Goal: Task Accomplishment & Management: Use online tool/utility

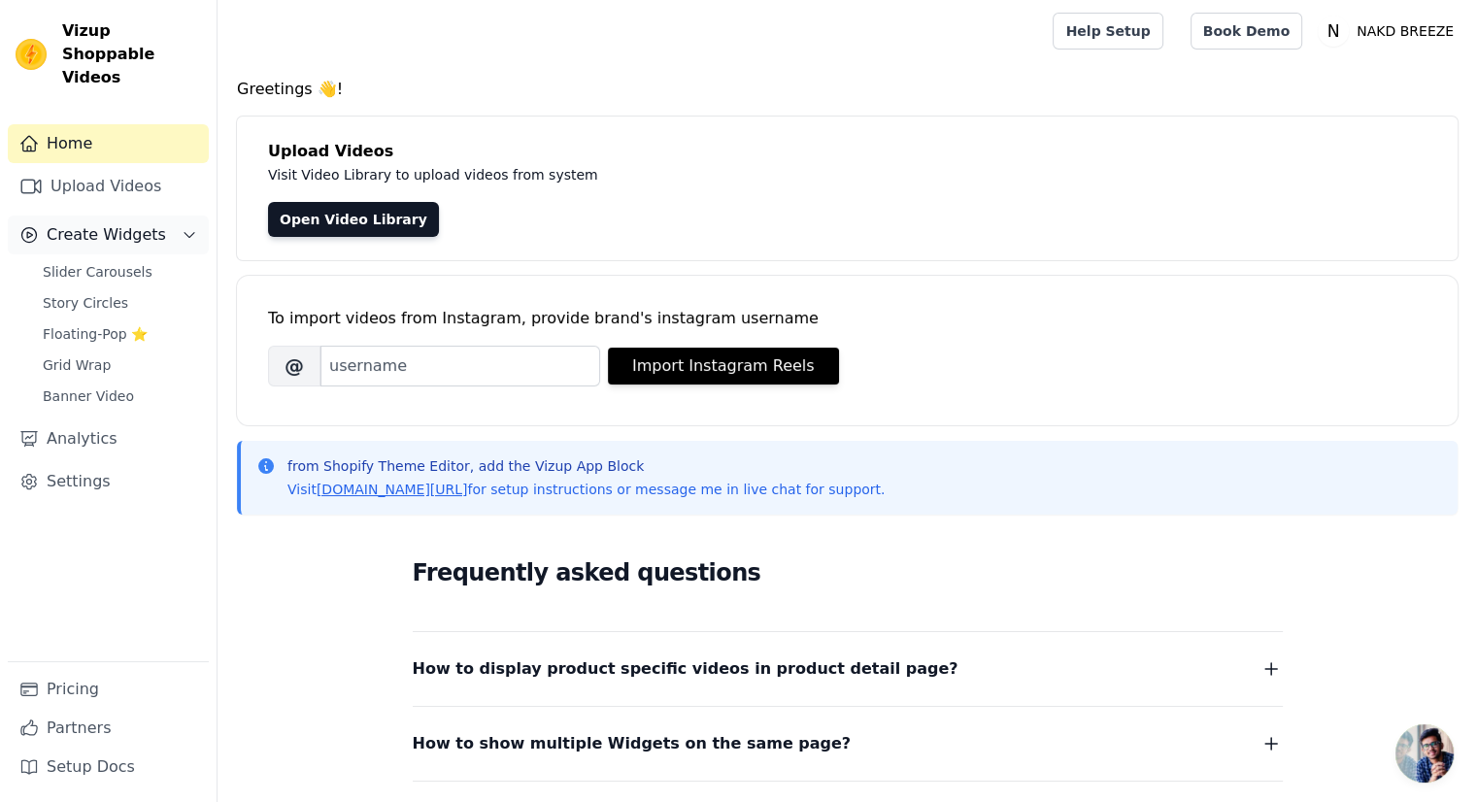
click at [115, 223] on span "Create Widgets" at bounding box center [106, 234] width 119 height 23
click at [186, 227] on icon "Sidebar" at bounding box center [190, 235] width 16 height 16
click at [147, 223] on span "Create Widgets" at bounding box center [106, 234] width 119 height 23
click at [162, 216] on button "Create Widgets" at bounding box center [108, 235] width 201 height 39
click at [132, 262] on span "Slider Carousels" at bounding box center [98, 271] width 110 height 19
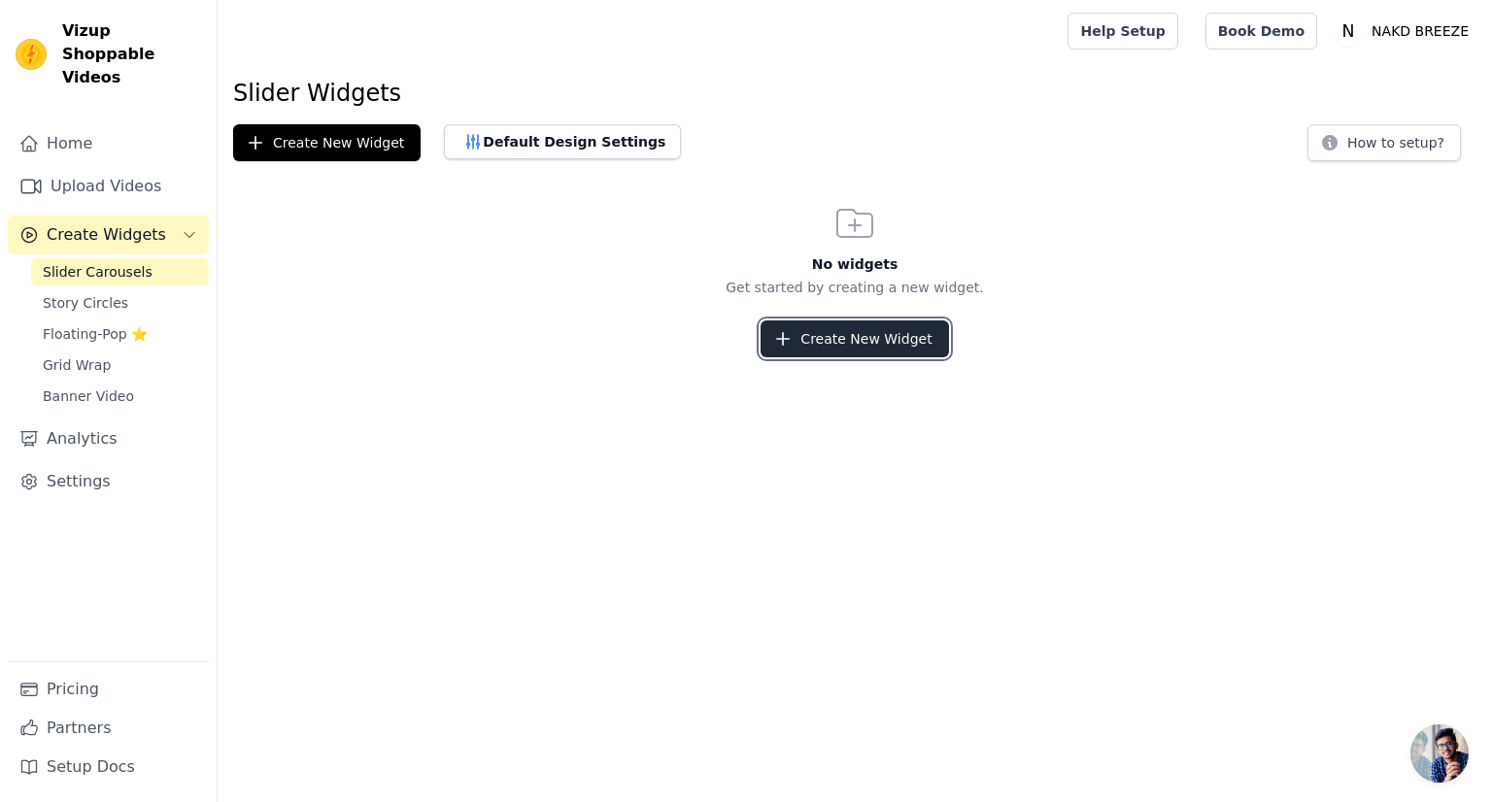
click at [824, 333] on button "Create New Widget" at bounding box center [853, 338] width 187 height 37
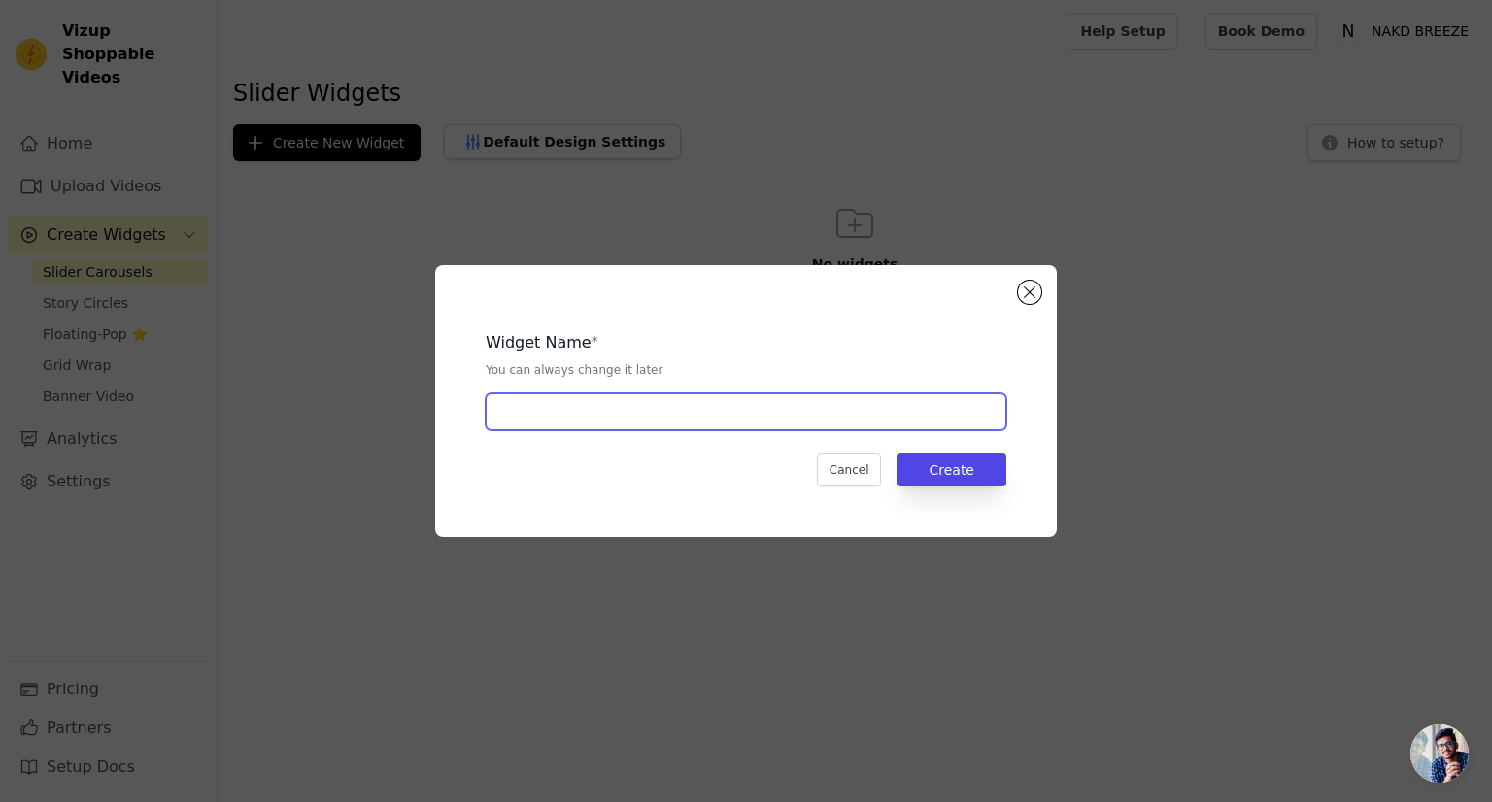
click at [523, 420] on input "text" at bounding box center [746, 411] width 520 height 37
drag, startPoint x: 538, startPoint y: 417, endPoint x: 505, endPoint y: 409, distance: 33.9
click at [505, 409] on input "SLIDER widget" at bounding box center [746, 411] width 520 height 37
type input "Slider widget"
click at [979, 462] on button "Create" at bounding box center [951, 469] width 110 height 33
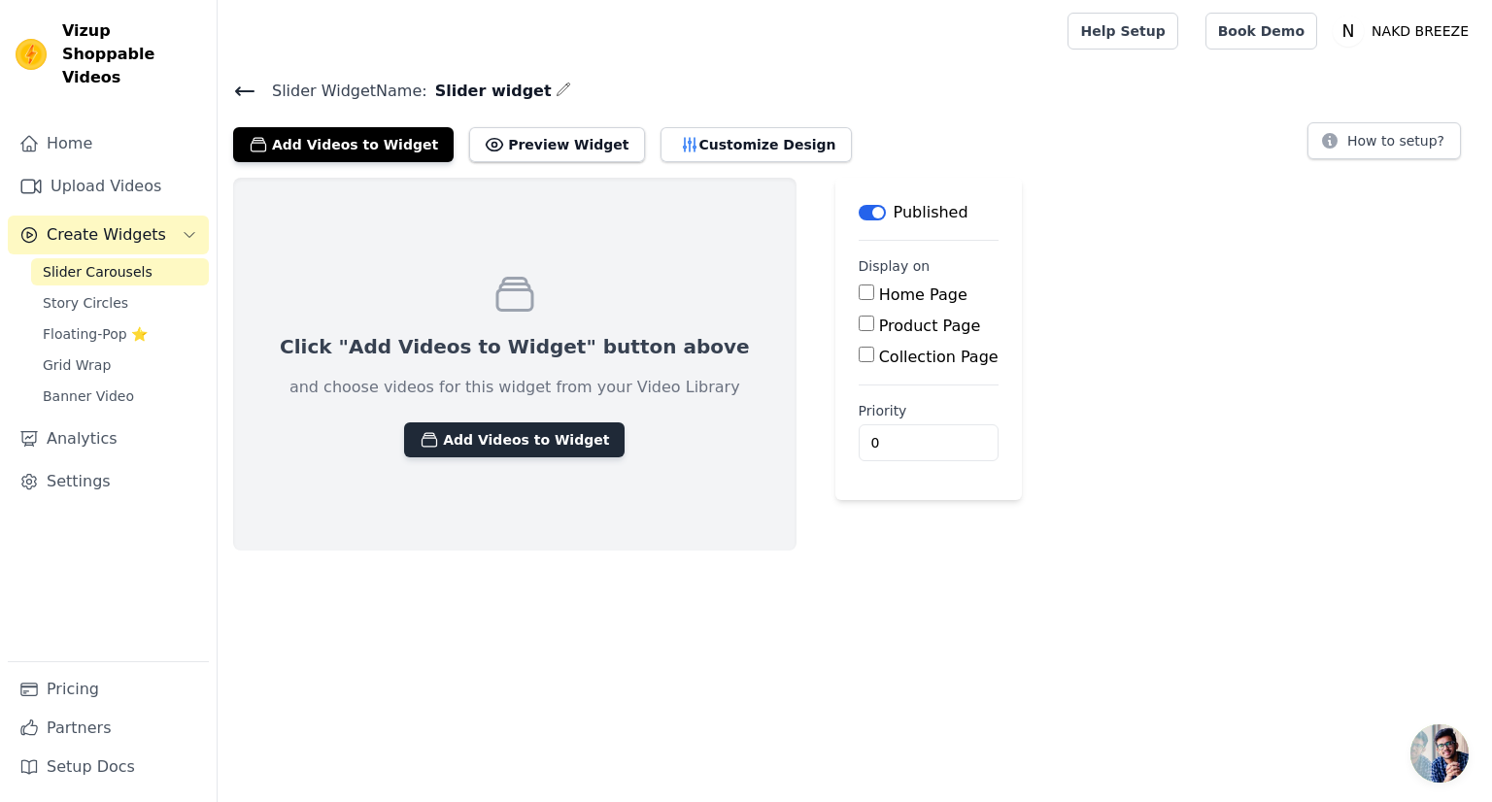
click at [521, 433] on button "Add Videos to Widget" at bounding box center [514, 439] width 220 height 35
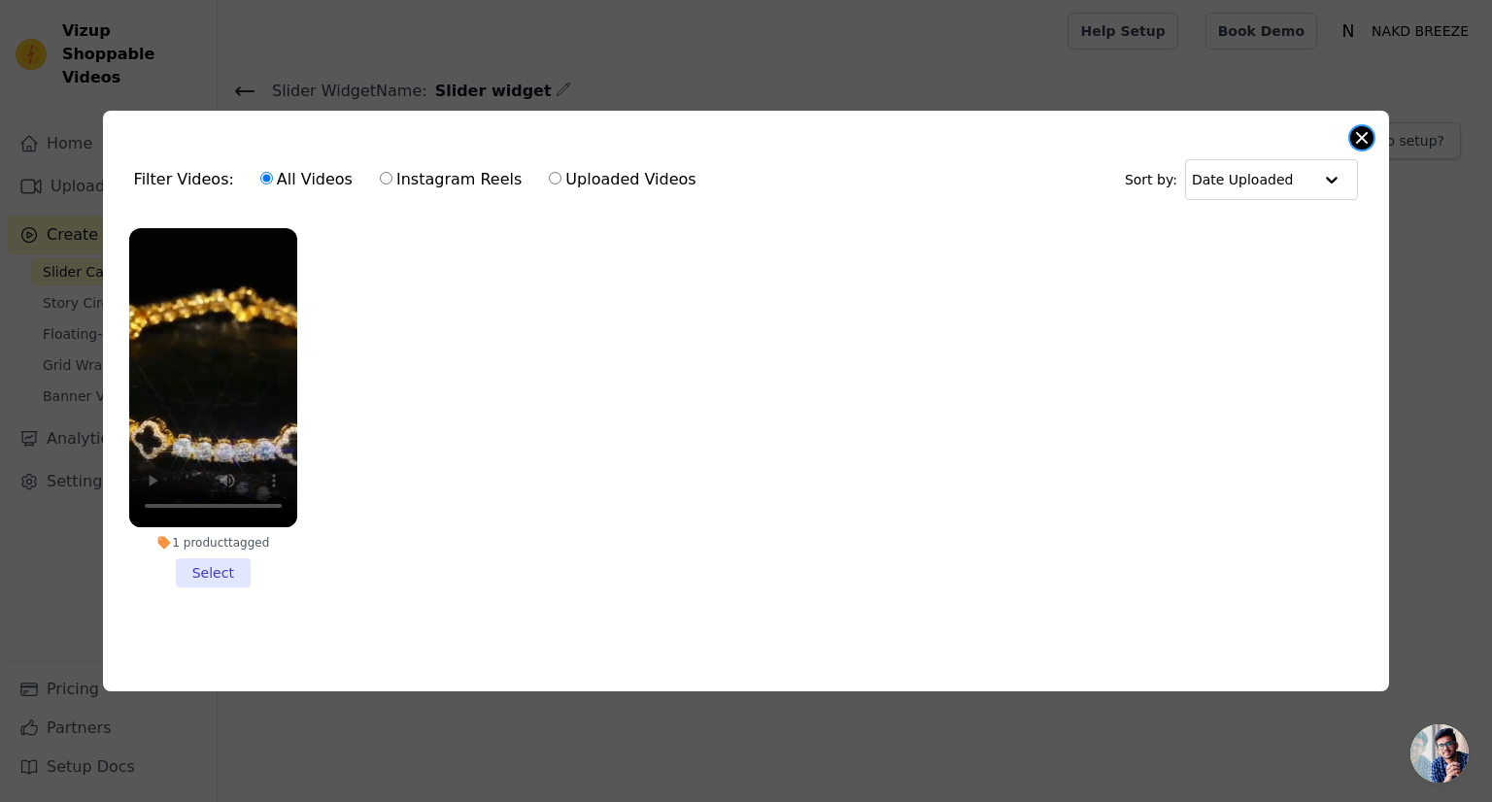
click at [1359, 135] on button "Close modal" at bounding box center [1361, 137] width 23 height 23
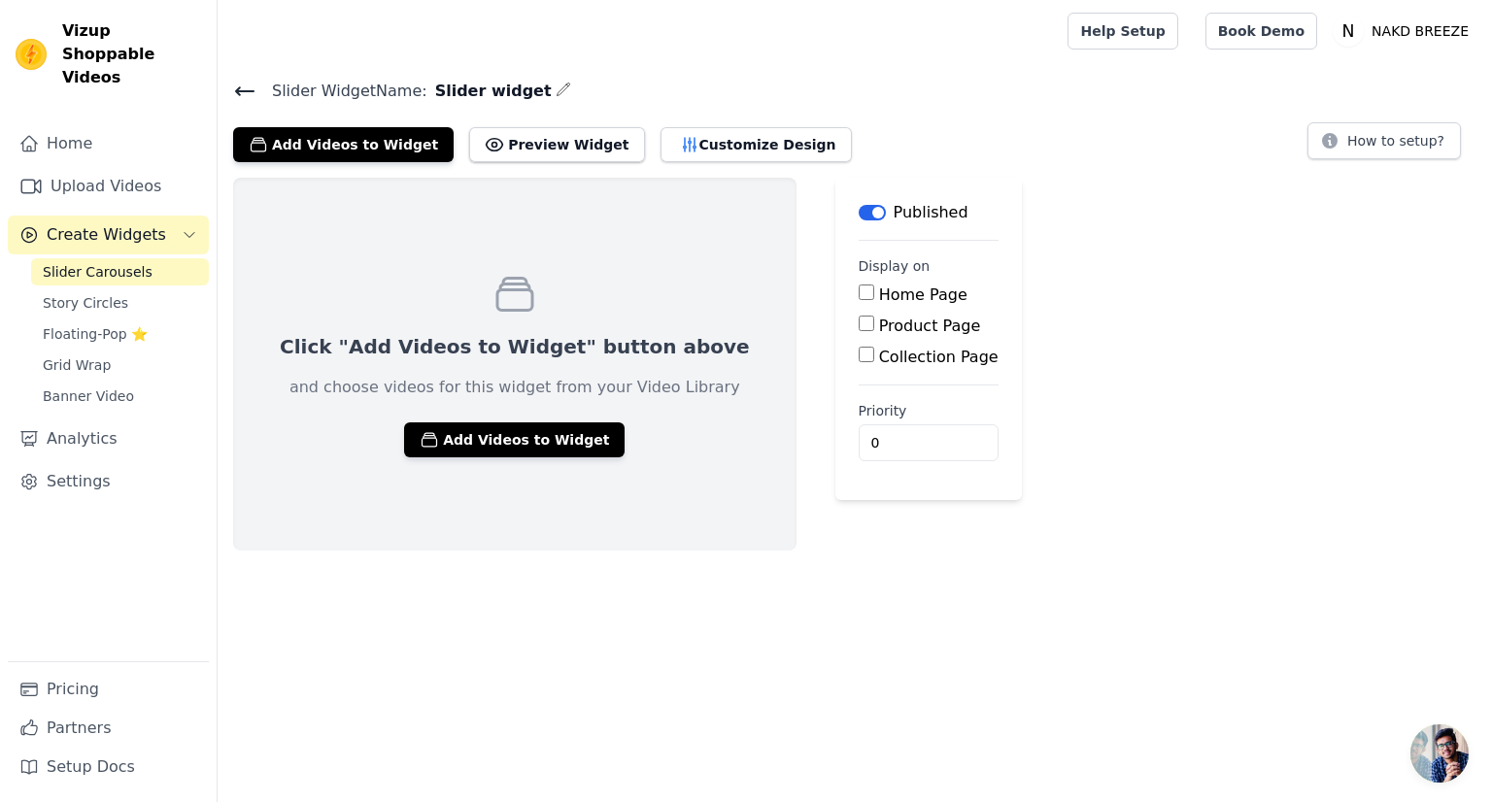
click at [879, 326] on label "Product Page" at bounding box center [930, 326] width 102 height 18
click at [858, 326] on input "Product Page" at bounding box center [866, 324] width 16 height 16
checkbox input "true"
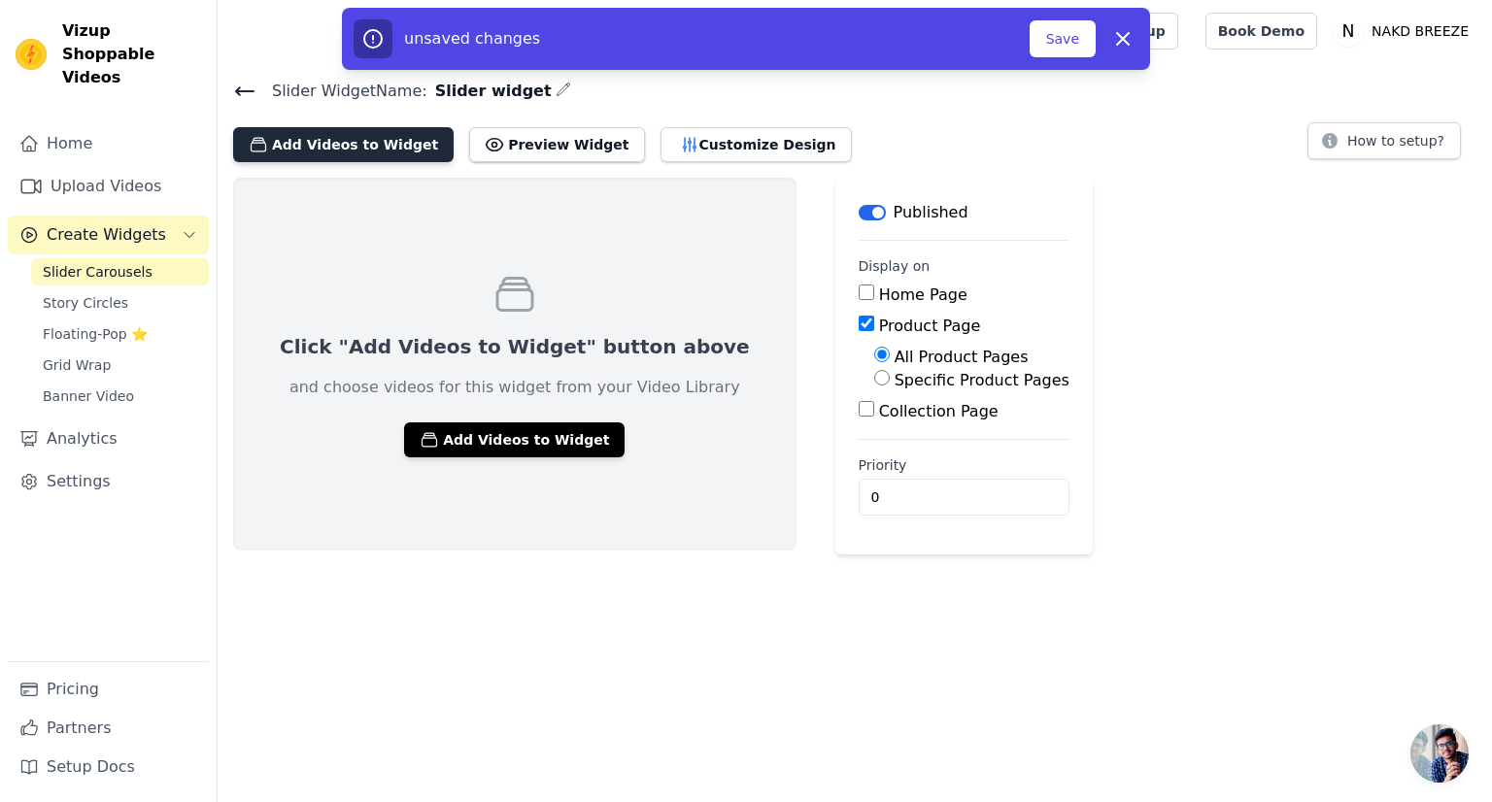
click at [368, 138] on button "Add Videos to Widget" at bounding box center [343, 144] width 220 height 35
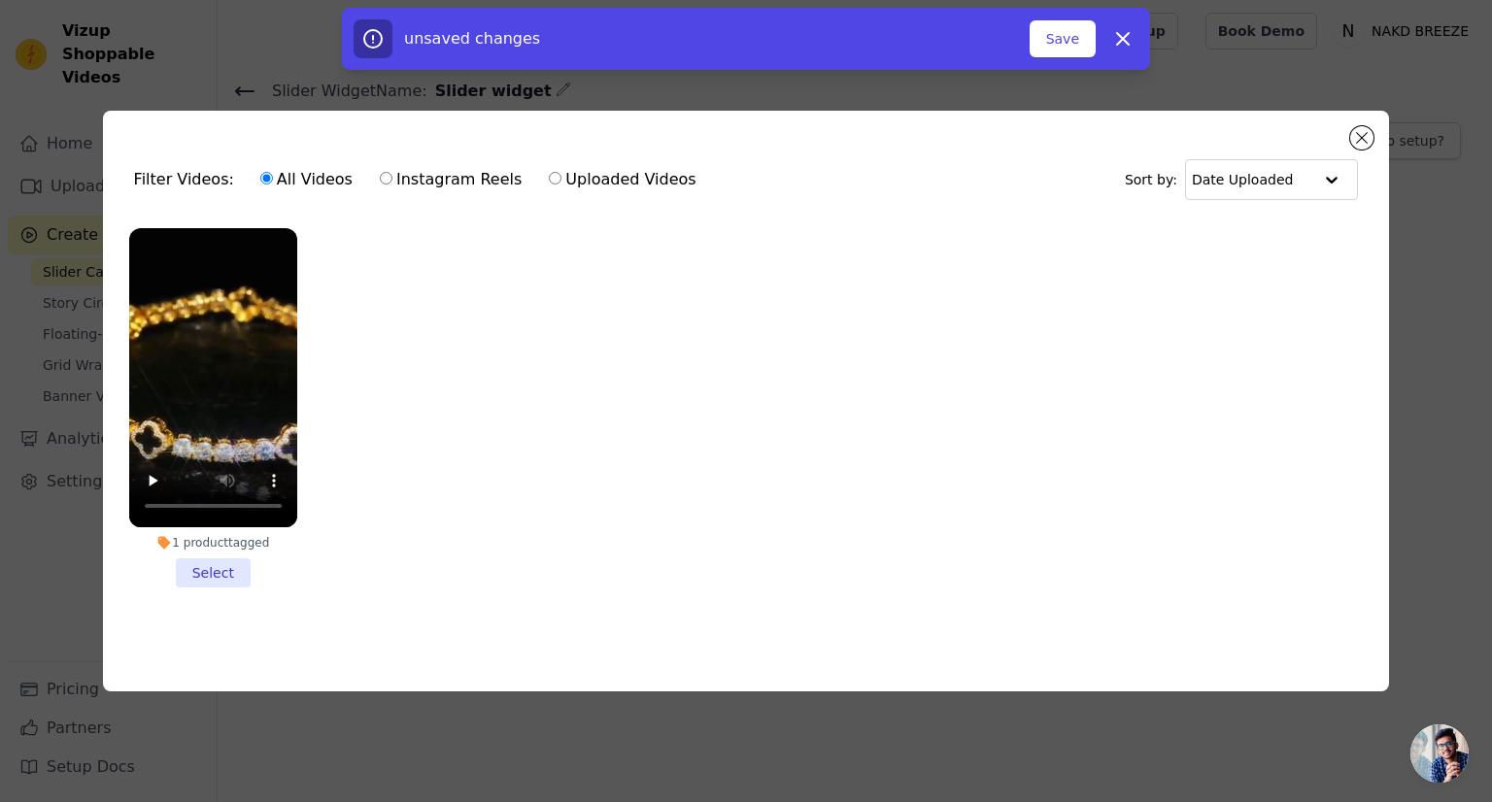
click at [571, 172] on label "Uploaded Videos" at bounding box center [622, 179] width 149 height 25
click at [561, 172] on input "Uploaded Videos" at bounding box center [555, 178] width 13 height 13
radio input "true"
click at [207, 540] on div "1 product tagged" at bounding box center [213, 543] width 168 height 16
click at [0, 0] on input "1 product tagged Select" at bounding box center [0, 0] width 0 height 0
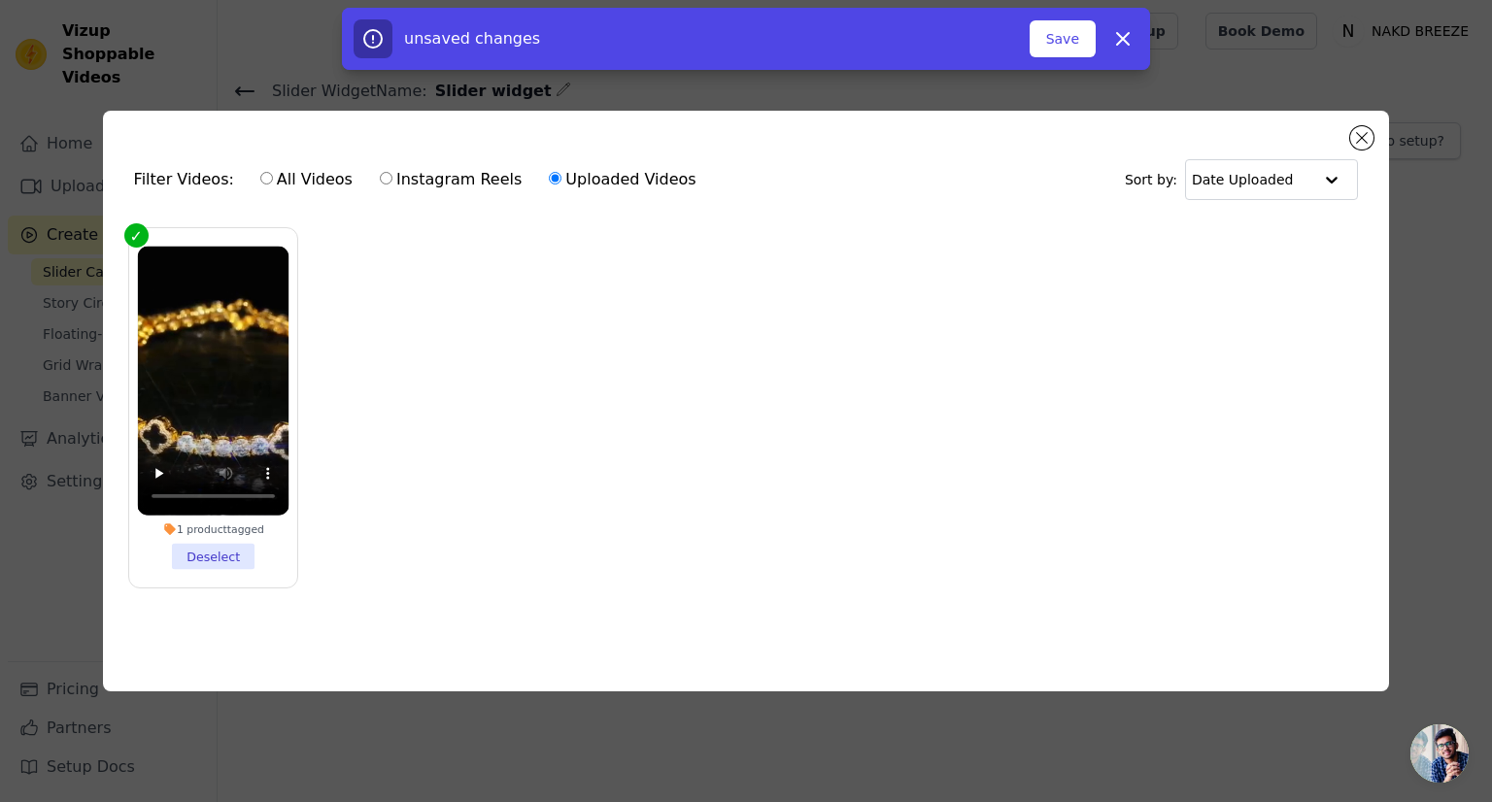
click at [210, 558] on li "1 product tagged Deselect" at bounding box center [212, 407] width 151 height 323
click at [0, 0] on input "1 product tagged Deselect" at bounding box center [0, 0] width 0 height 0
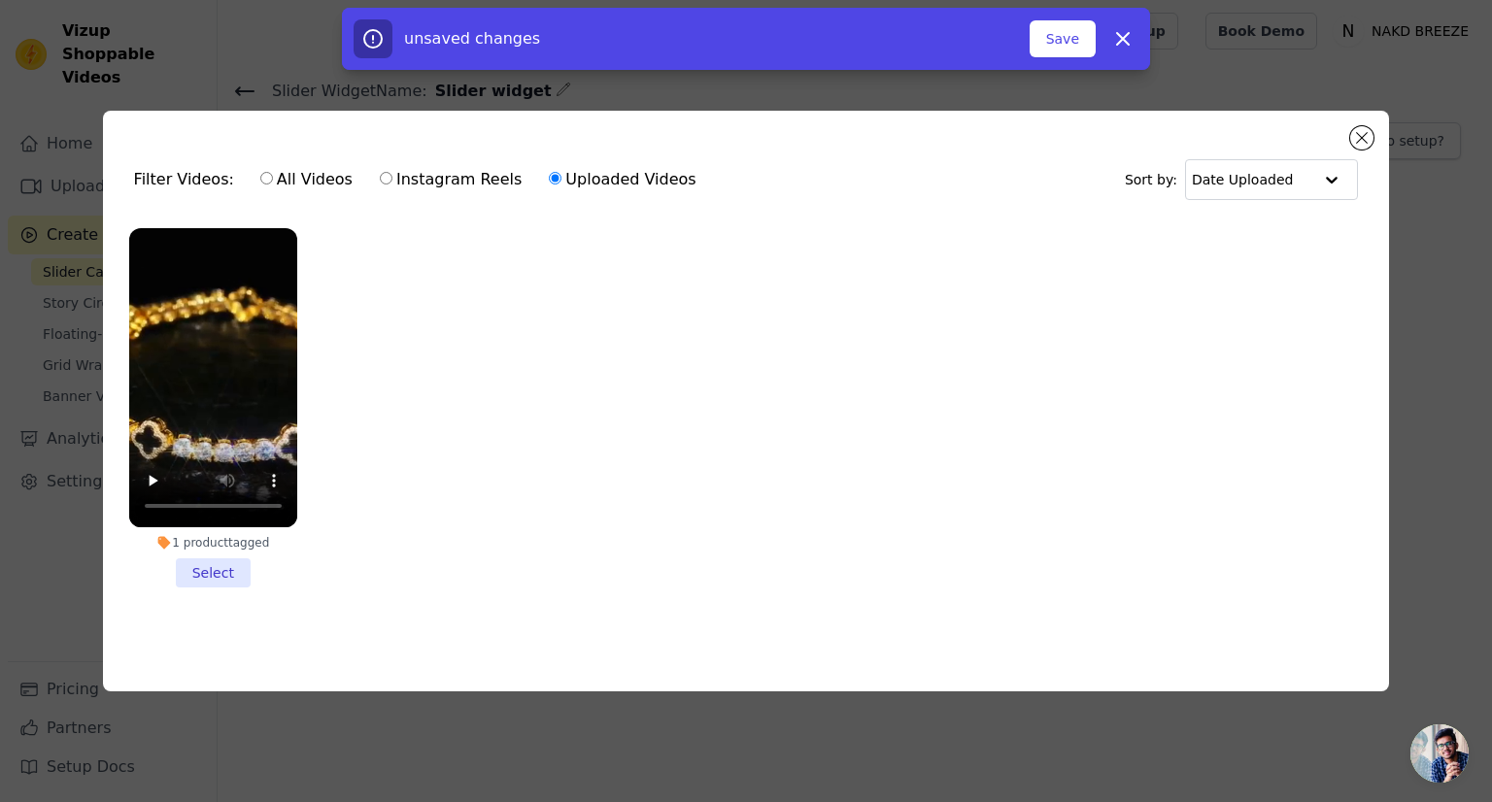
click at [211, 559] on li "1 product tagged Select" at bounding box center [213, 407] width 168 height 359
click at [0, 0] on input "1 product tagged Select" at bounding box center [0, 0] width 0 height 0
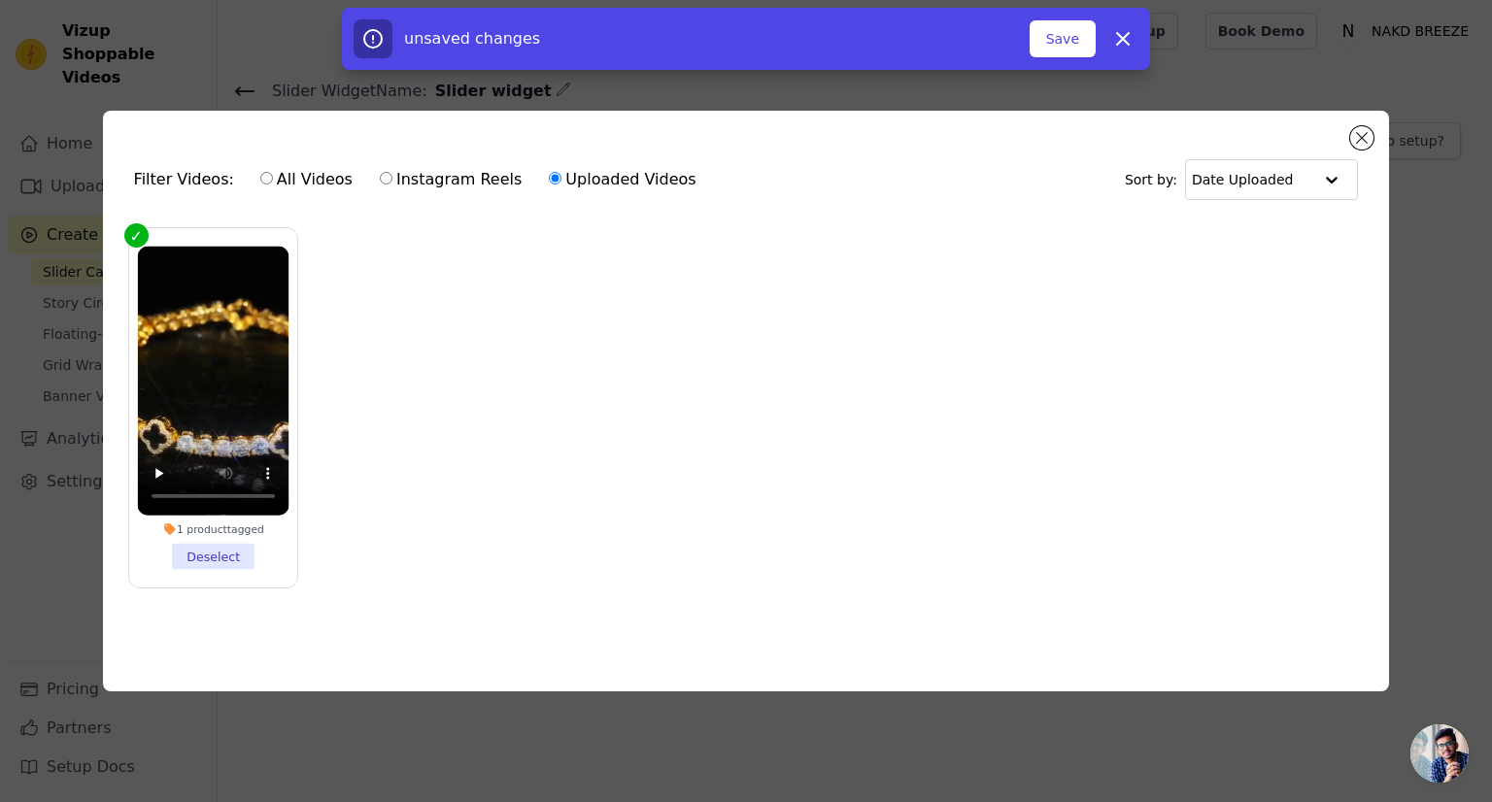
click at [511, 479] on ul "1 product tagged Deselect" at bounding box center [746, 424] width 1256 height 412
click at [204, 362] on video at bounding box center [212, 381] width 151 height 270
click at [450, 504] on ul "1 product tagged Deselect" at bounding box center [746, 424] width 1256 height 412
click at [307, 170] on label "All Videos" at bounding box center [306, 179] width 94 height 25
click at [273, 172] on input "All Videos" at bounding box center [266, 178] width 13 height 13
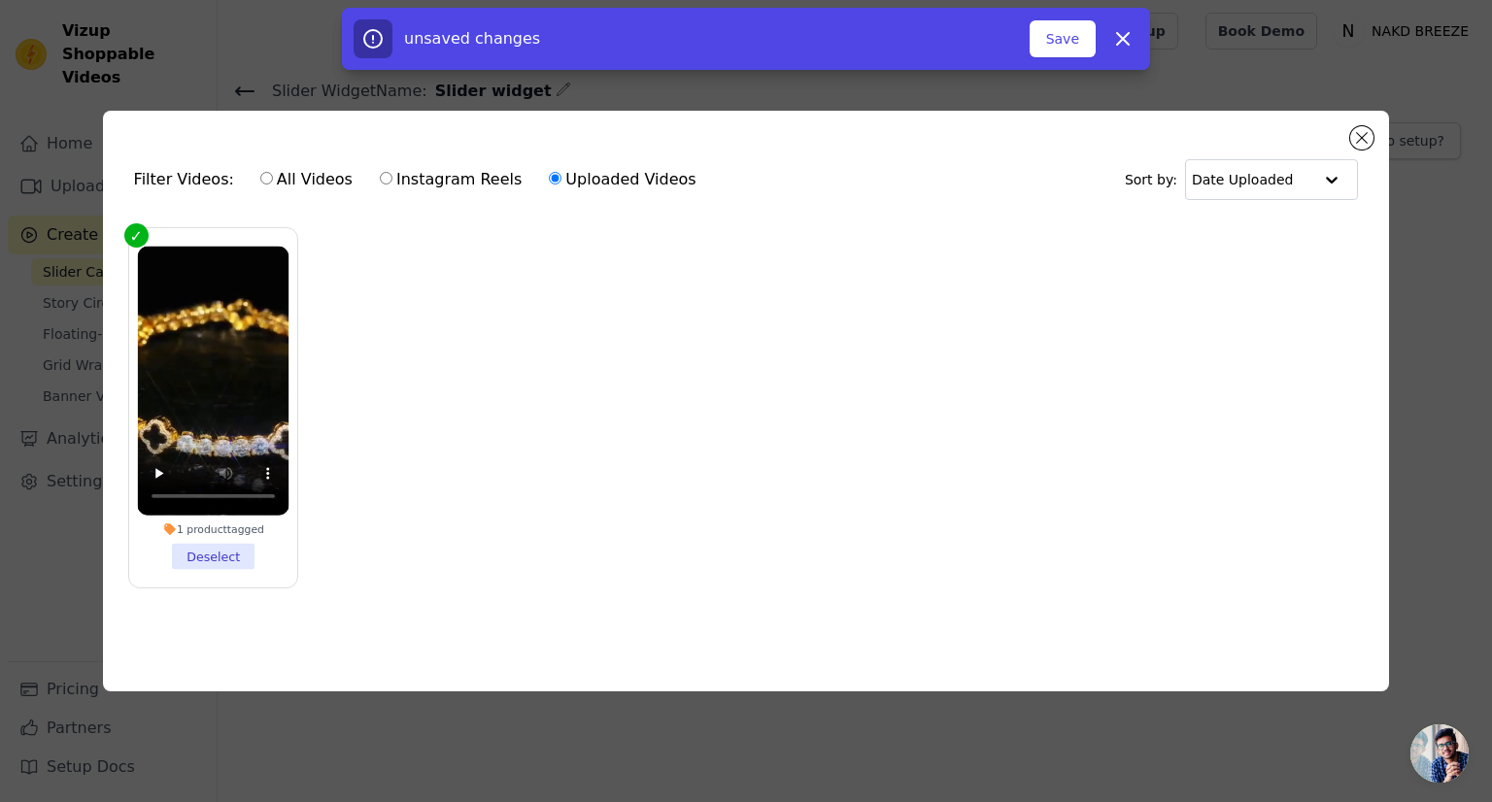
radio input "true"
click at [1359, 126] on button "Close modal" at bounding box center [1361, 137] width 23 height 23
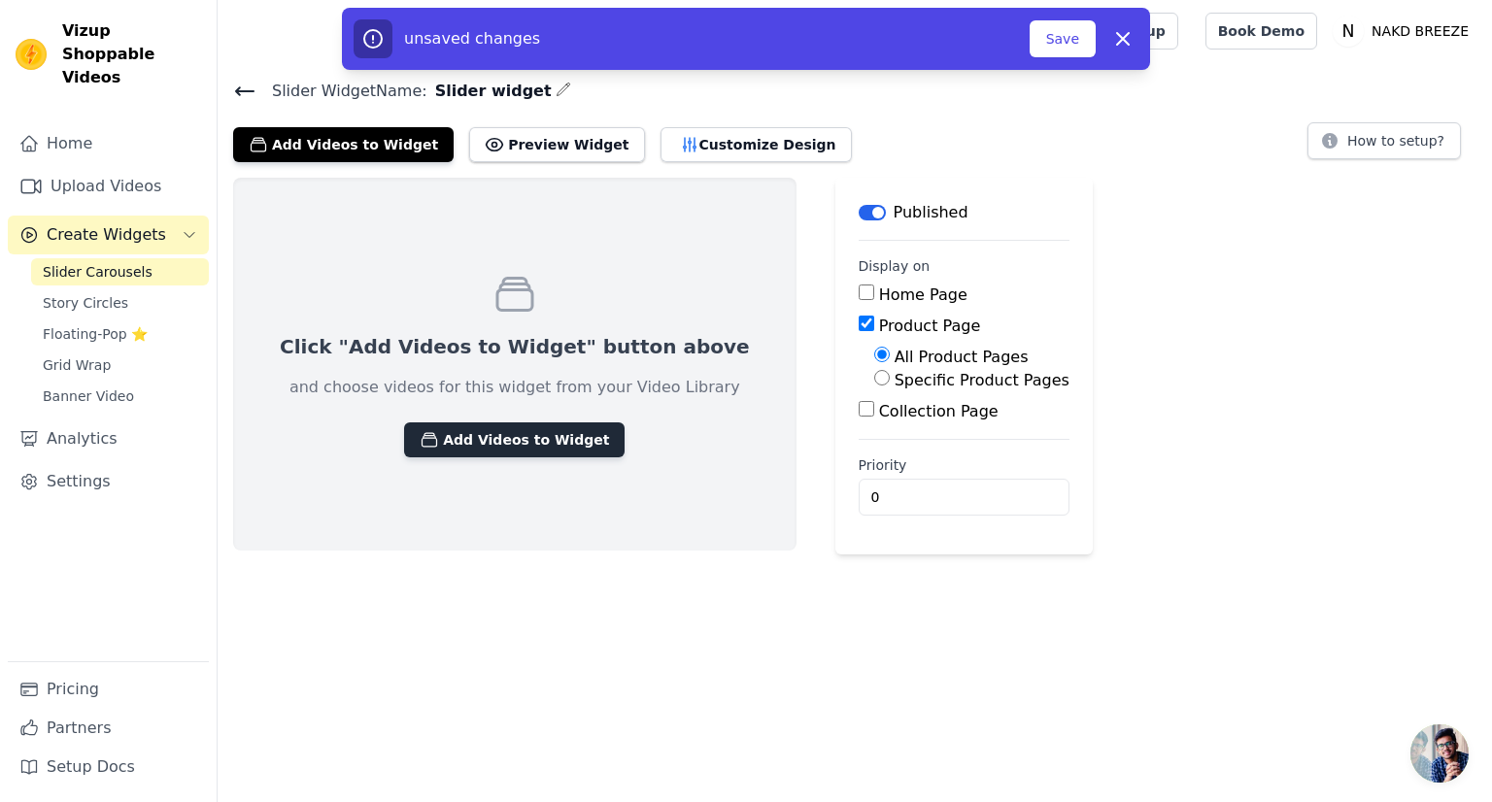
click at [504, 453] on button "Add Videos to Widget" at bounding box center [514, 439] width 220 height 35
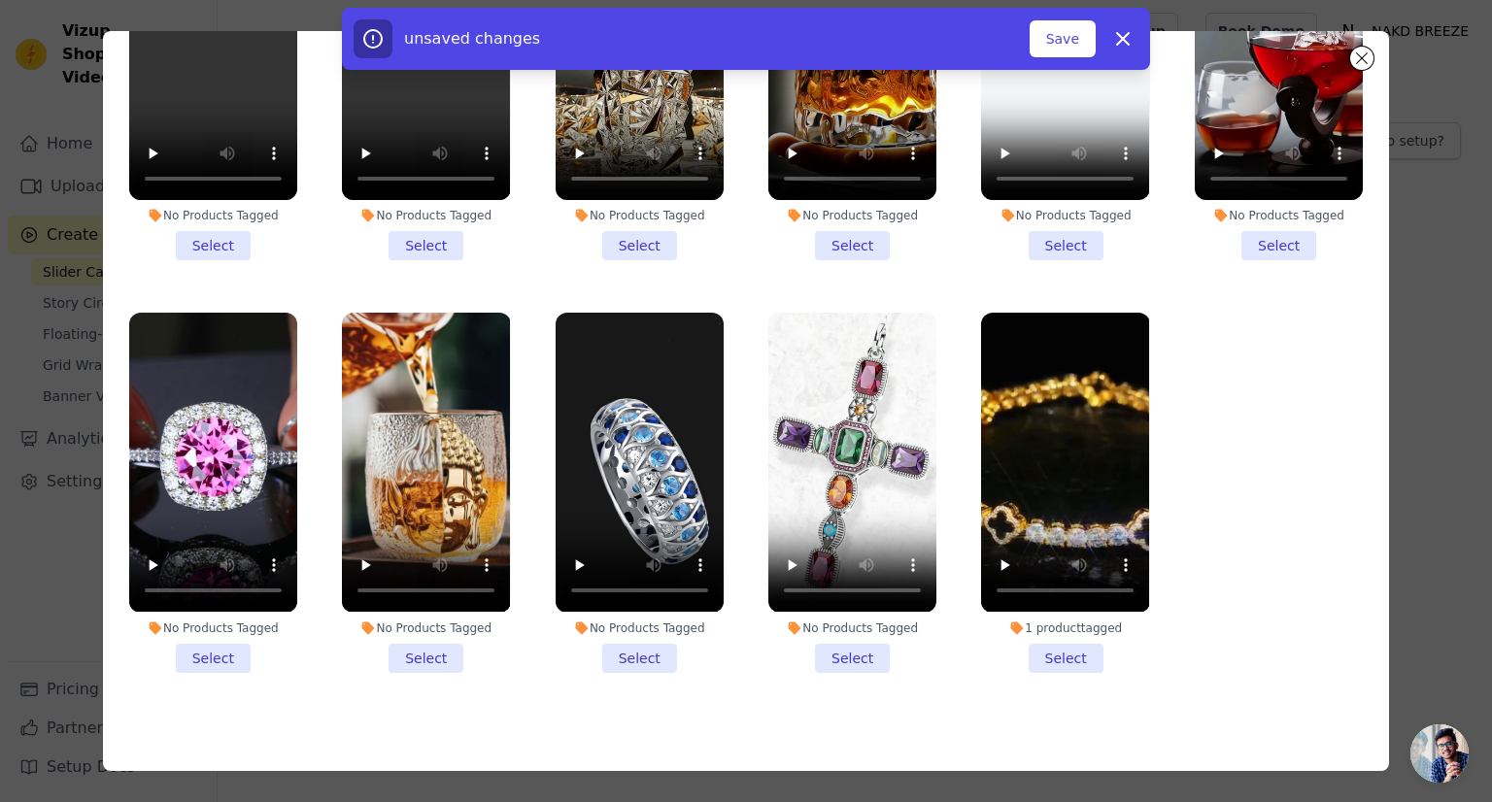
scroll to position [33, 0]
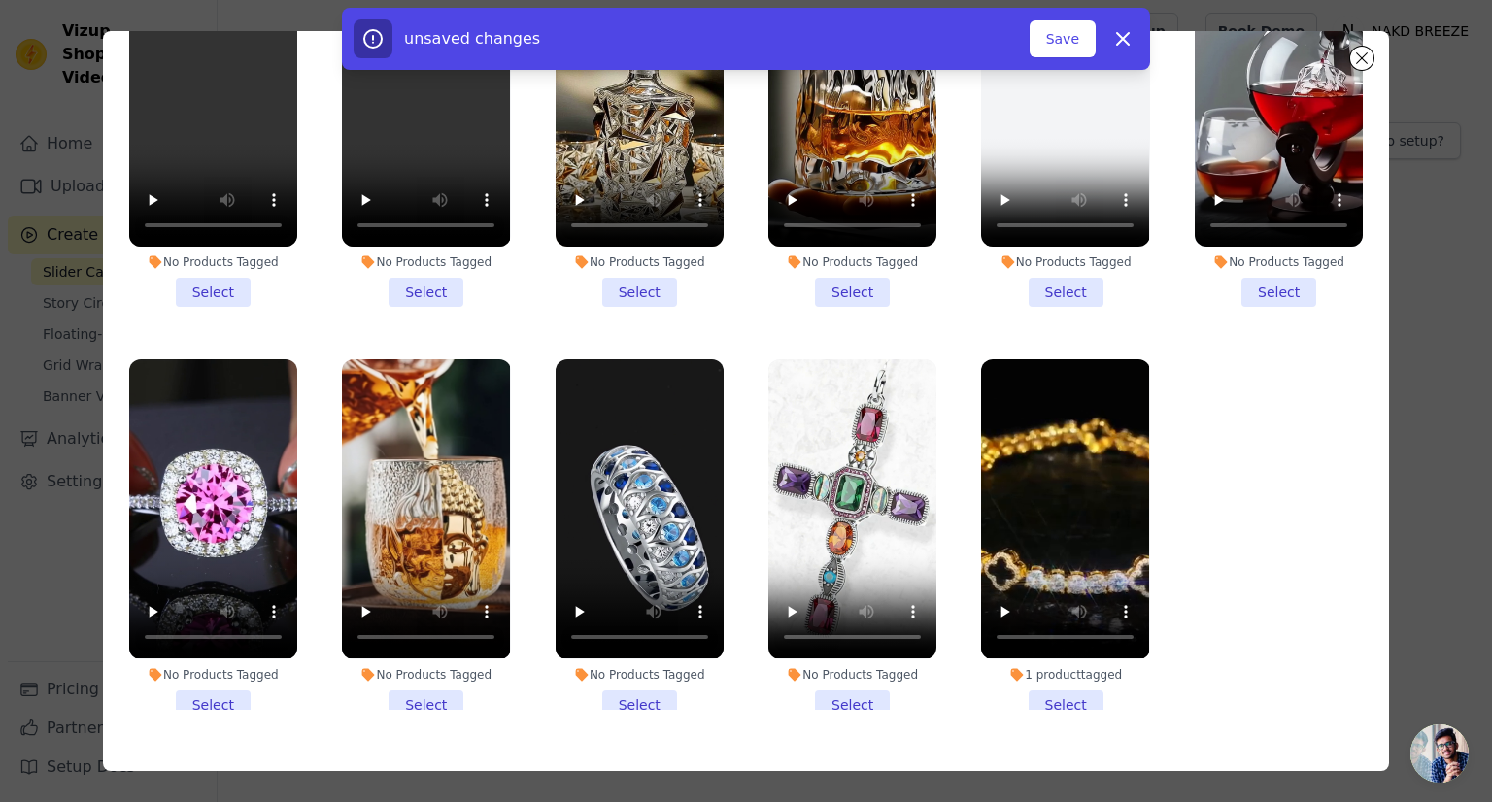
click at [823, 676] on li "No Products Tagged Select" at bounding box center [852, 538] width 168 height 359
click at [0, 0] on input "No Products Tagged Select" at bounding box center [0, 0] width 0 height 0
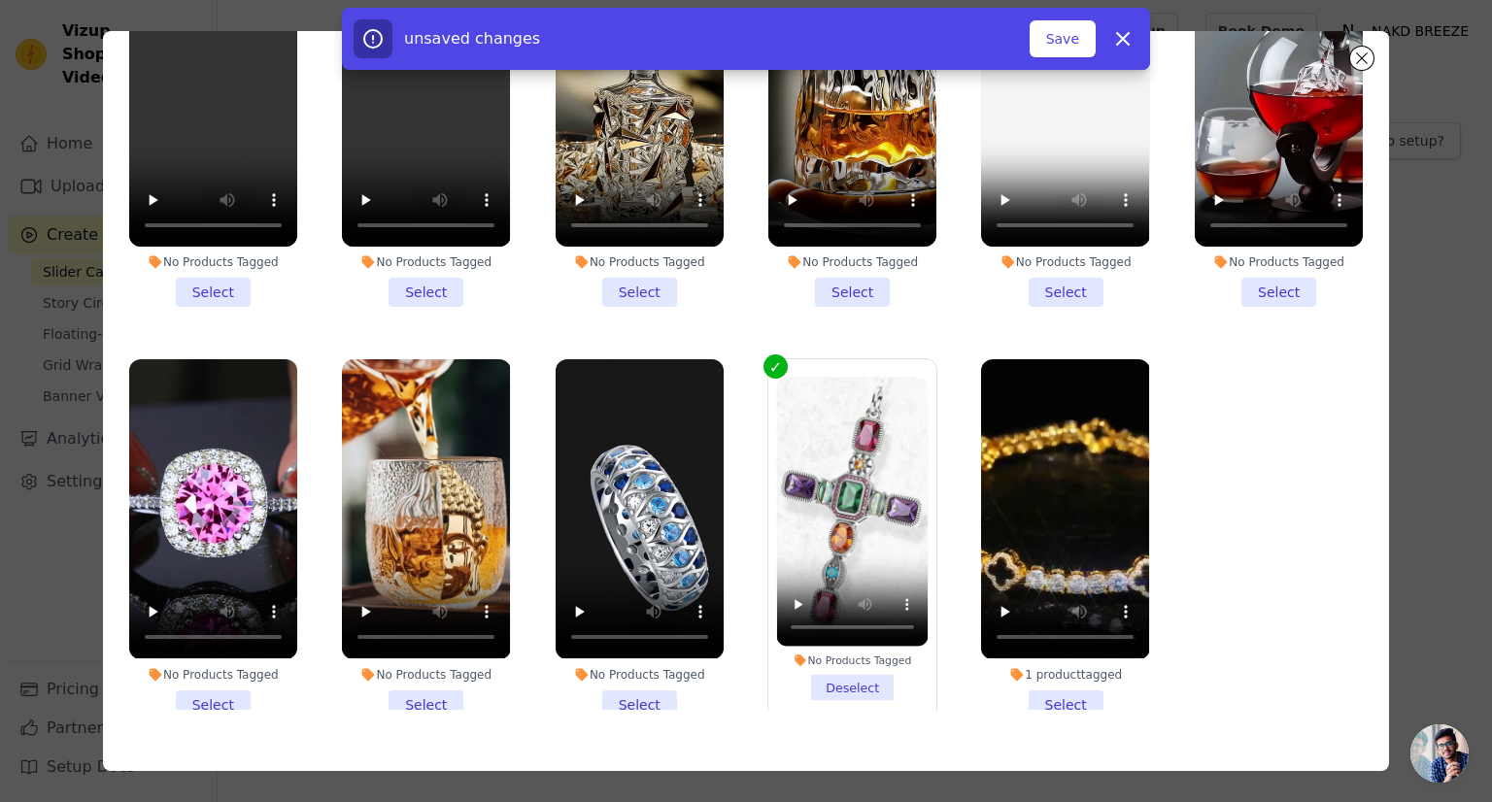
scroll to position [0, 0]
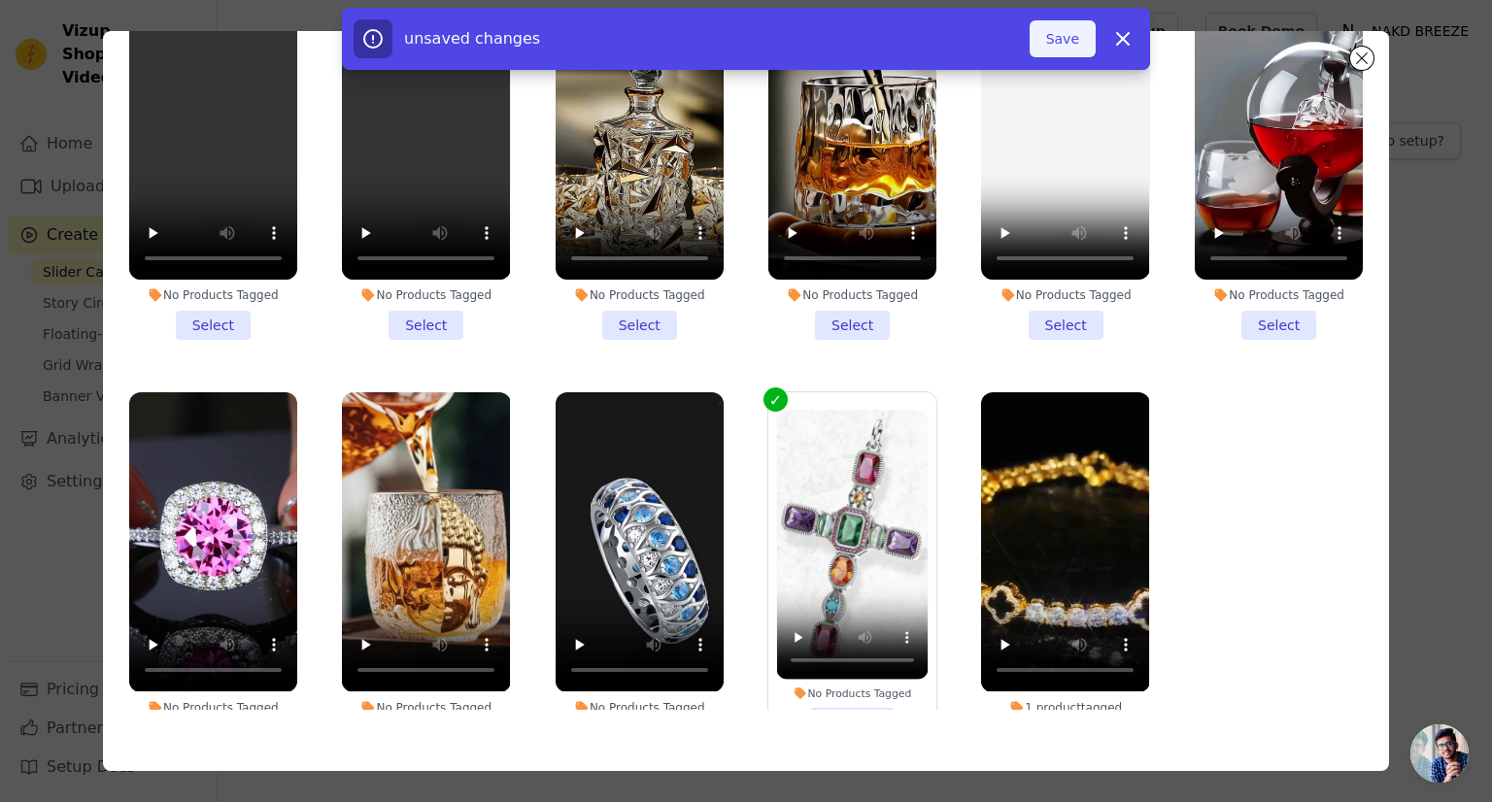
click at [1063, 44] on button "Save" at bounding box center [1062, 38] width 66 height 37
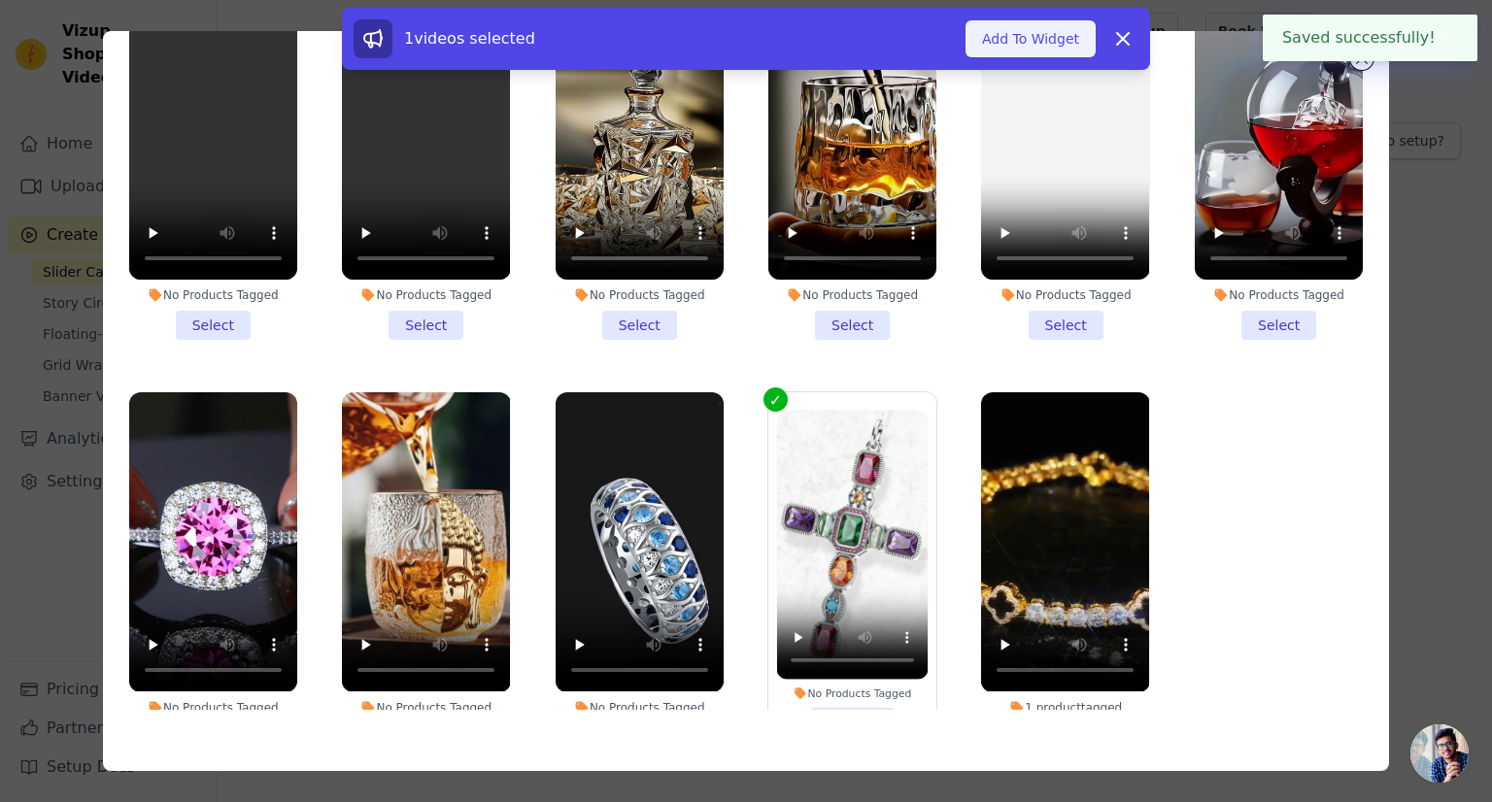
click at [1060, 47] on button "Add To Widget" at bounding box center [1030, 38] width 130 height 37
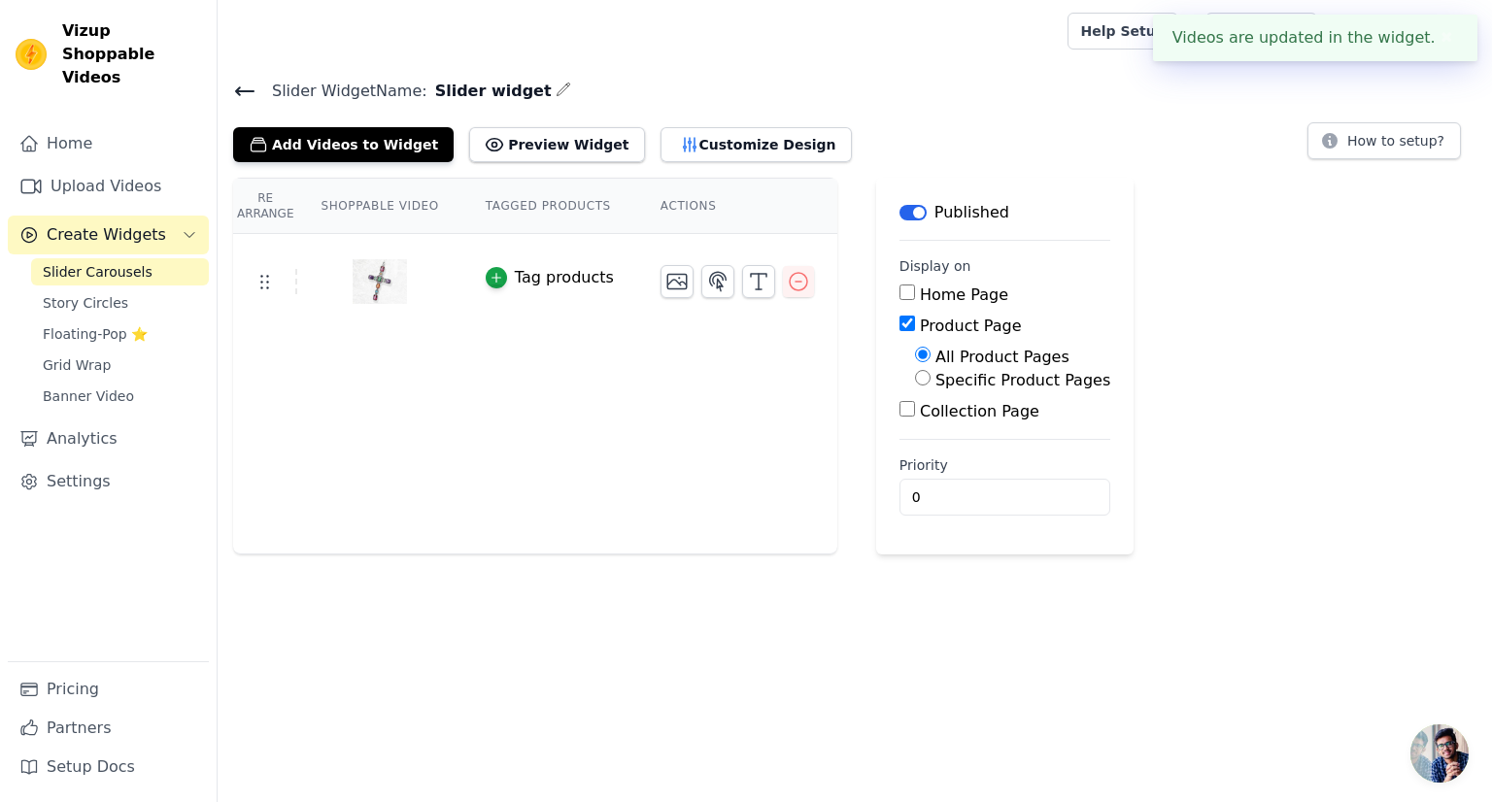
click at [495, 273] on button "Tag products" at bounding box center [550, 277] width 128 height 23
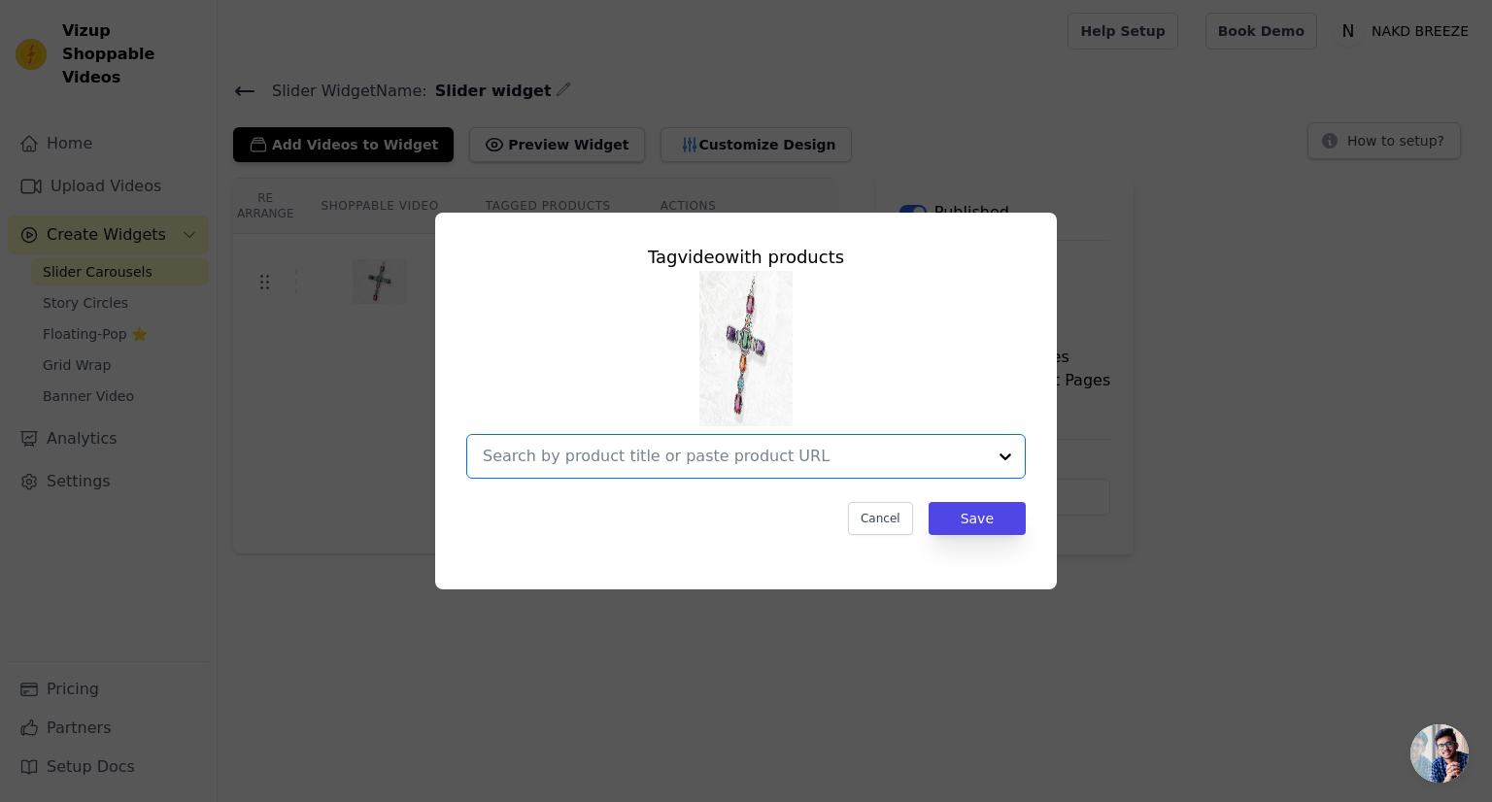
click at [690, 460] on input "text" at bounding box center [734, 456] width 503 height 23
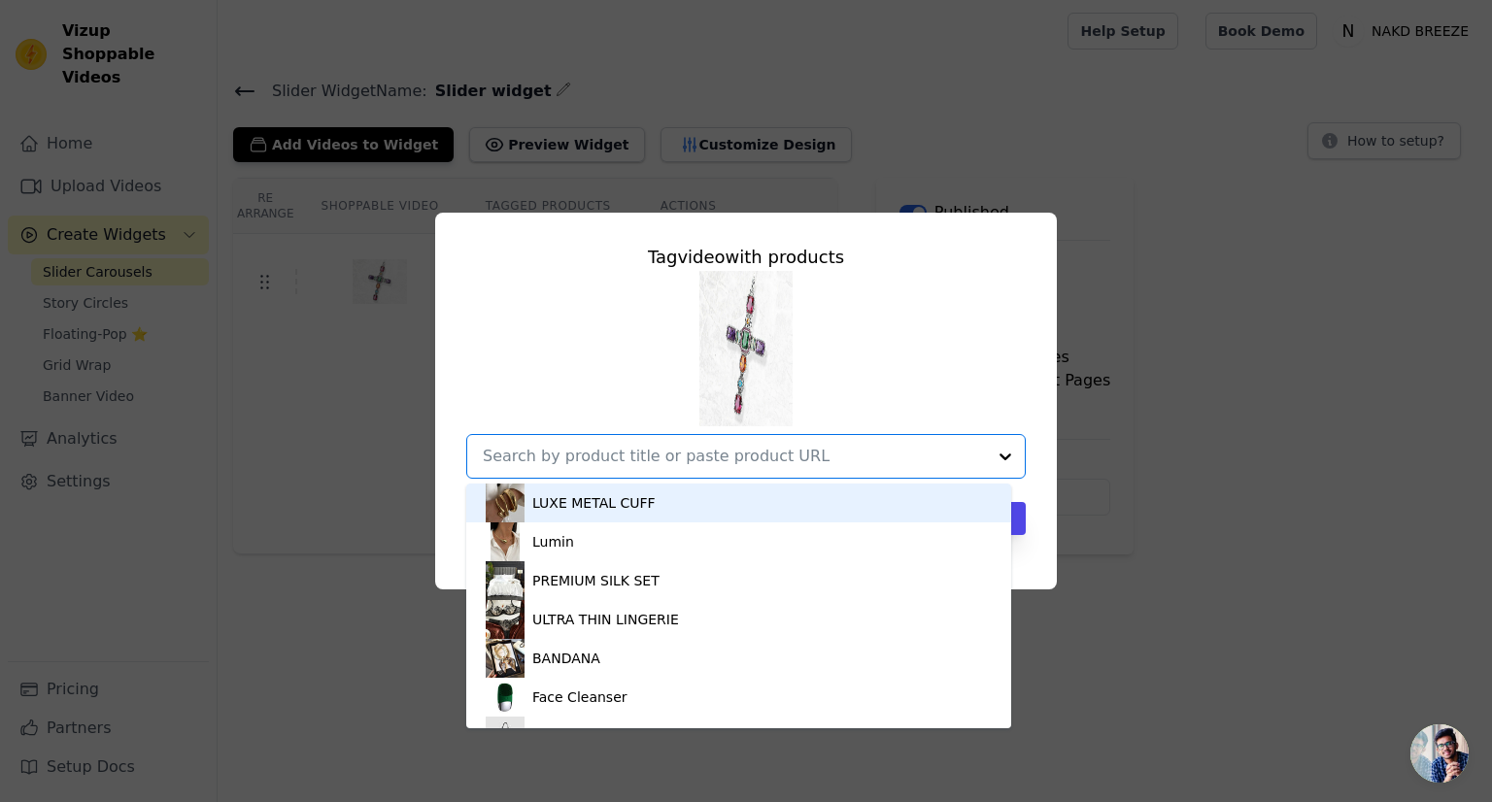
click at [618, 454] on input "text" at bounding box center [734, 456] width 503 height 23
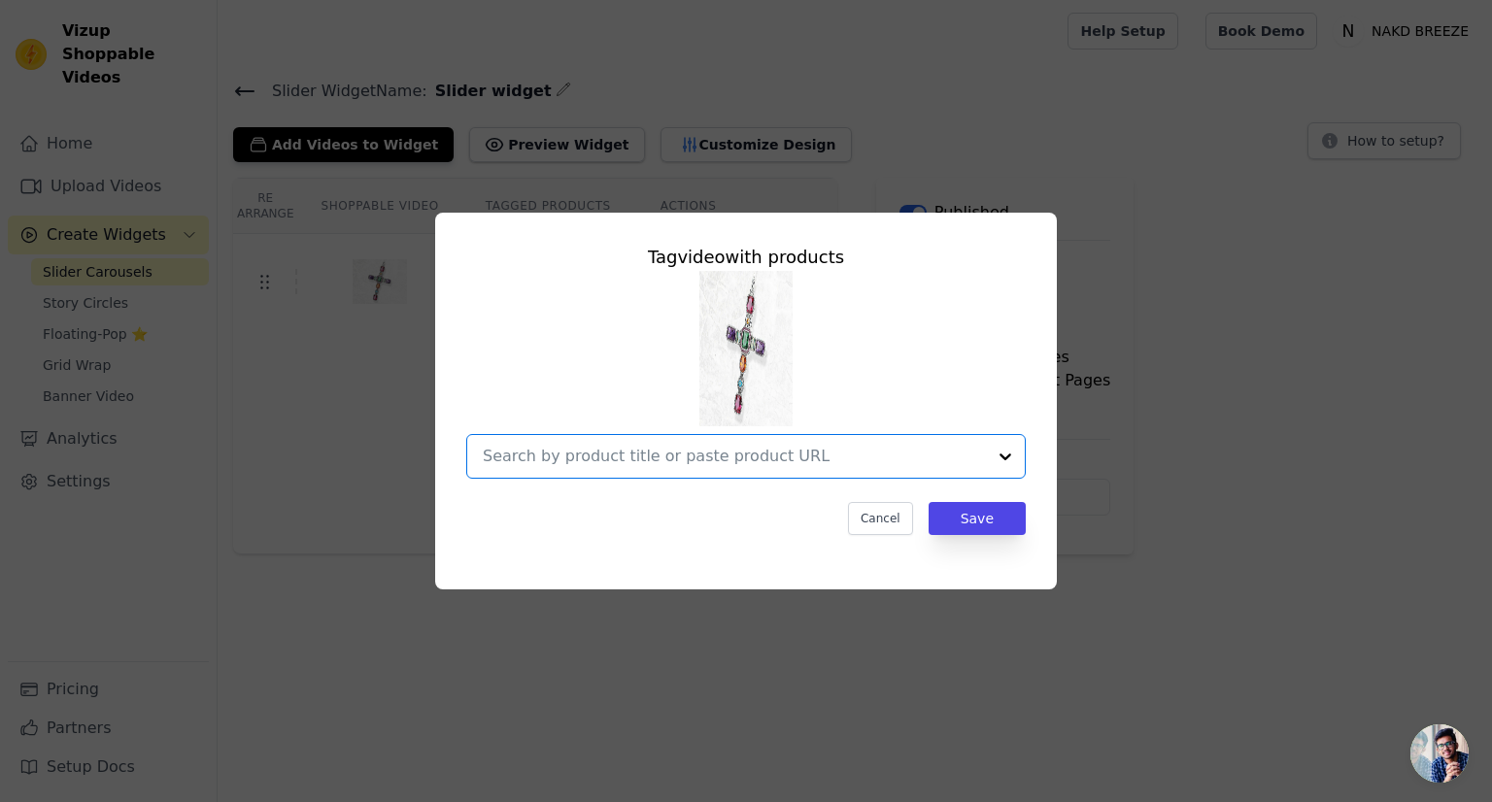
click at [618, 454] on input "text" at bounding box center [734, 456] width 503 height 23
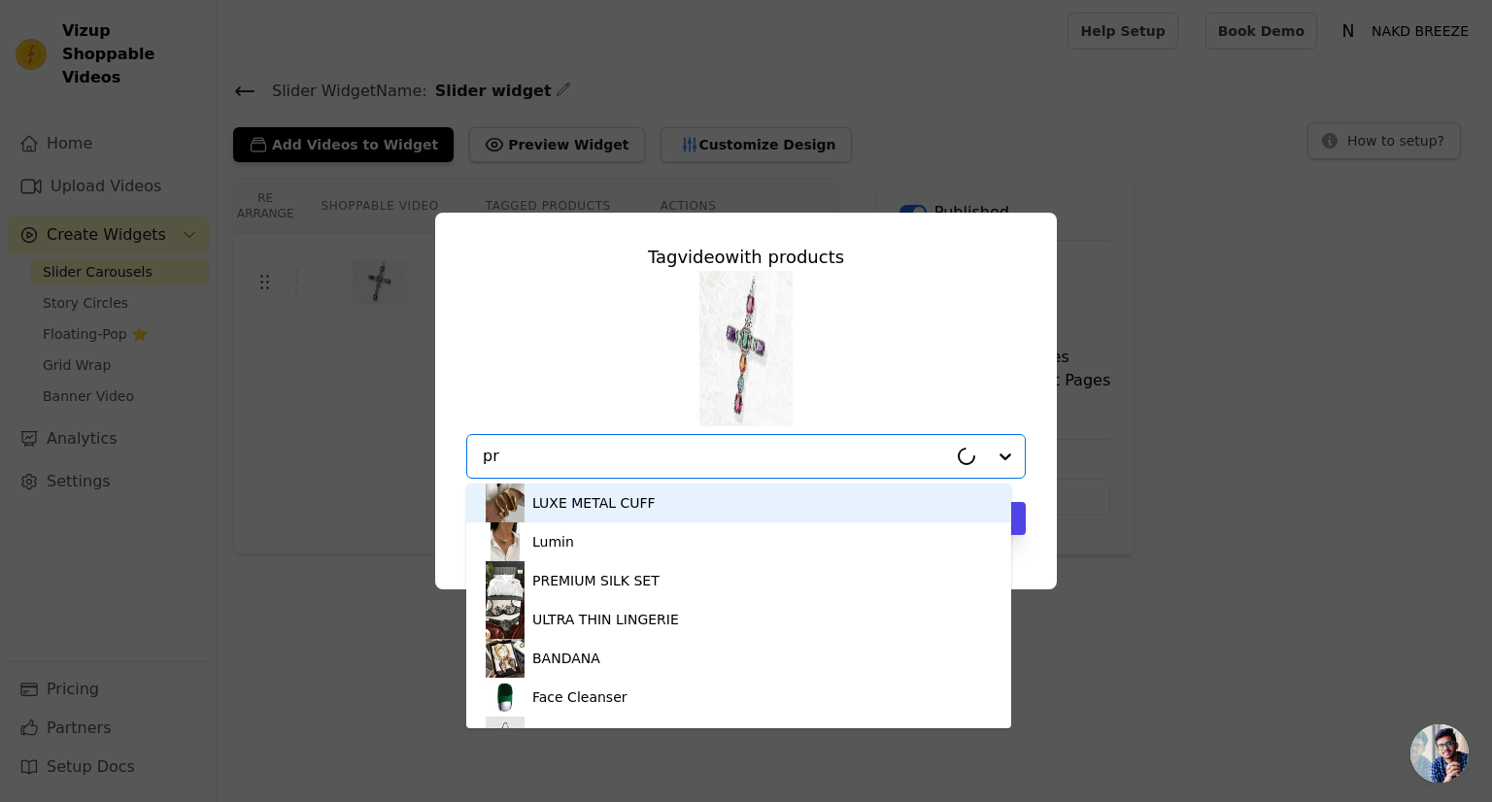
type input "pri"
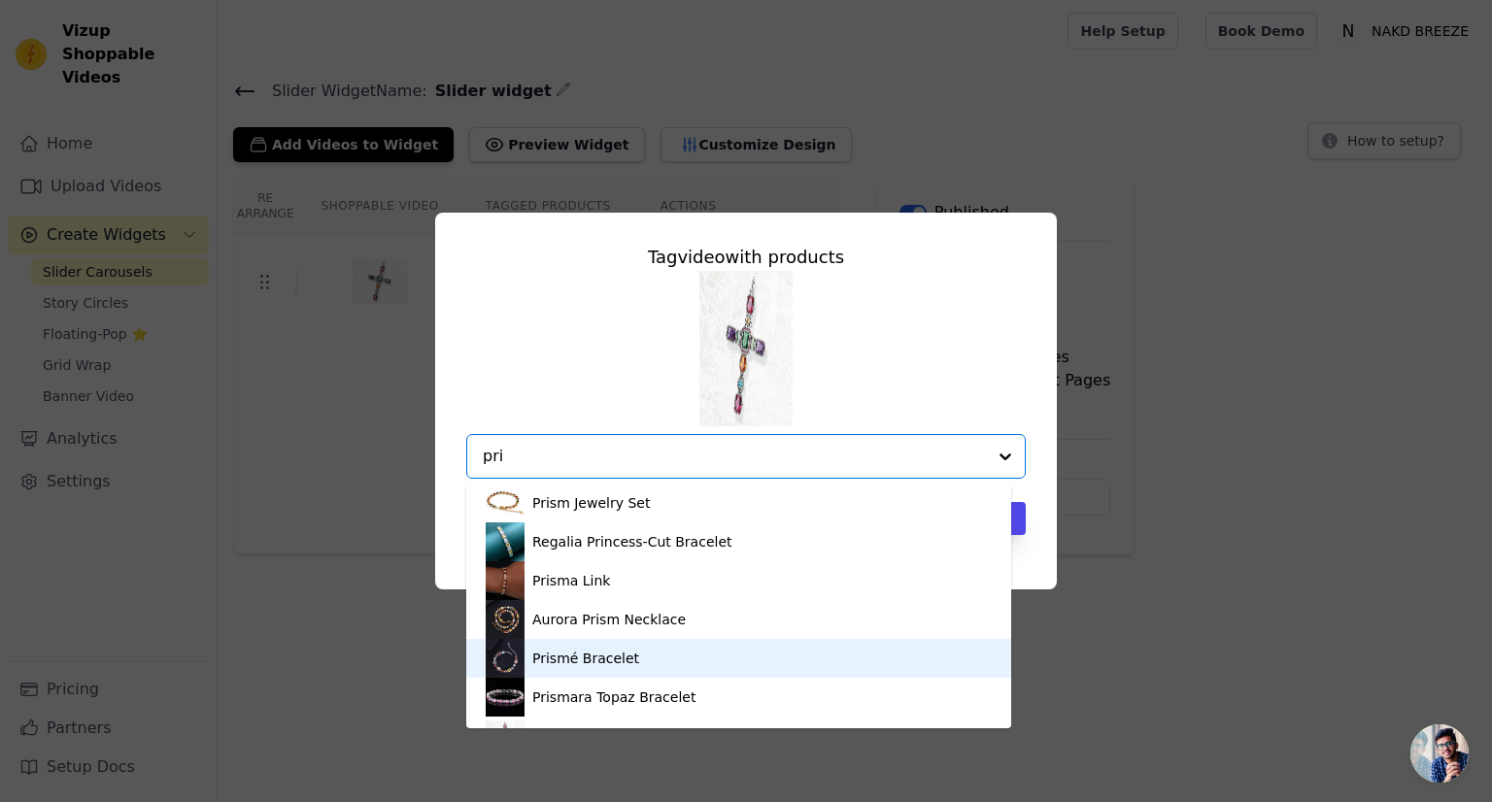
scroll to position [32, 0]
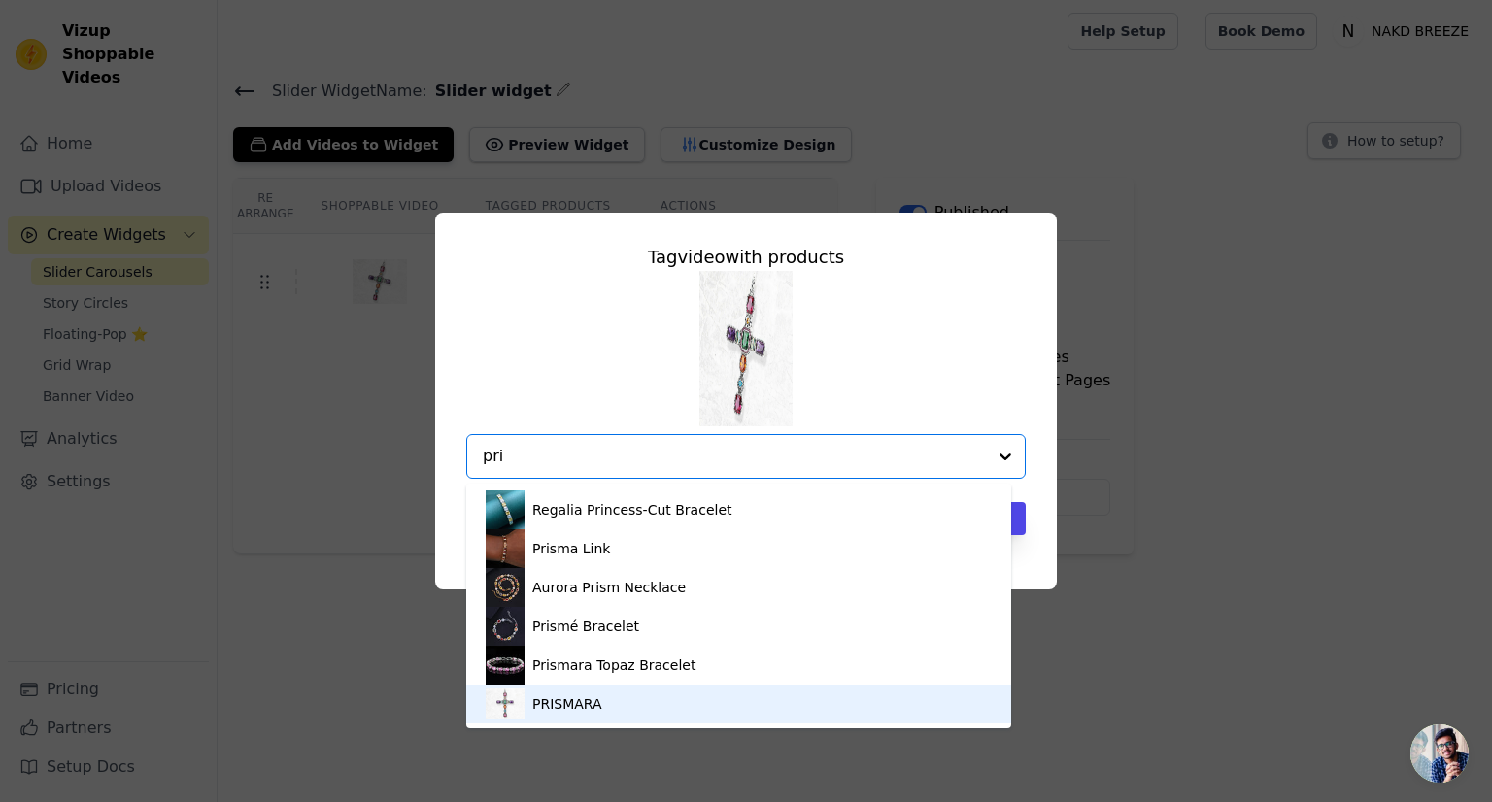
click at [585, 711] on div "PRISMARA" at bounding box center [567, 703] width 70 height 19
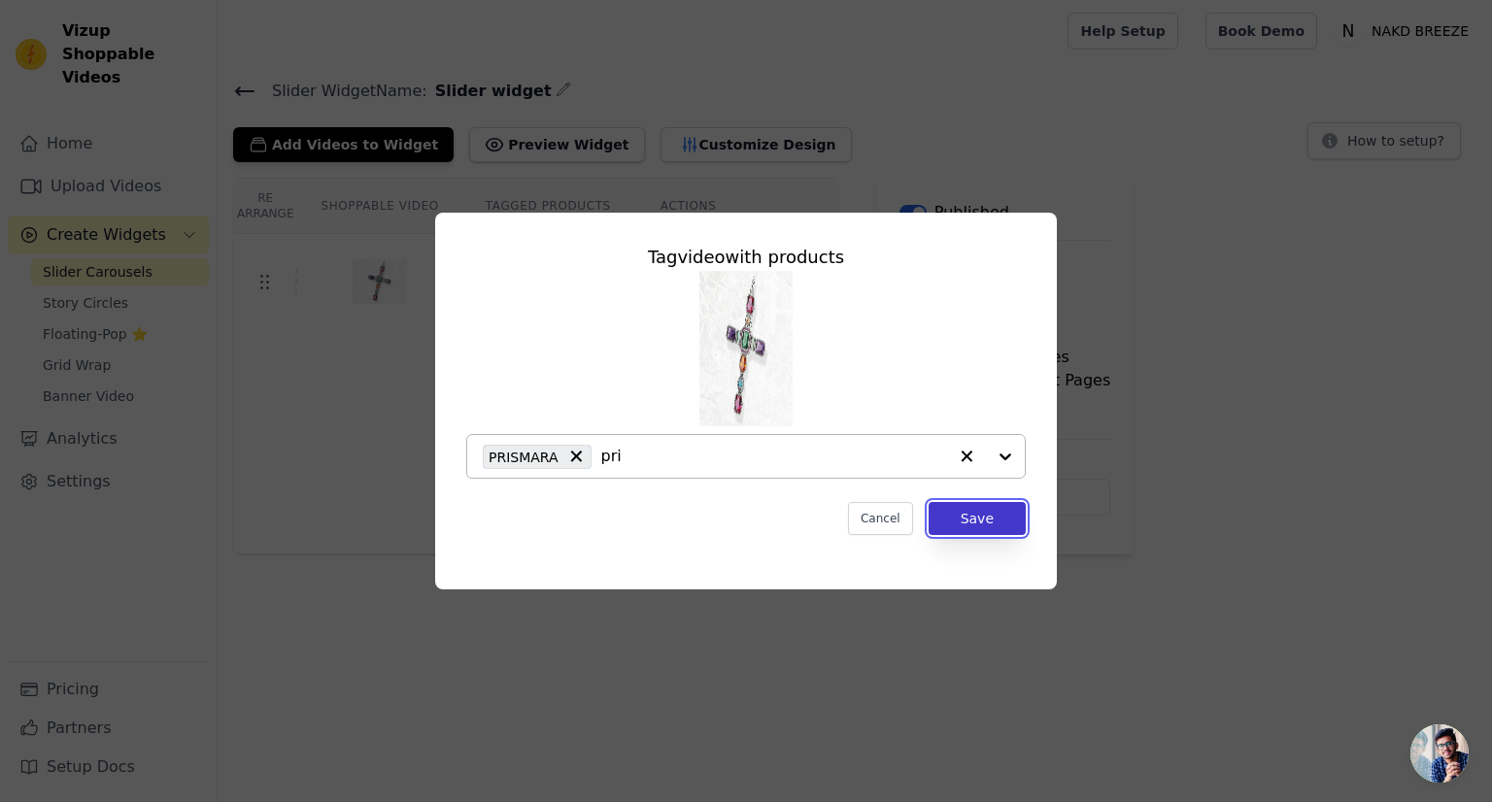
click at [969, 516] on button "Save" at bounding box center [976, 518] width 97 height 33
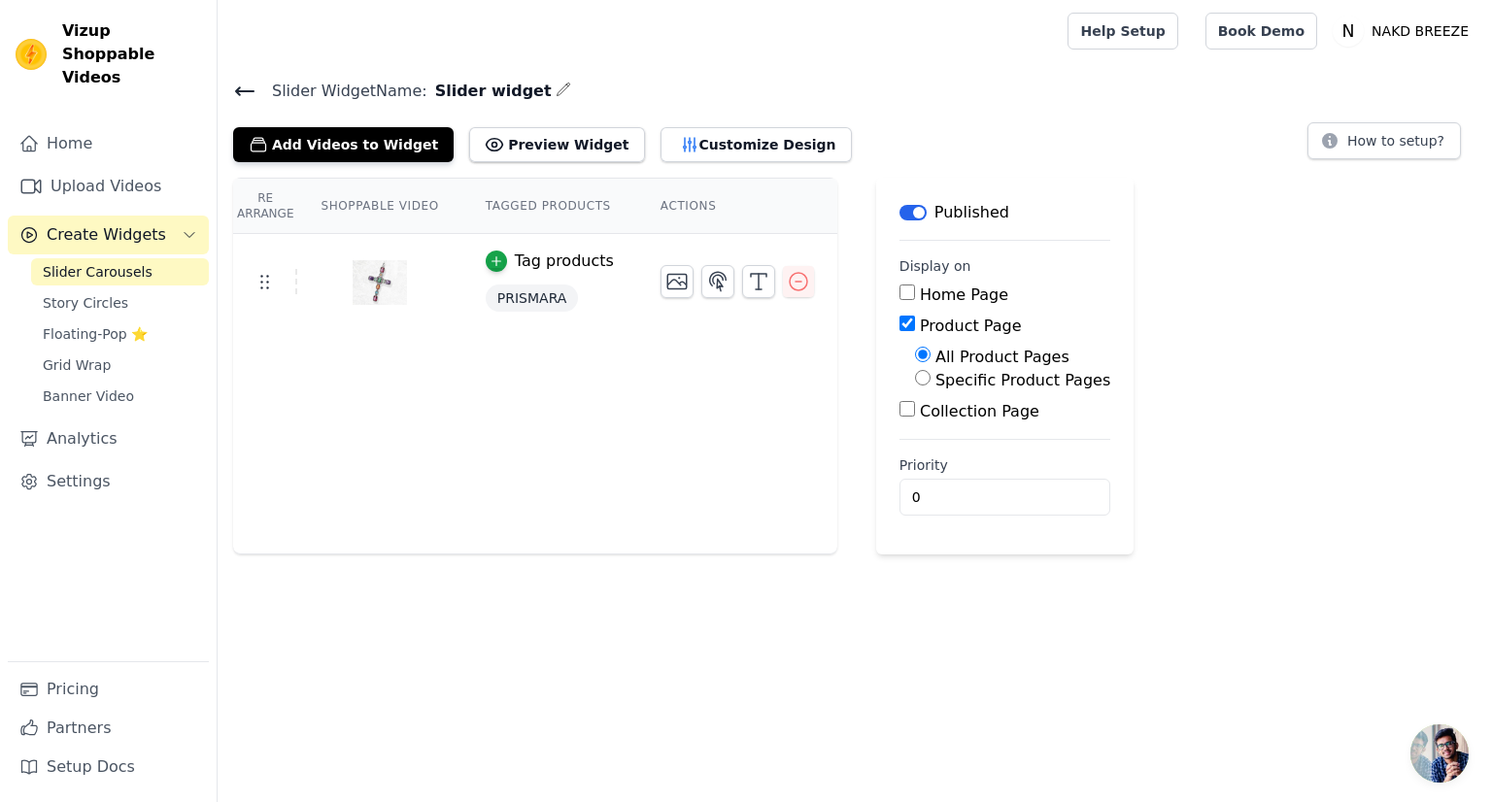
click at [939, 377] on label "Specific Product Pages" at bounding box center [1022, 380] width 175 height 18
click at [930, 377] on input "Specific Product Pages" at bounding box center [923, 378] width 16 height 16
radio input "true"
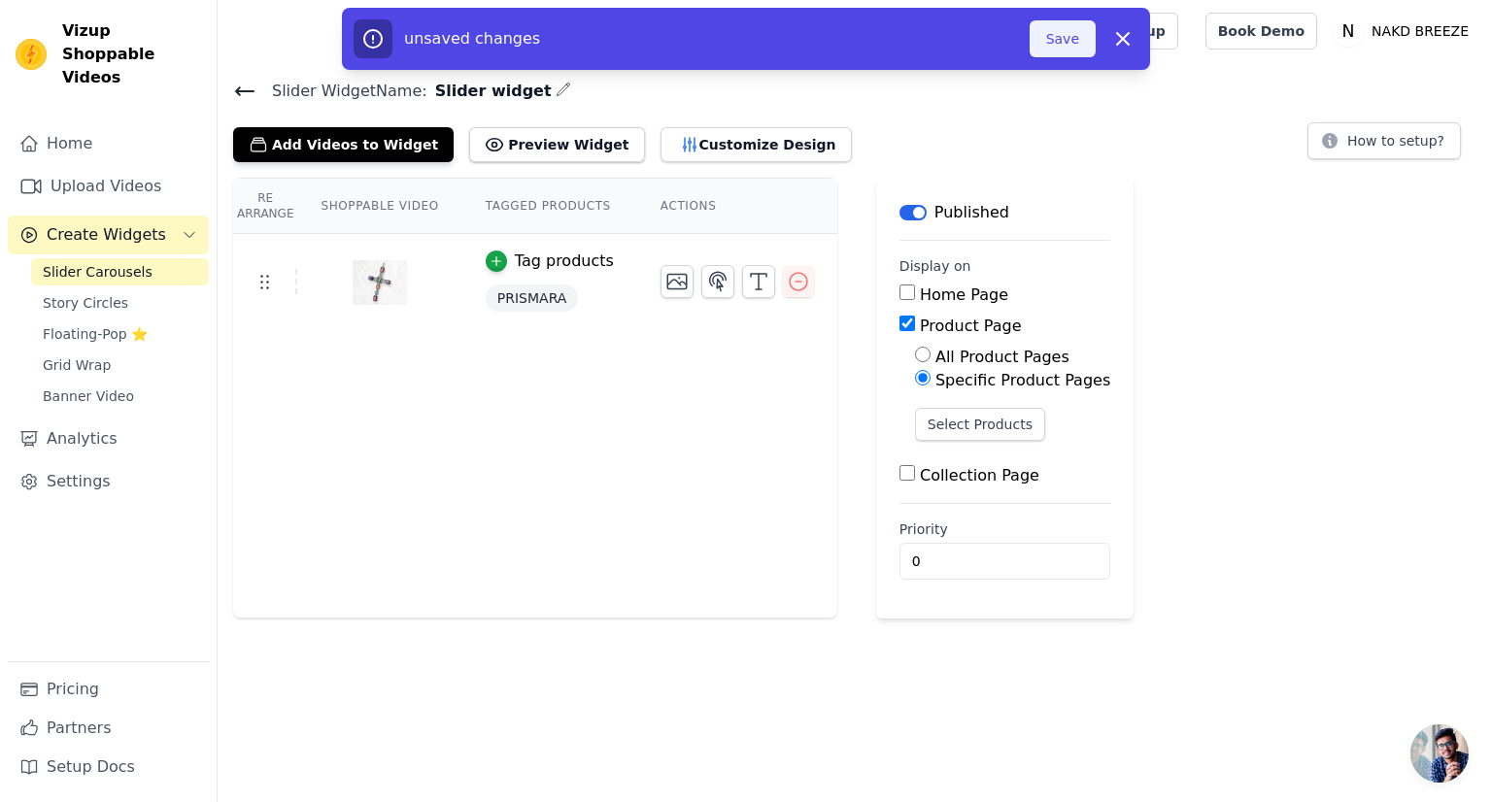
click at [1061, 40] on button "Save" at bounding box center [1062, 38] width 66 height 37
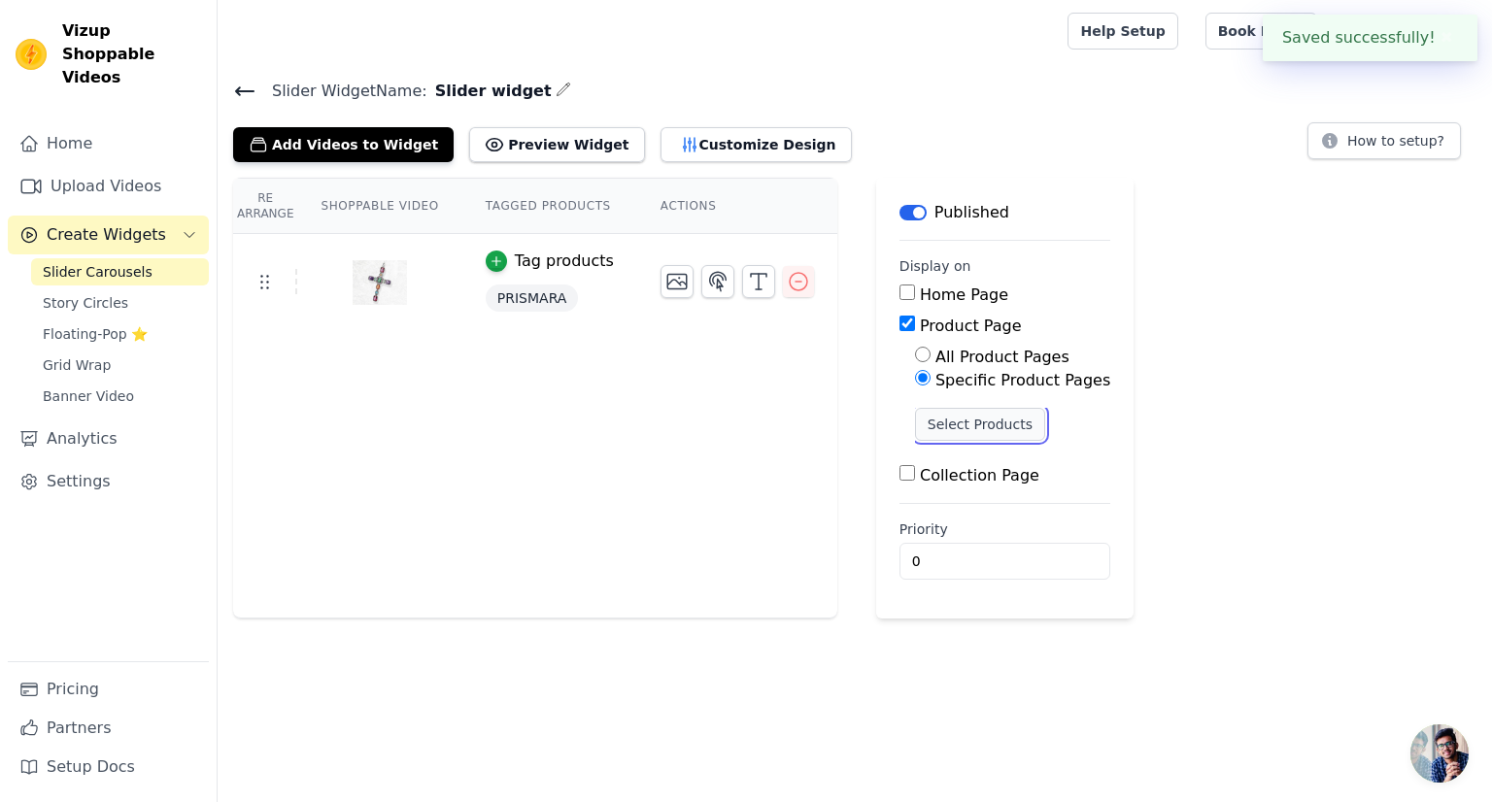
click at [944, 420] on button "Select Products" at bounding box center [980, 424] width 130 height 33
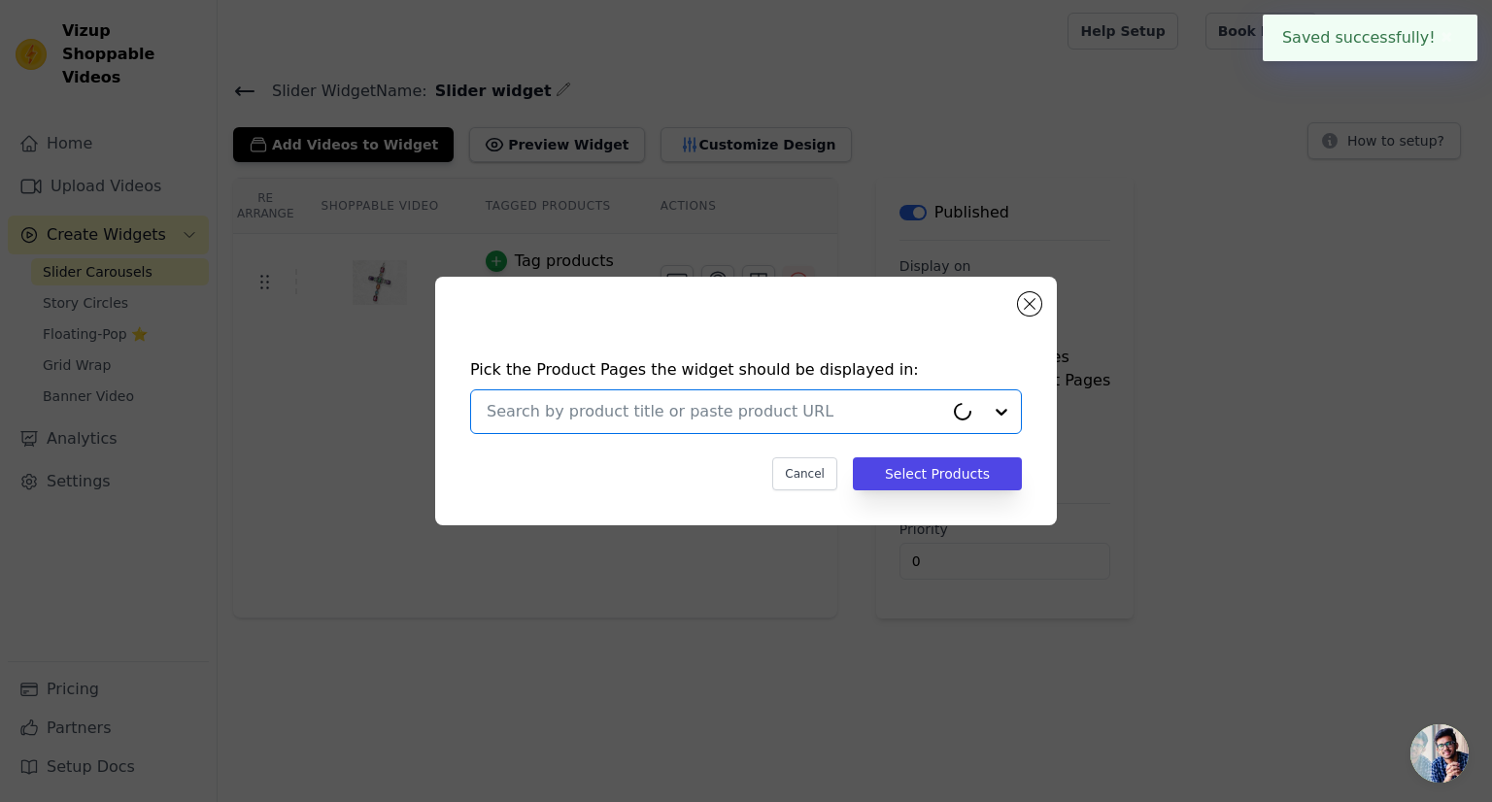
click at [734, 409] on input "text" at bounding box center [714, 411] width 456 height 23
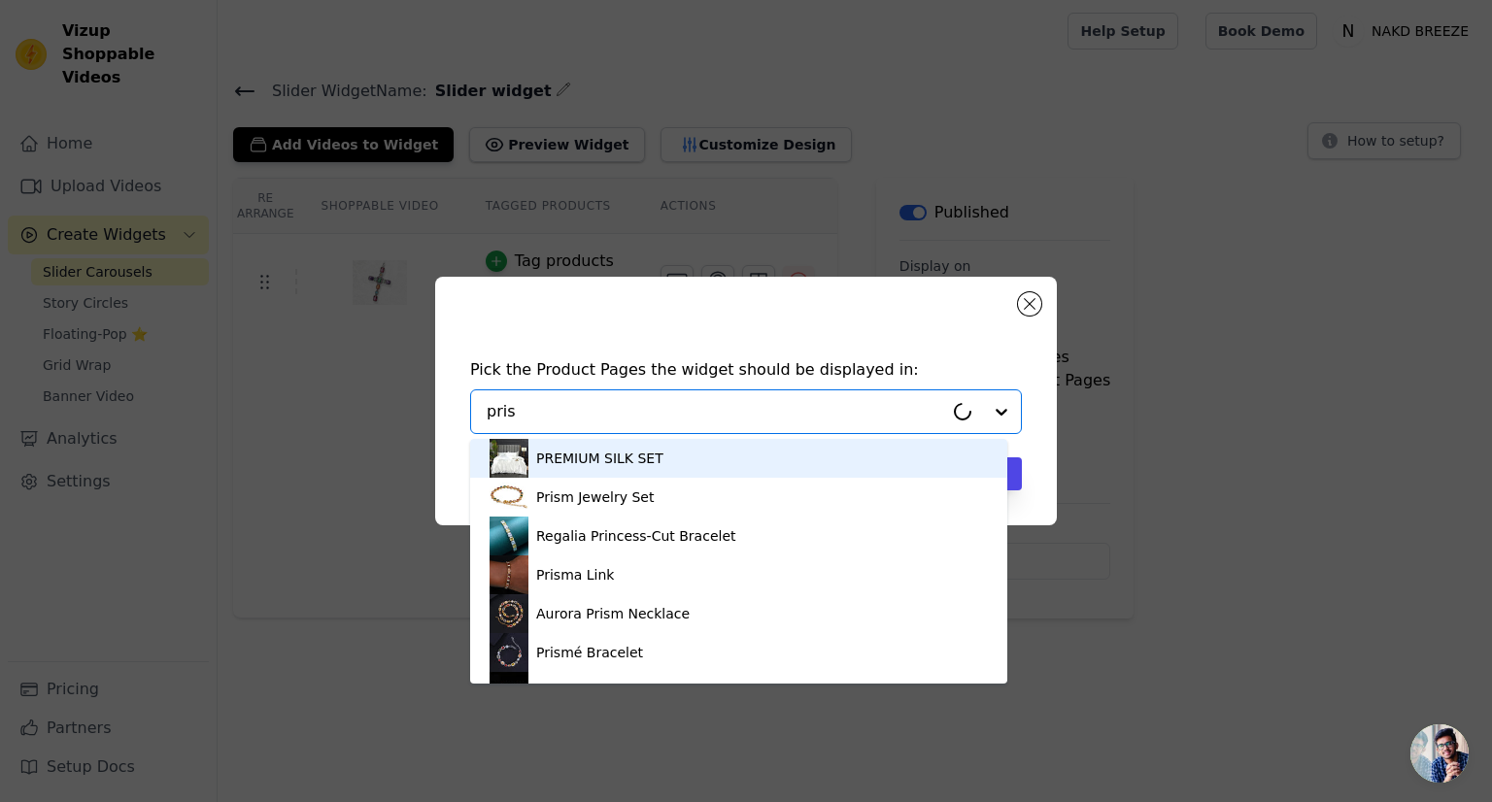
type input "prism"
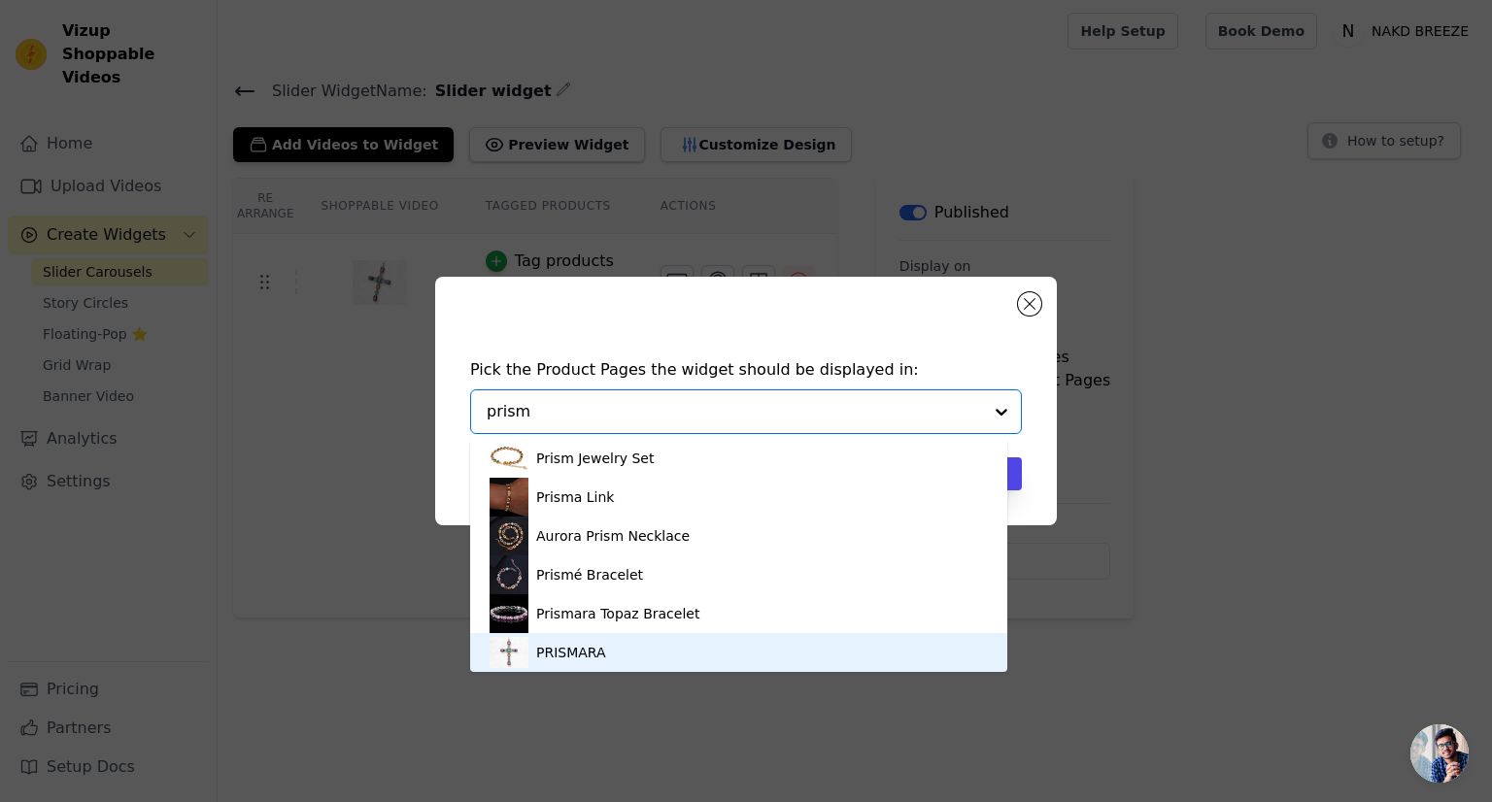
click at [598, 653] on div "PRISMARA" at bounding box center [571, 652] width 70 height 19
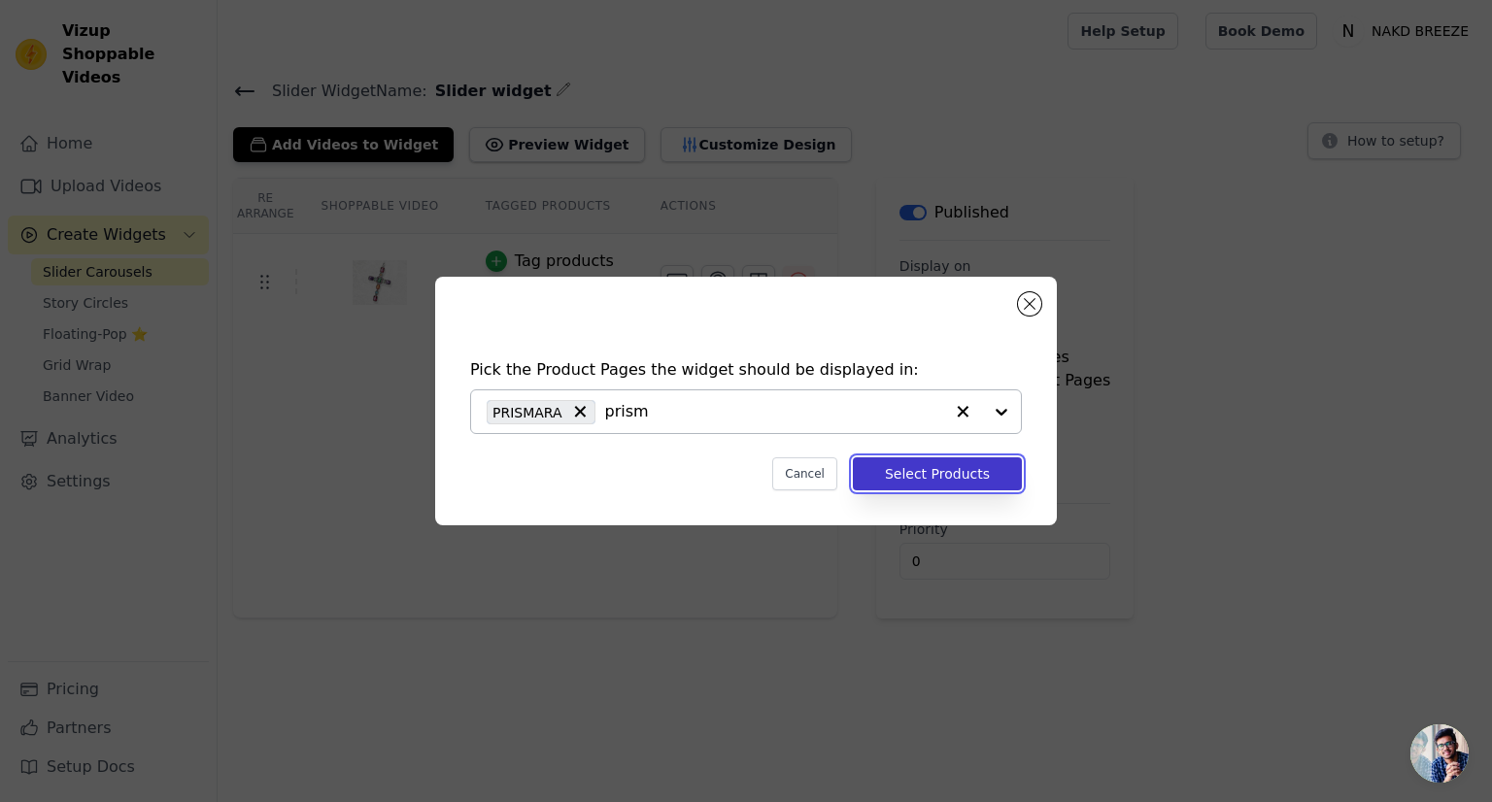
click at [914, 473] on button "Select Products" at bounding box center [937, 473] width 169 height 33
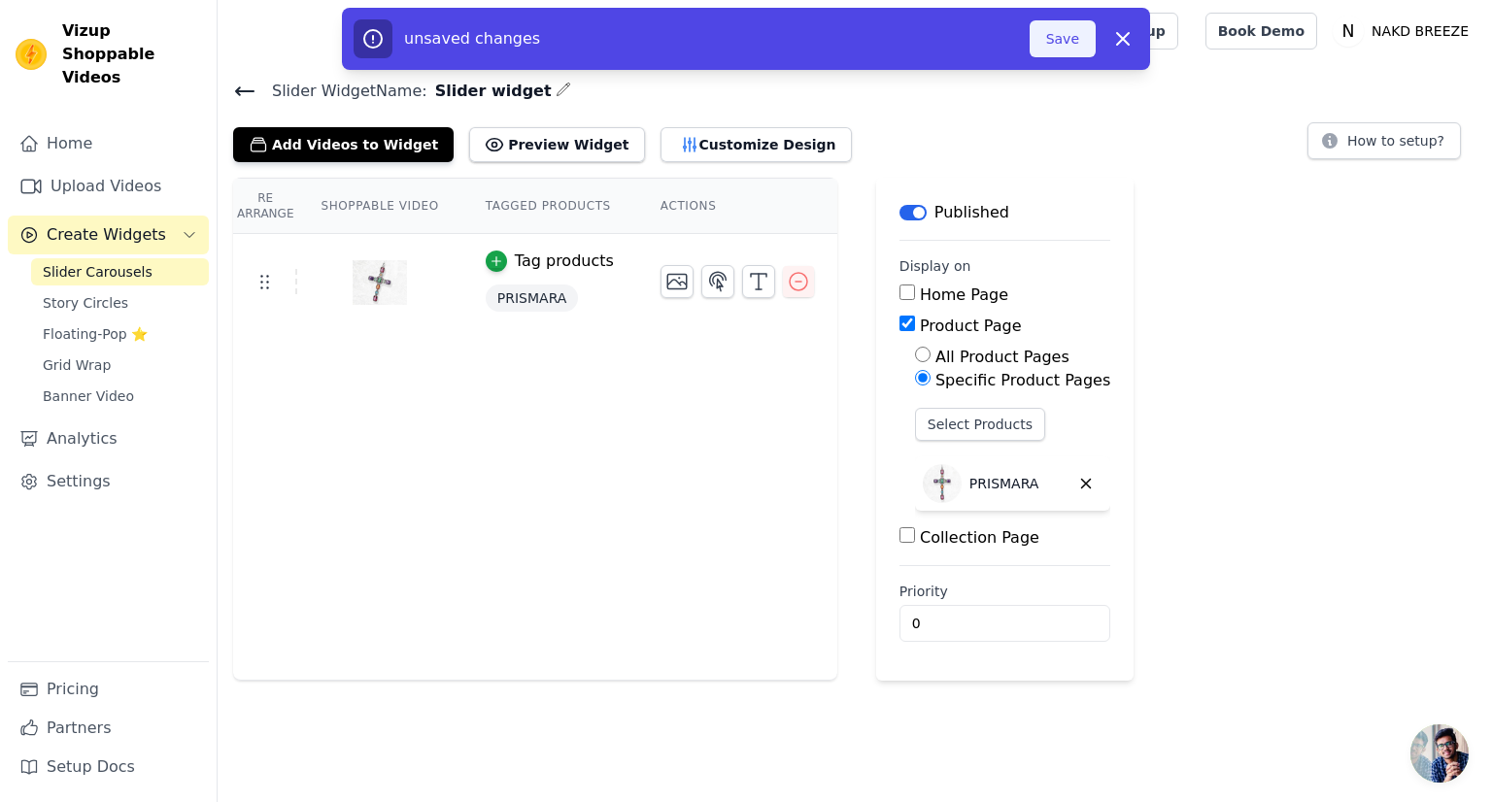
click at [1062, 42] on button "Save" at bounding box center [1062, 38] width 66 height 37
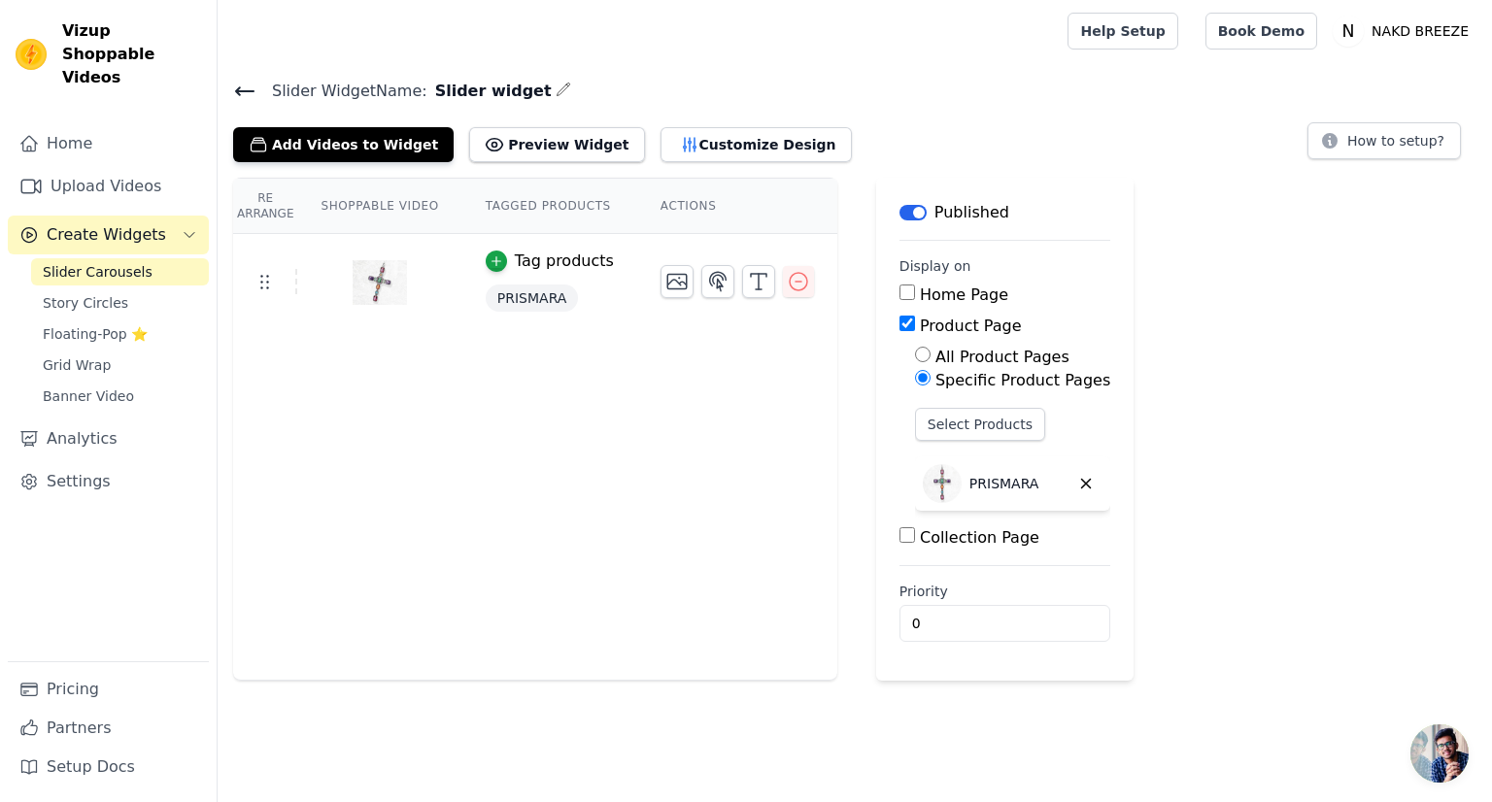
click at [1258, 377] on div "Re Arrange Shoppable Video Tagged Products Actions Tag products PRISMARA Save V…" at bounding box center [855, 429] width 1274 height 503
click at [696, 142] on button "Customize Design" at bounding box center [755, 144] width 191 height 35
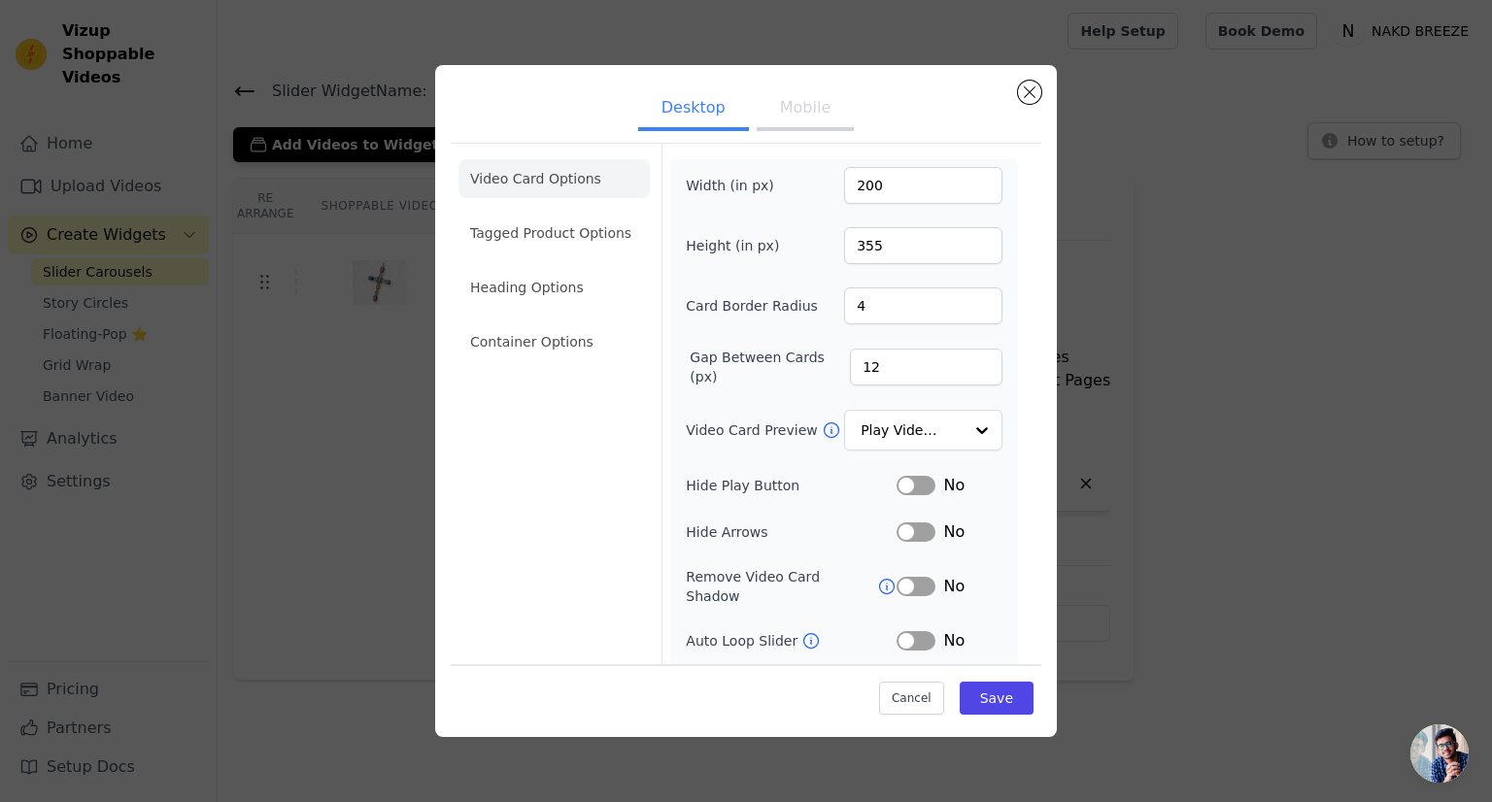
scroll to position [78, 0]
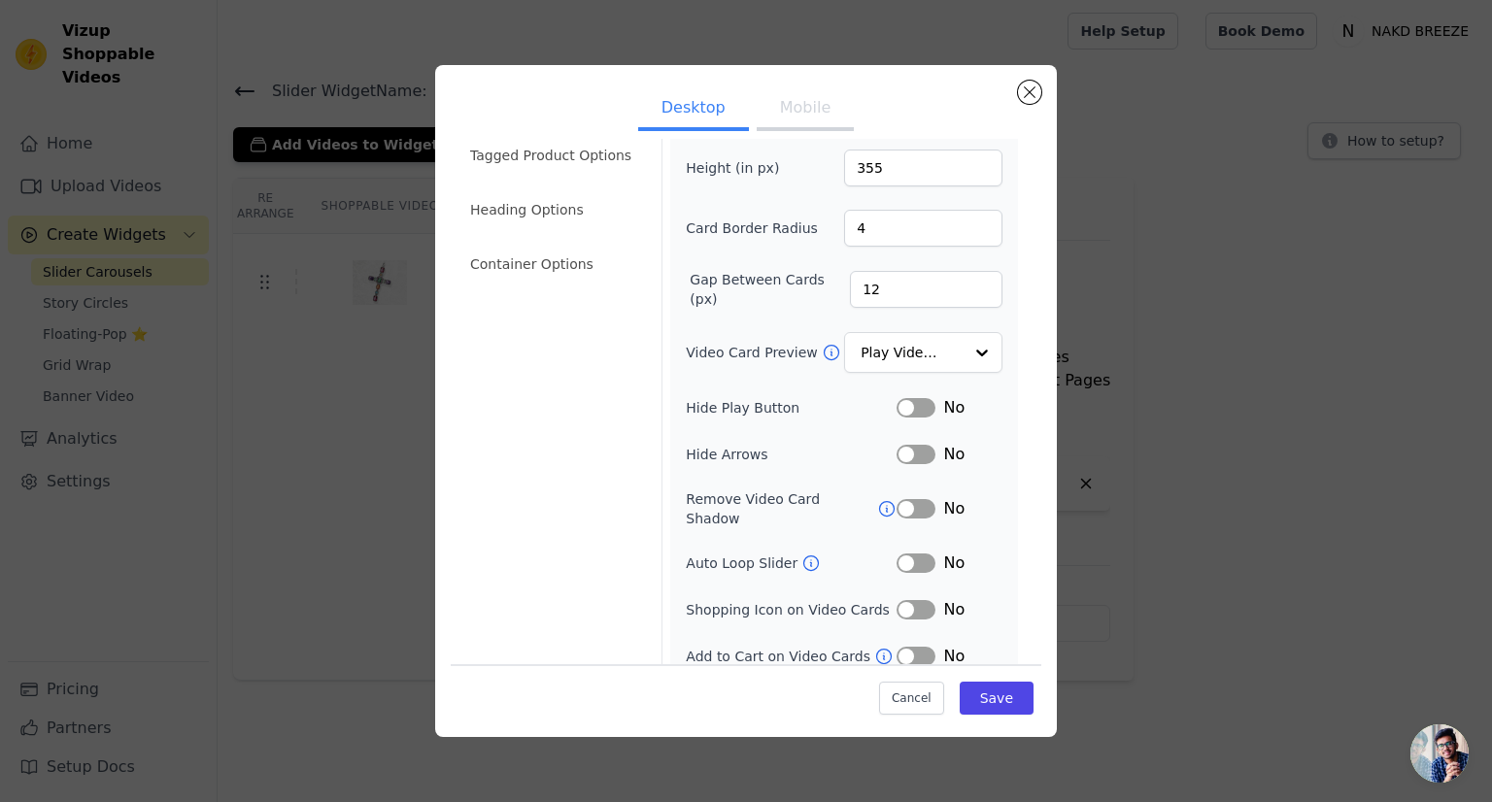
click at [896, 647] on button "Label" at bounding box center [915, 656] width 39 height 19
click at [896, 600] on button "Label" at bounding box center [915, 609] width 39 height 19
click at [983, 697] on button "Save" at bounding box center [996, 697] width 74 height 33
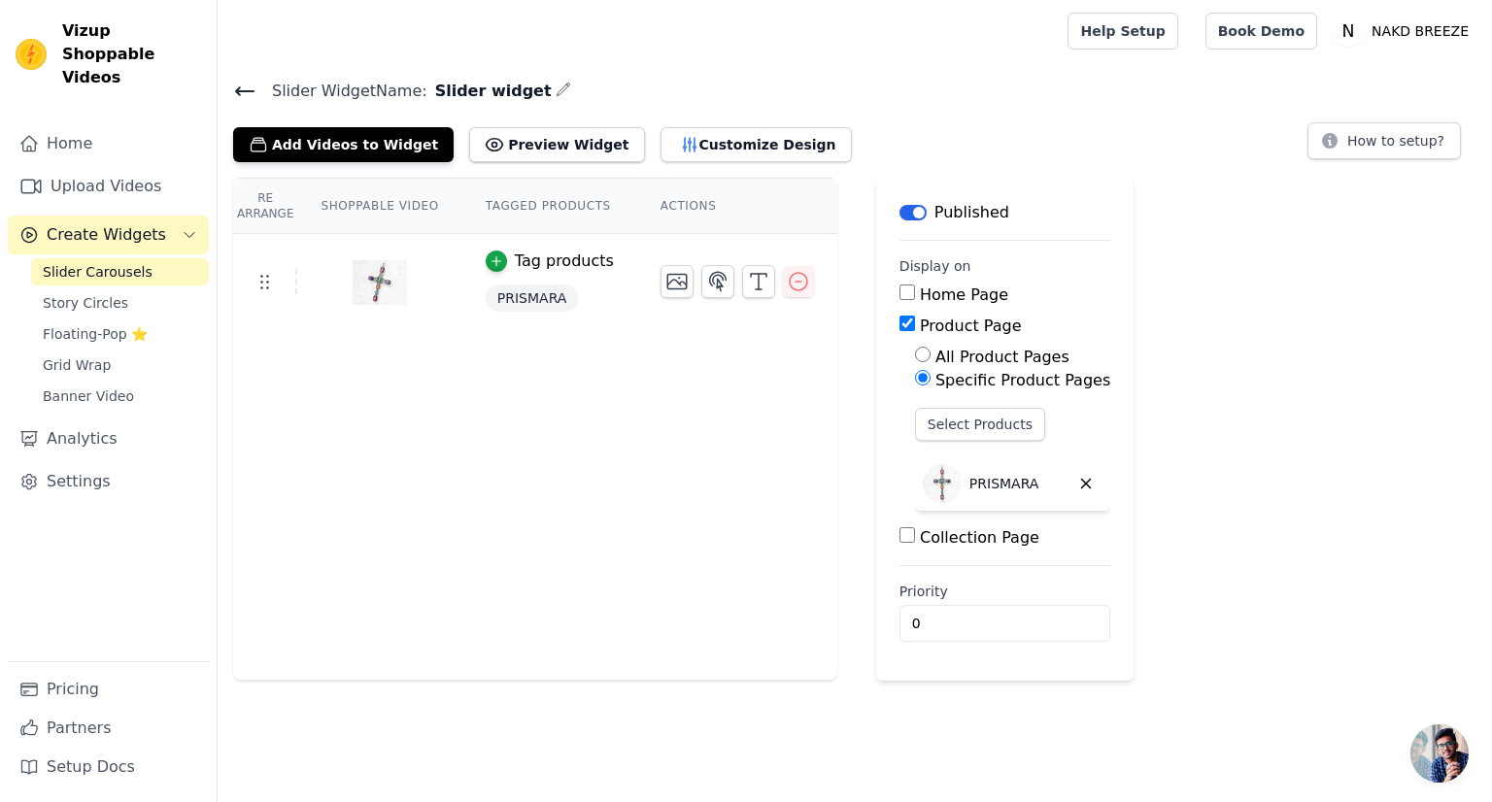
click at [1443, 761] on span "Open chat" at bounding box center [1439, 753] width 58 height 58
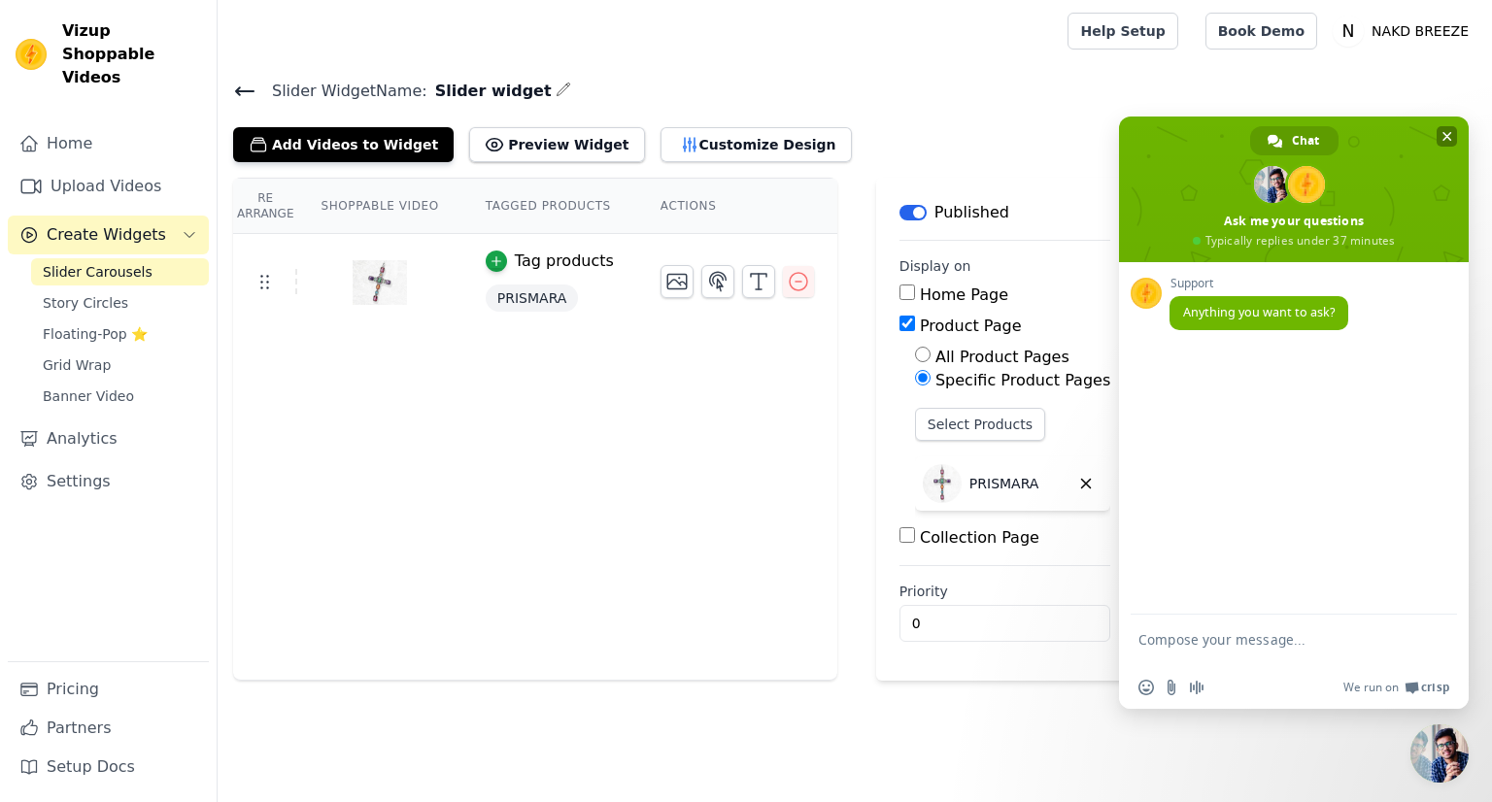
click at [1442, 132] on span "Close chat" at bounding box center [1447, 137] width 10 height 10
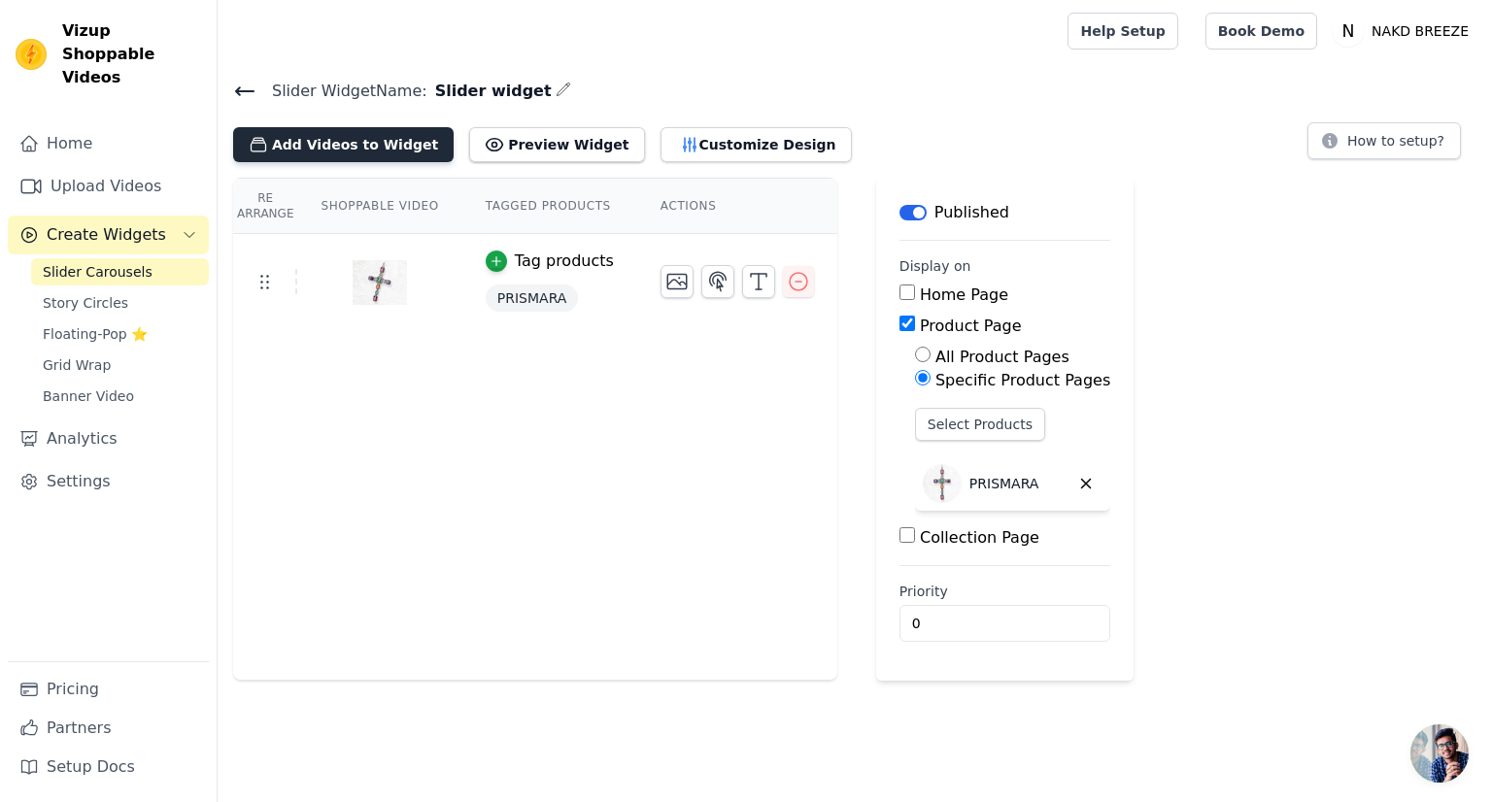
click at [338, 133] on button "Add Videos to Widget" at bounding box center [343, 144] width 220 height 35
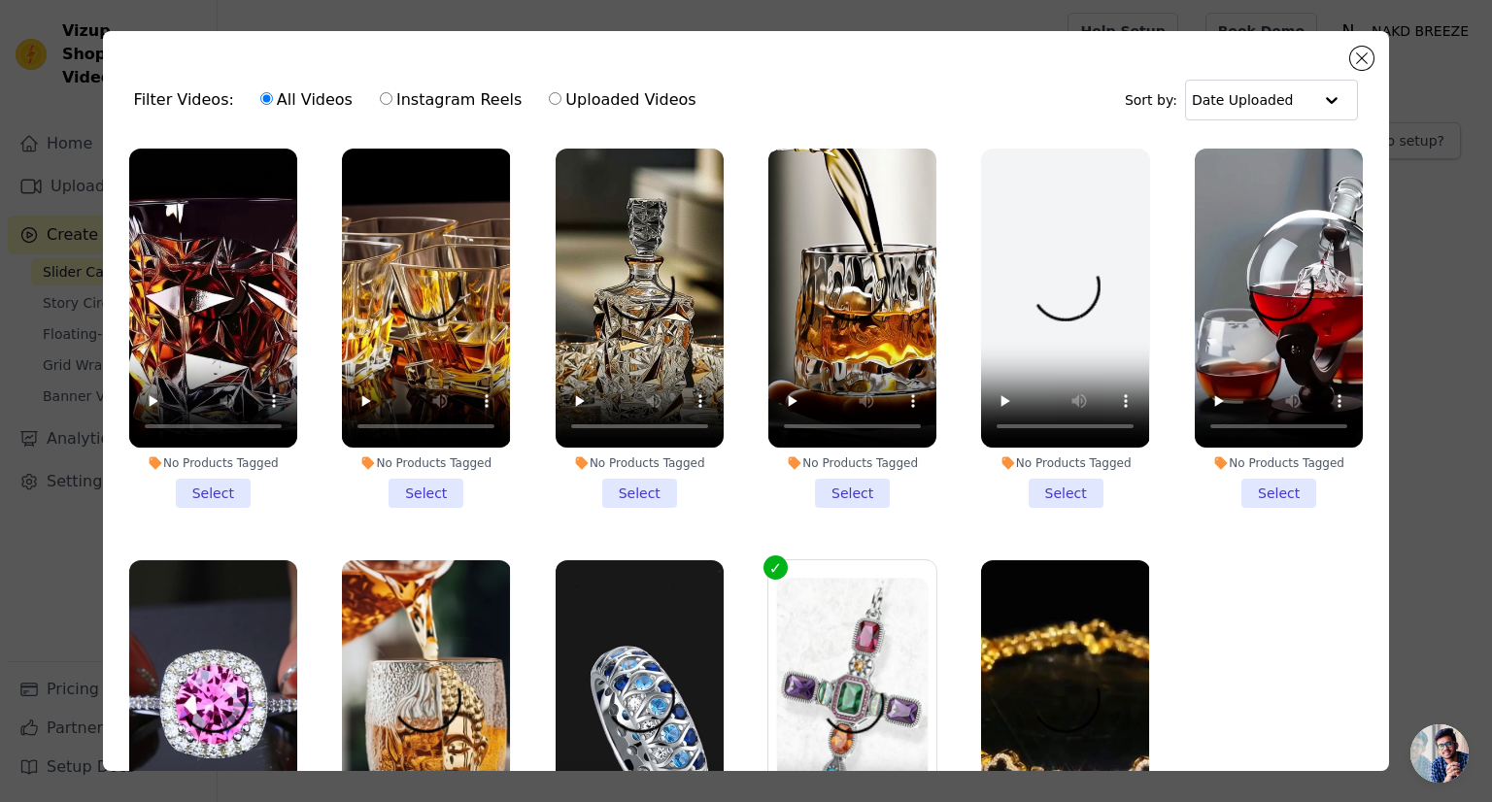
scroll to position [80, 0]
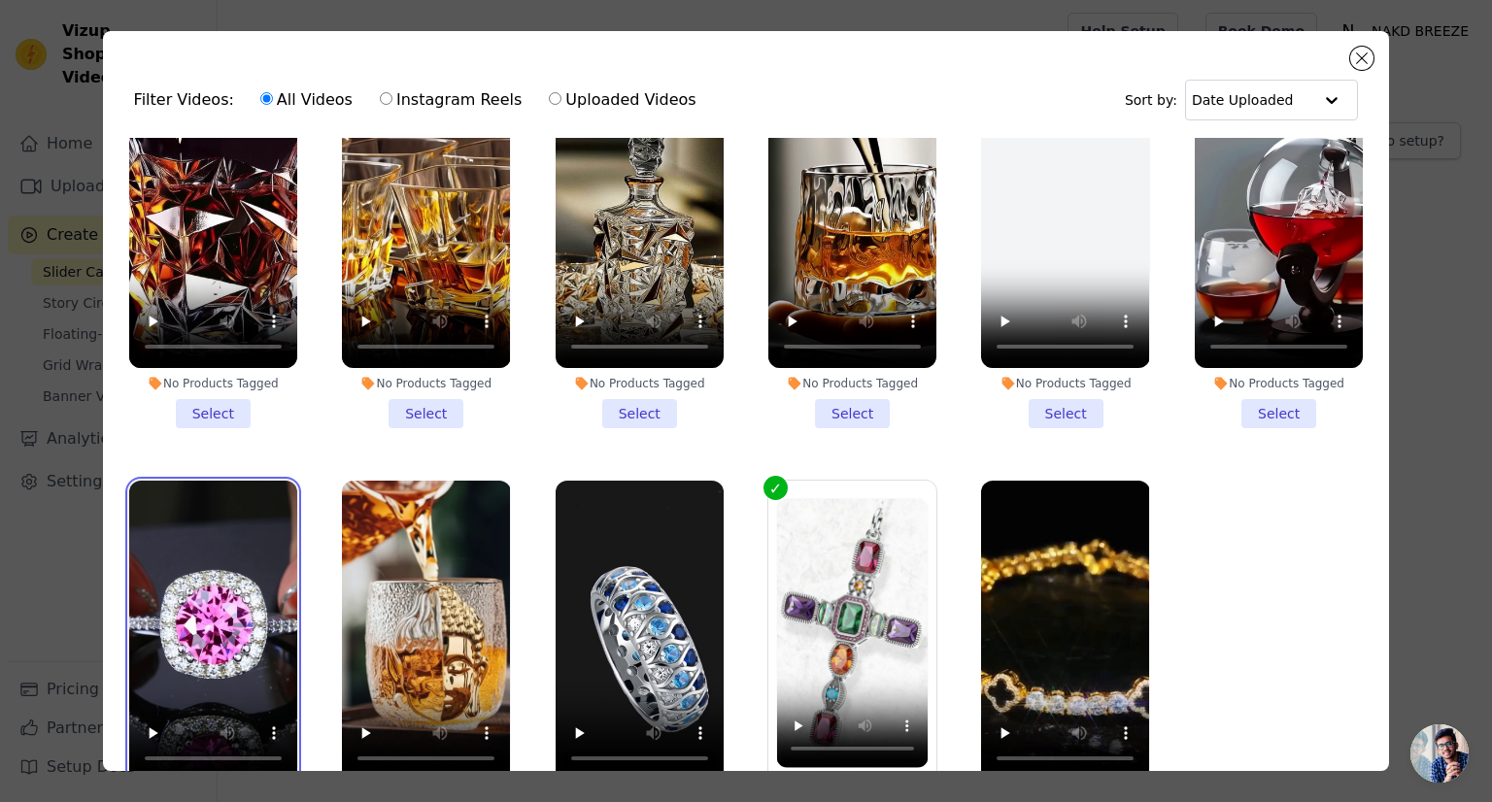
click at [213, 660] on video at bounding box center [213, 630] width 168 height 299
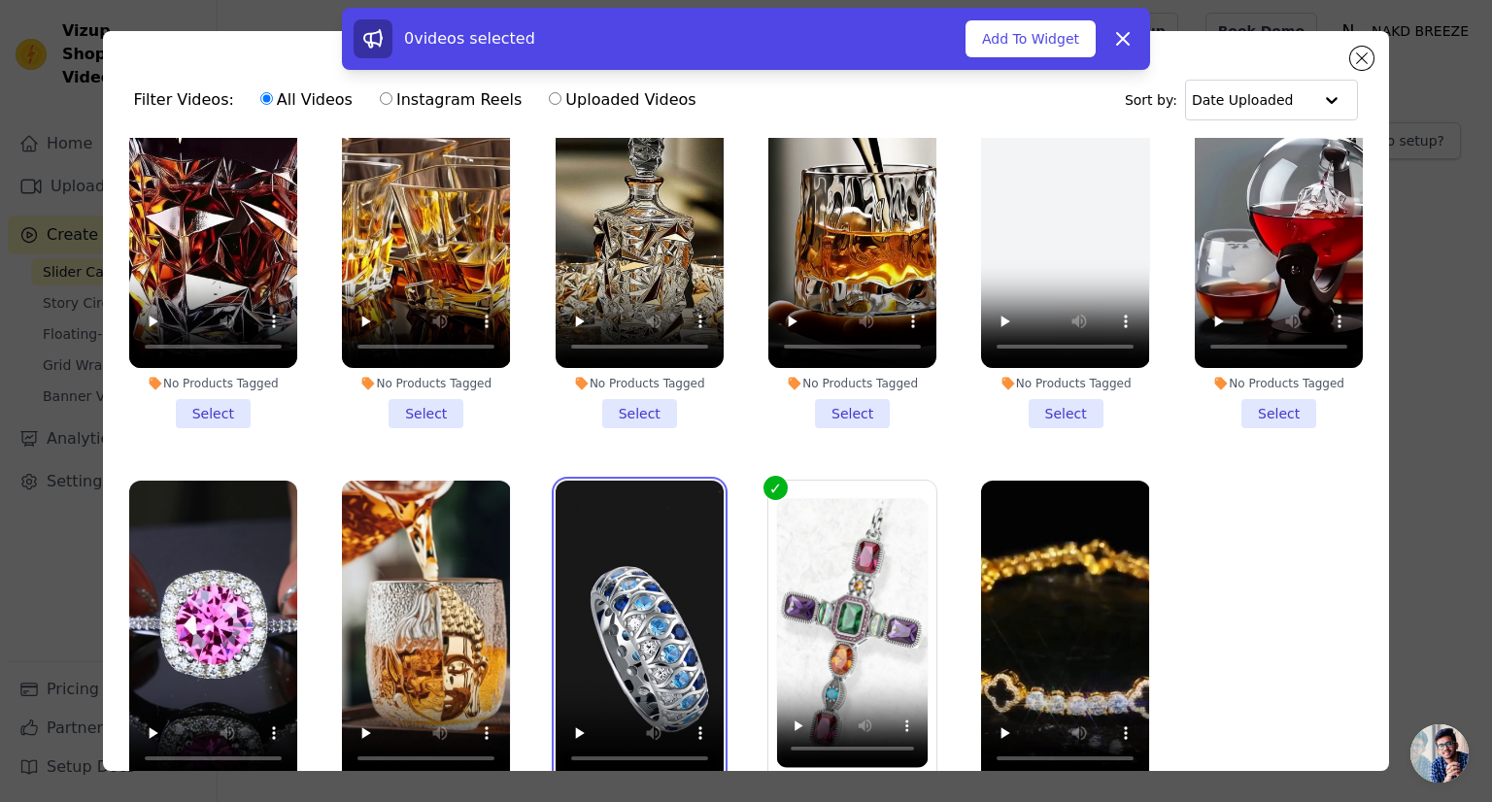
click at [635, 599] on video at bounding box center [639, 630] width 168 height 299
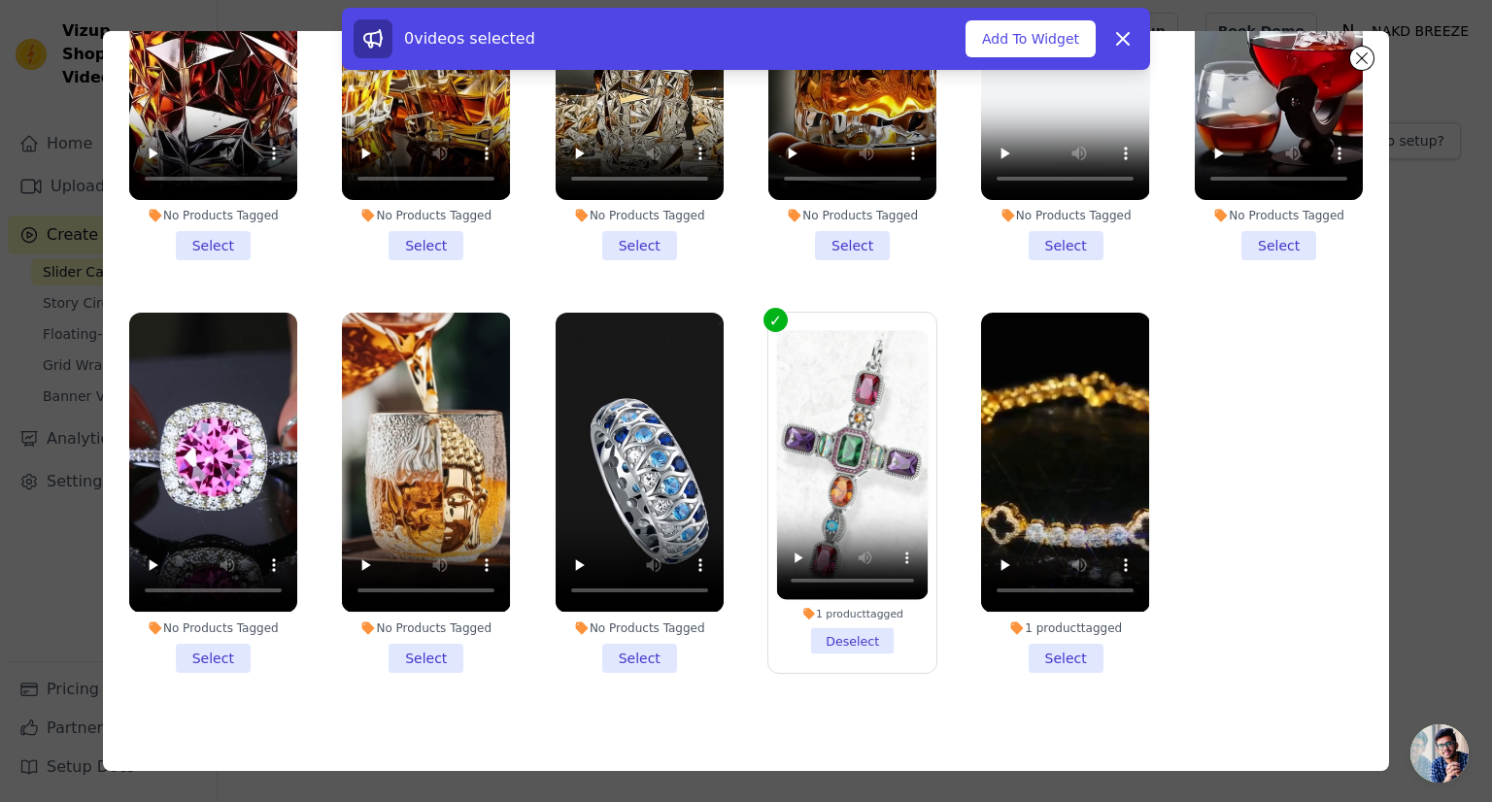
click at [629, 643] on li "No Products Tagged Select" at bounding box center [639, 492] width 168 height 359
click at [0, 0] on input "No Products Tagged Select" at bounding box center [0, 0] width 0 height 0
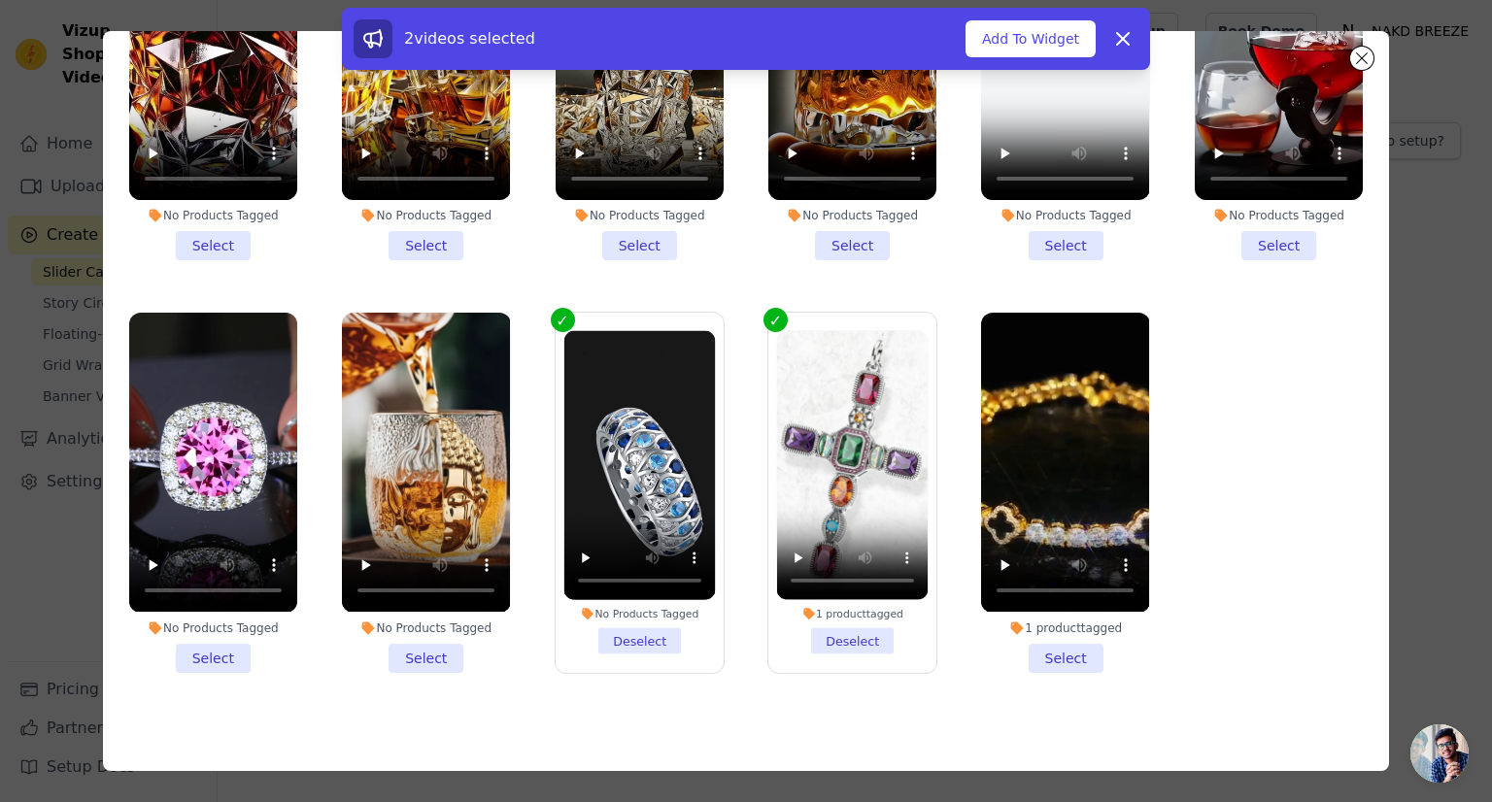
click at [221, 645] on li "No Products Tagged Select" at bounding box center [213, 492] width 168 height 359
click at [0, 0] on input "No Products Tagged Select" at bounding box center [0, 0] width 0 height 0
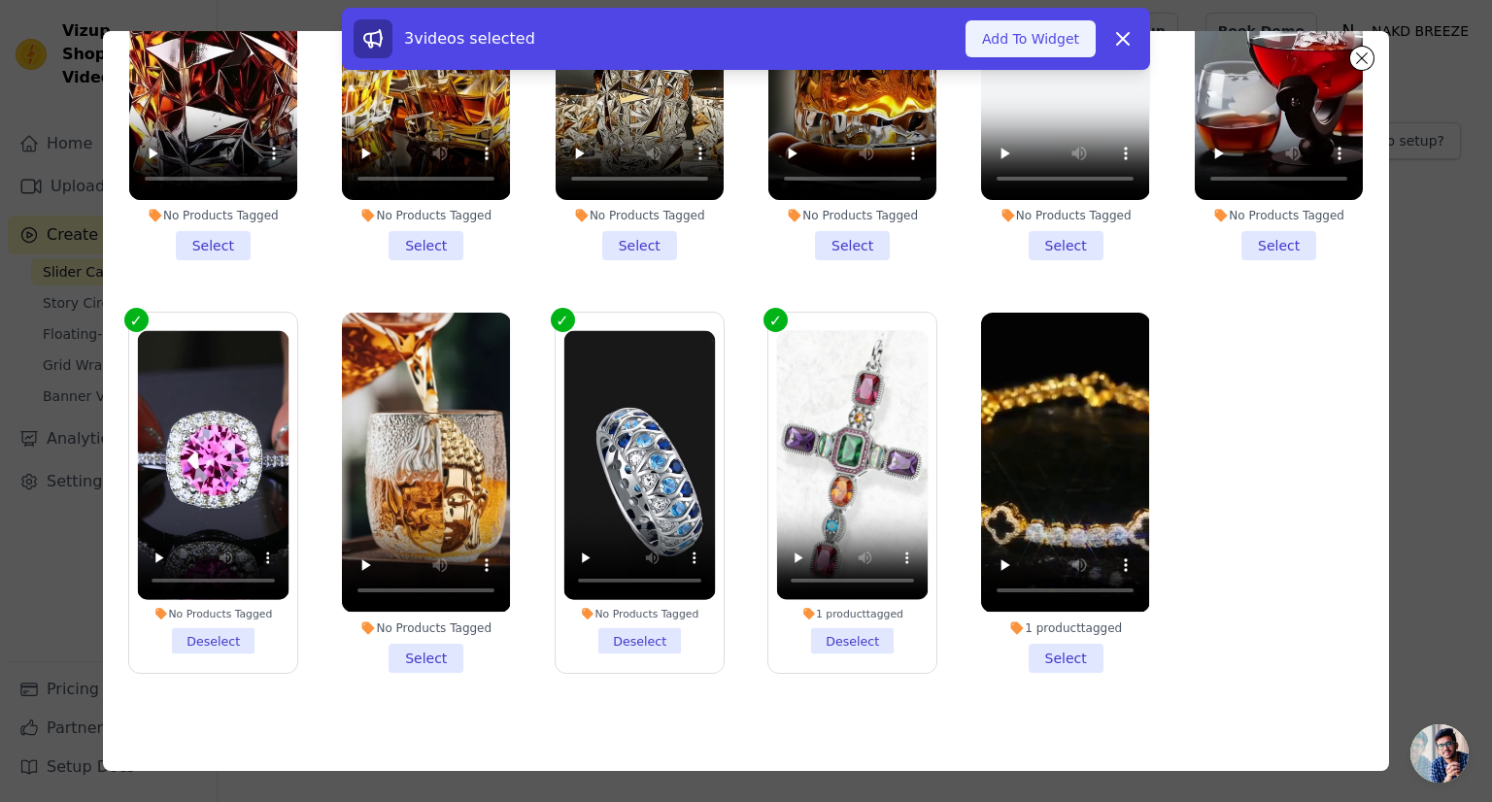
click at [1026, 28] on button "Add To Widget" at bounding box center [1030, 38] width 130 height 37
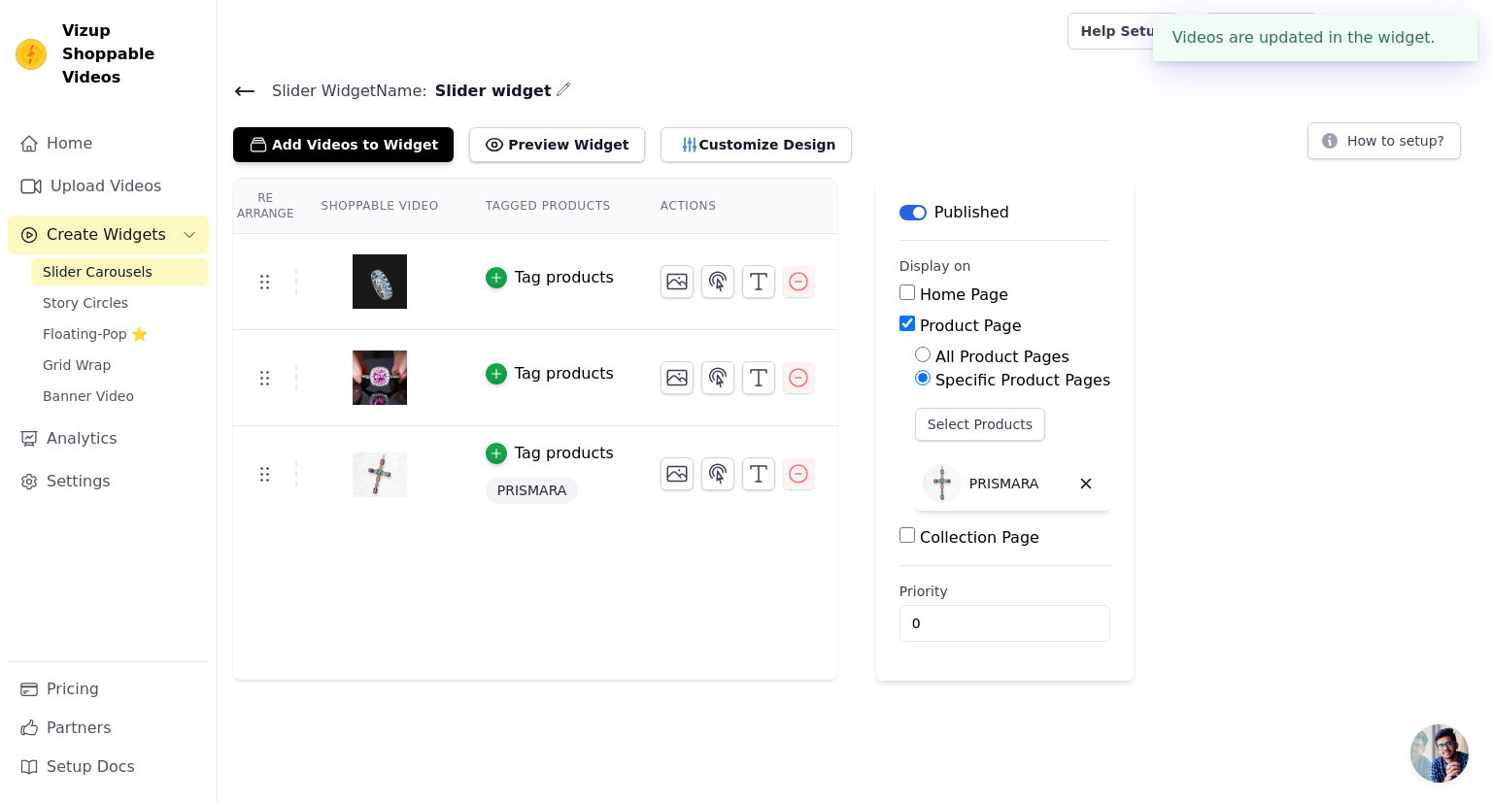
click at [515, 277] on div "Tag products" at bounding box center [564, 277] width 99 height 23
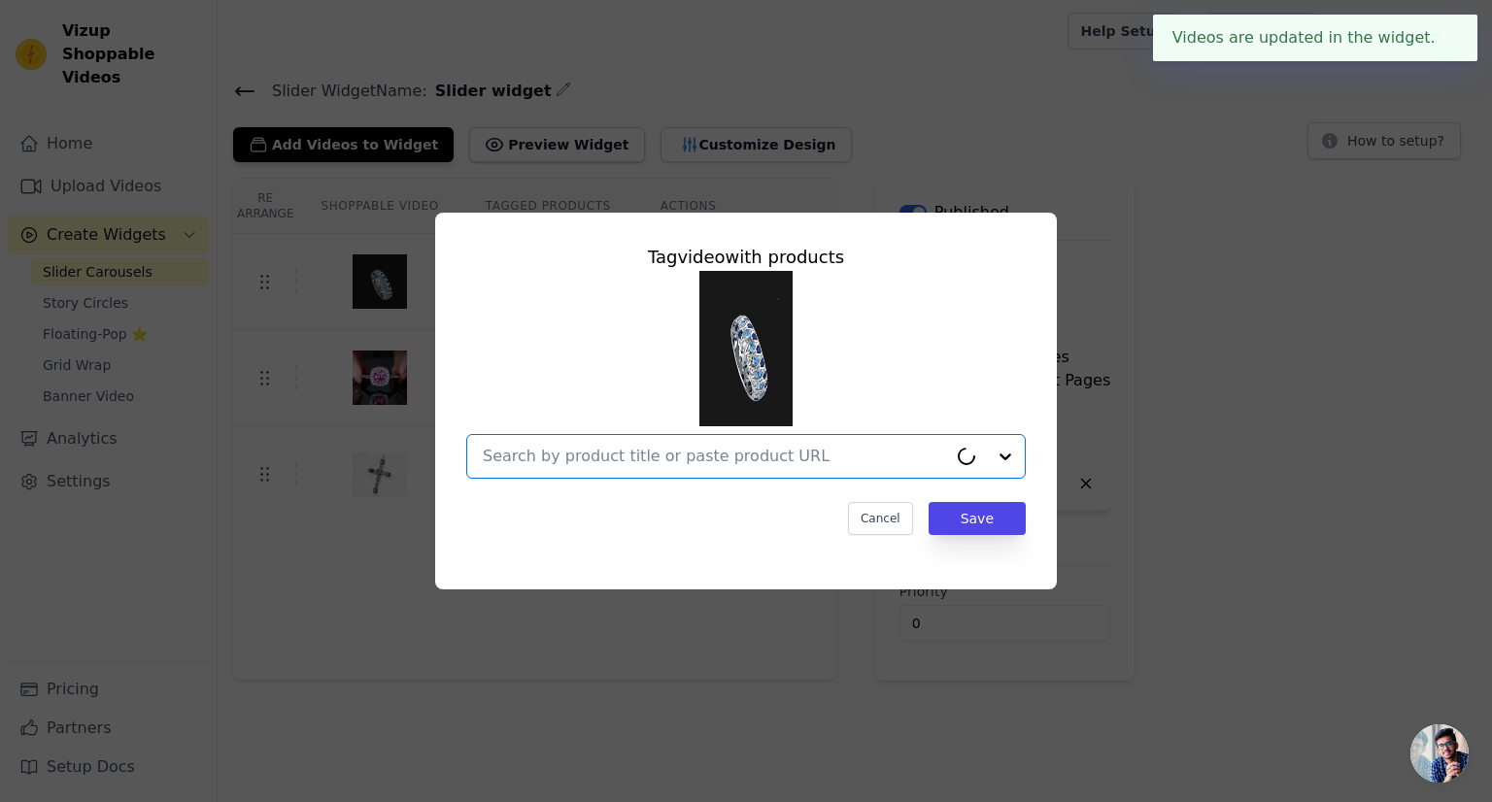
click at [559, 452] on input "text" at bounding box center [715, 456] width 464 height 23
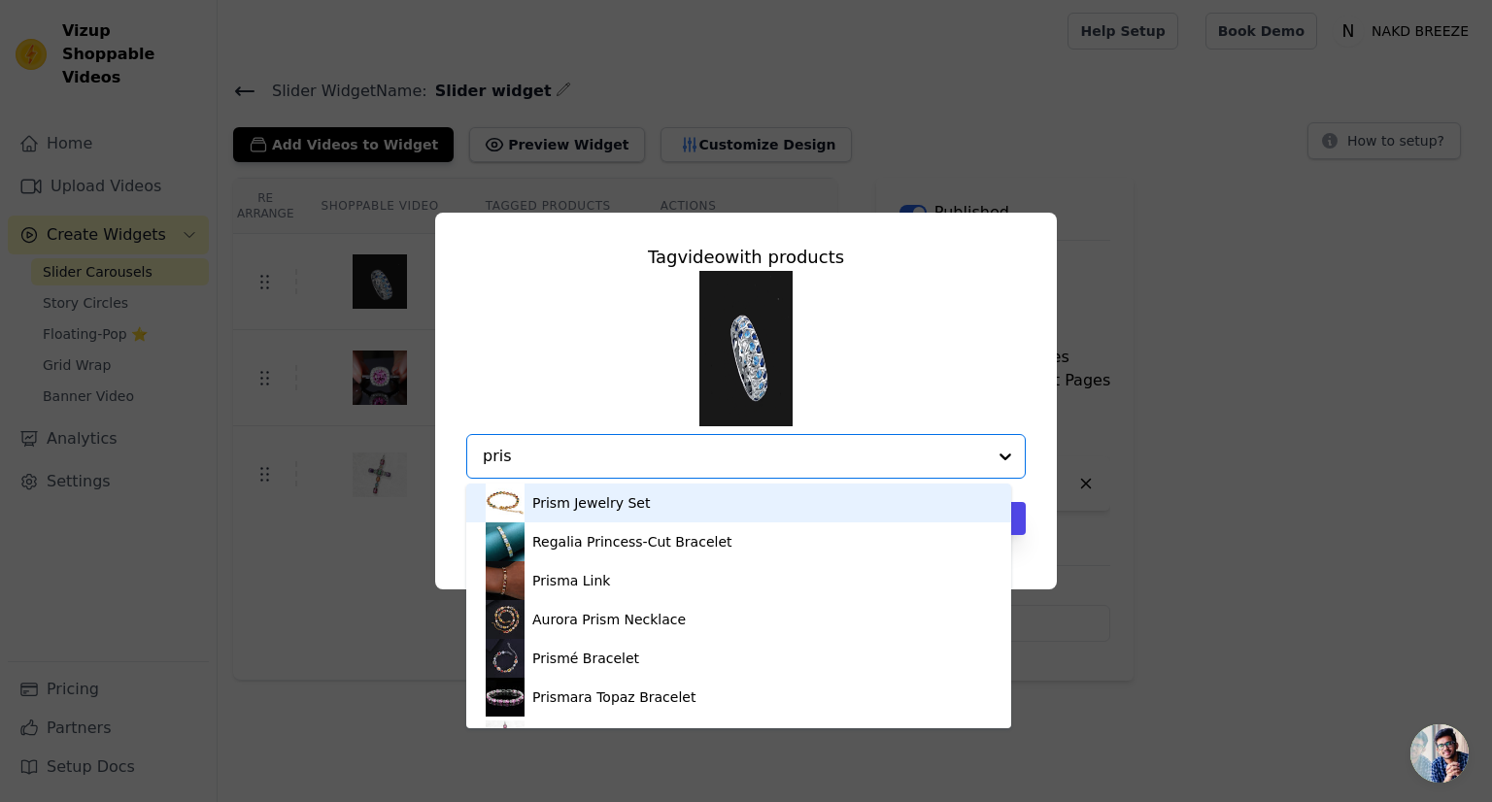
type input "prism"
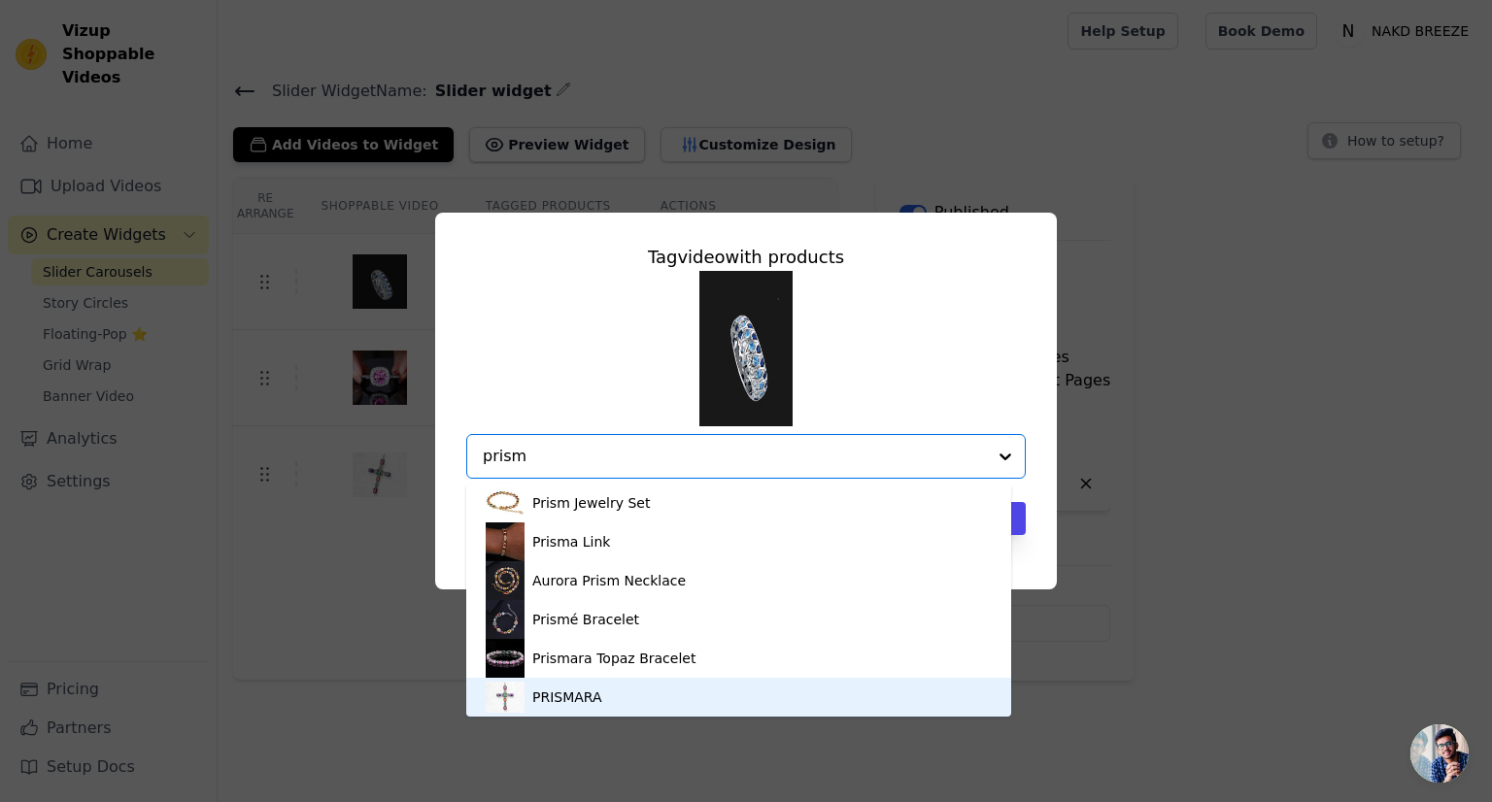
click at [577, 684] on div "PRISMARA" at bounding box center [739, 697] width 506 height 39
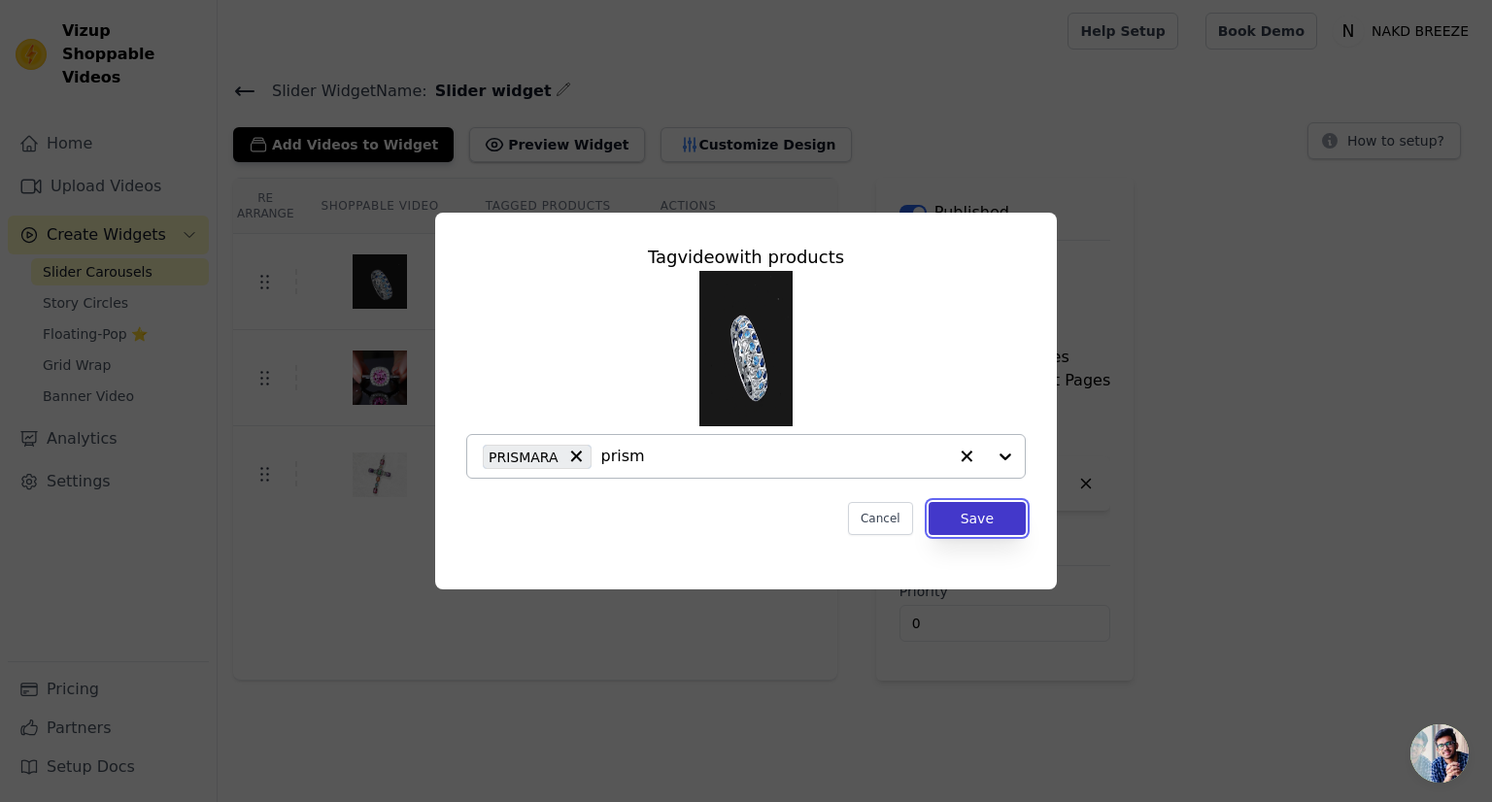
click at [968, 519] on button "Save" at bounding box center [976, 518] width 97 height 33
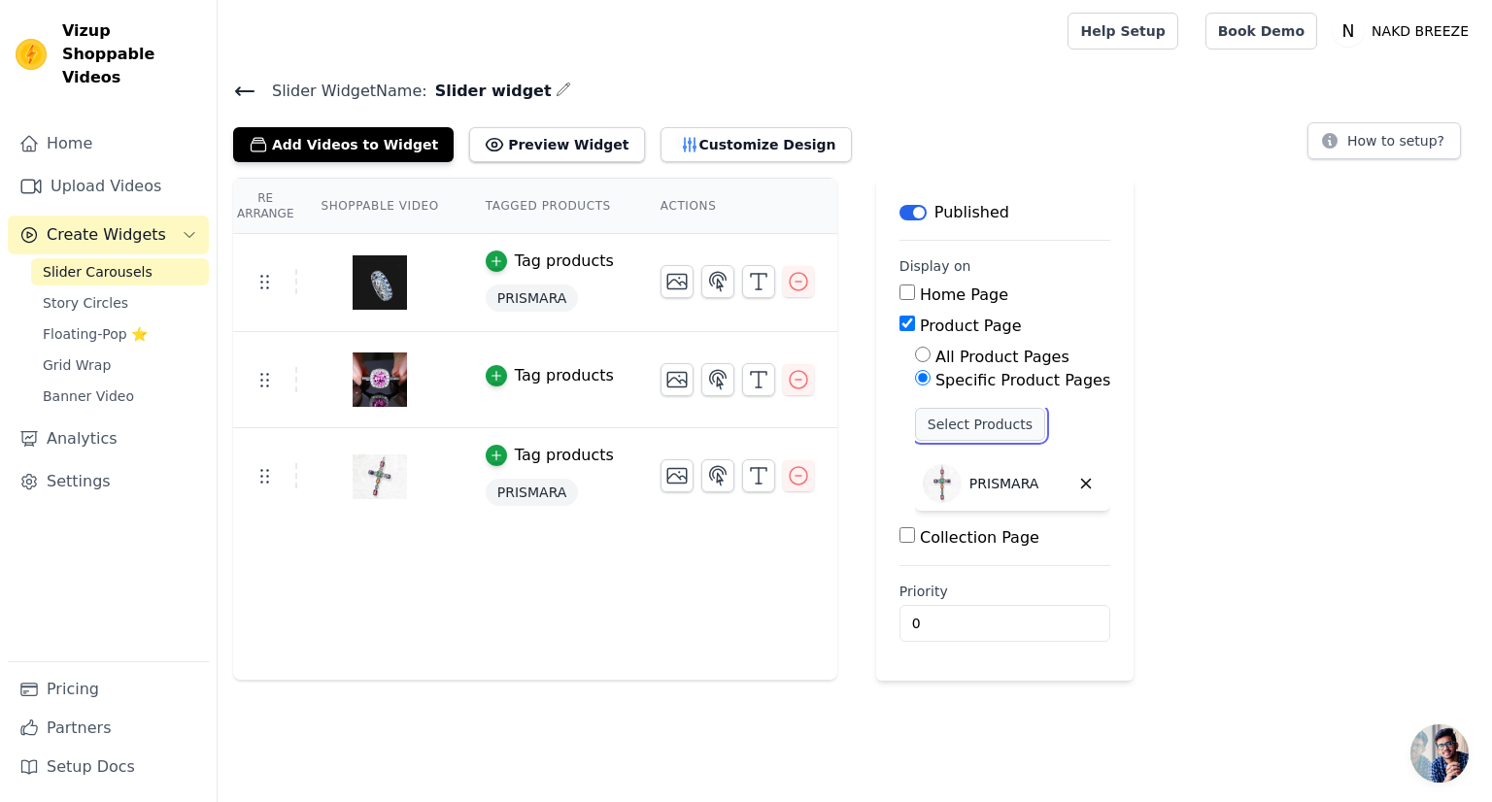
click at [963, 424] on button "Select Products" at bounding box center [980, 424] width 130 height 33
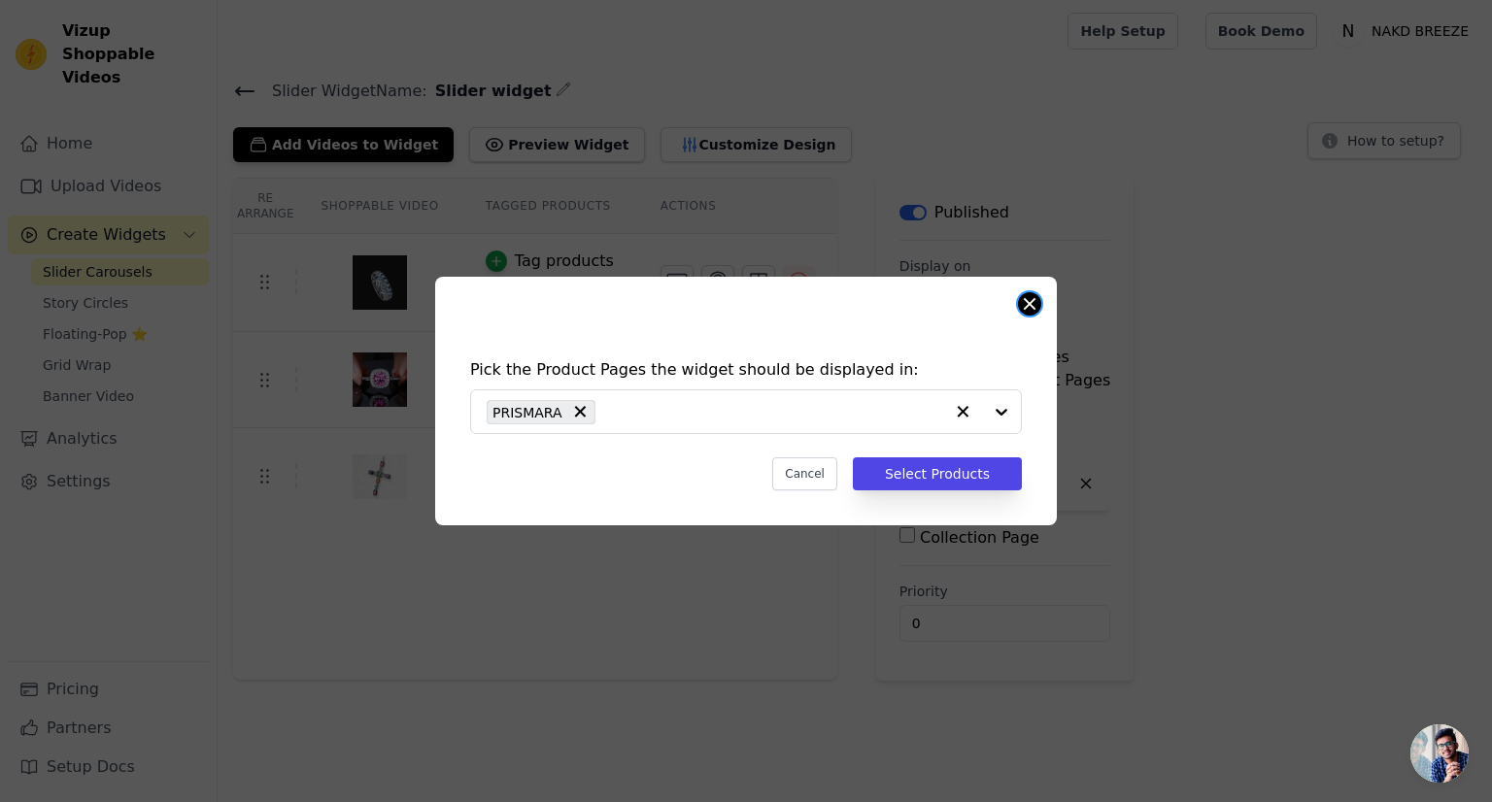
click at [1033, 302] on button "Close modal" at bounding box center [1029, 303] width 23 height 23
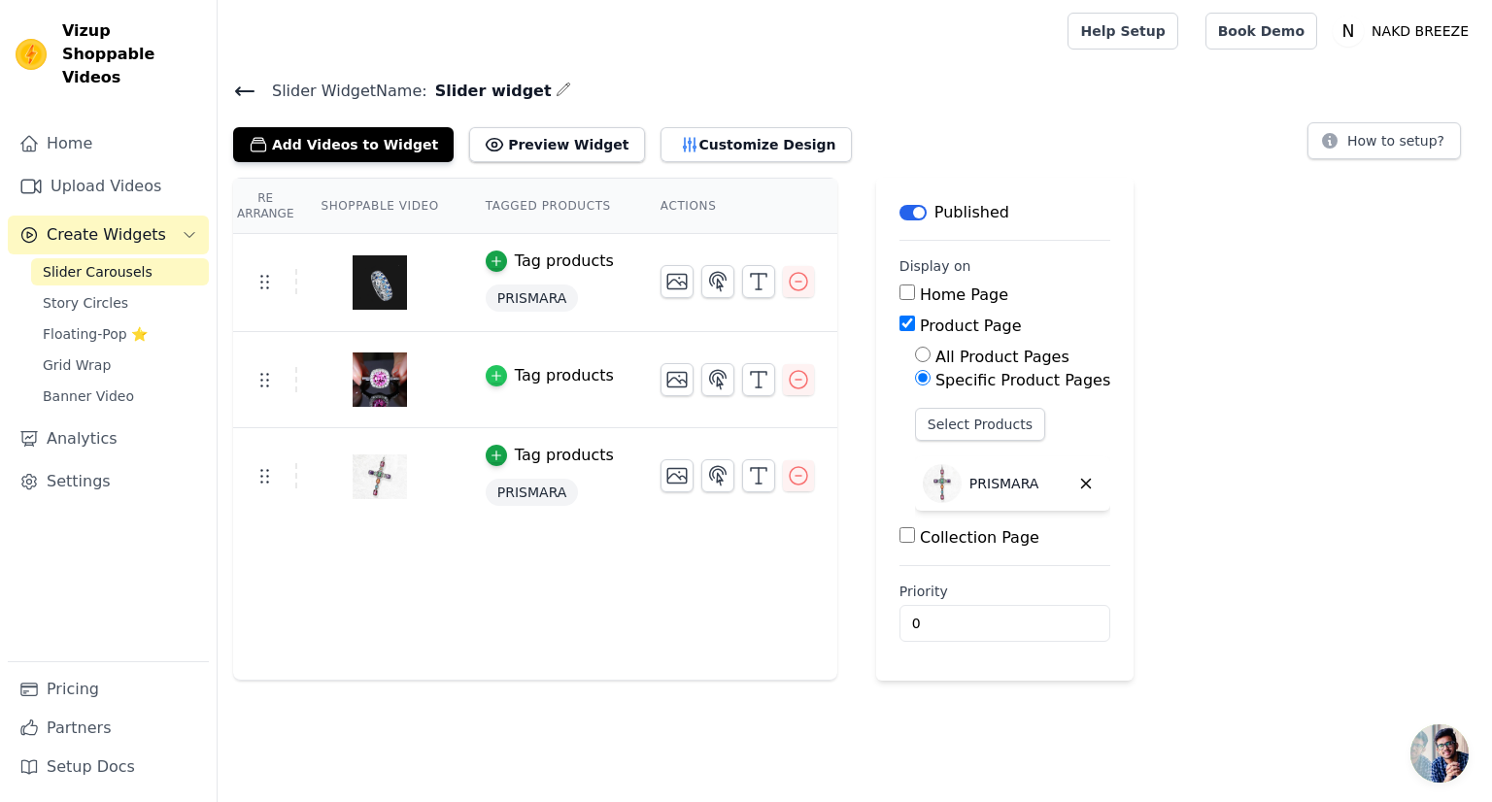
click at [490, 374] on div "button" at bounding box center [496, 375] width 21 height 21
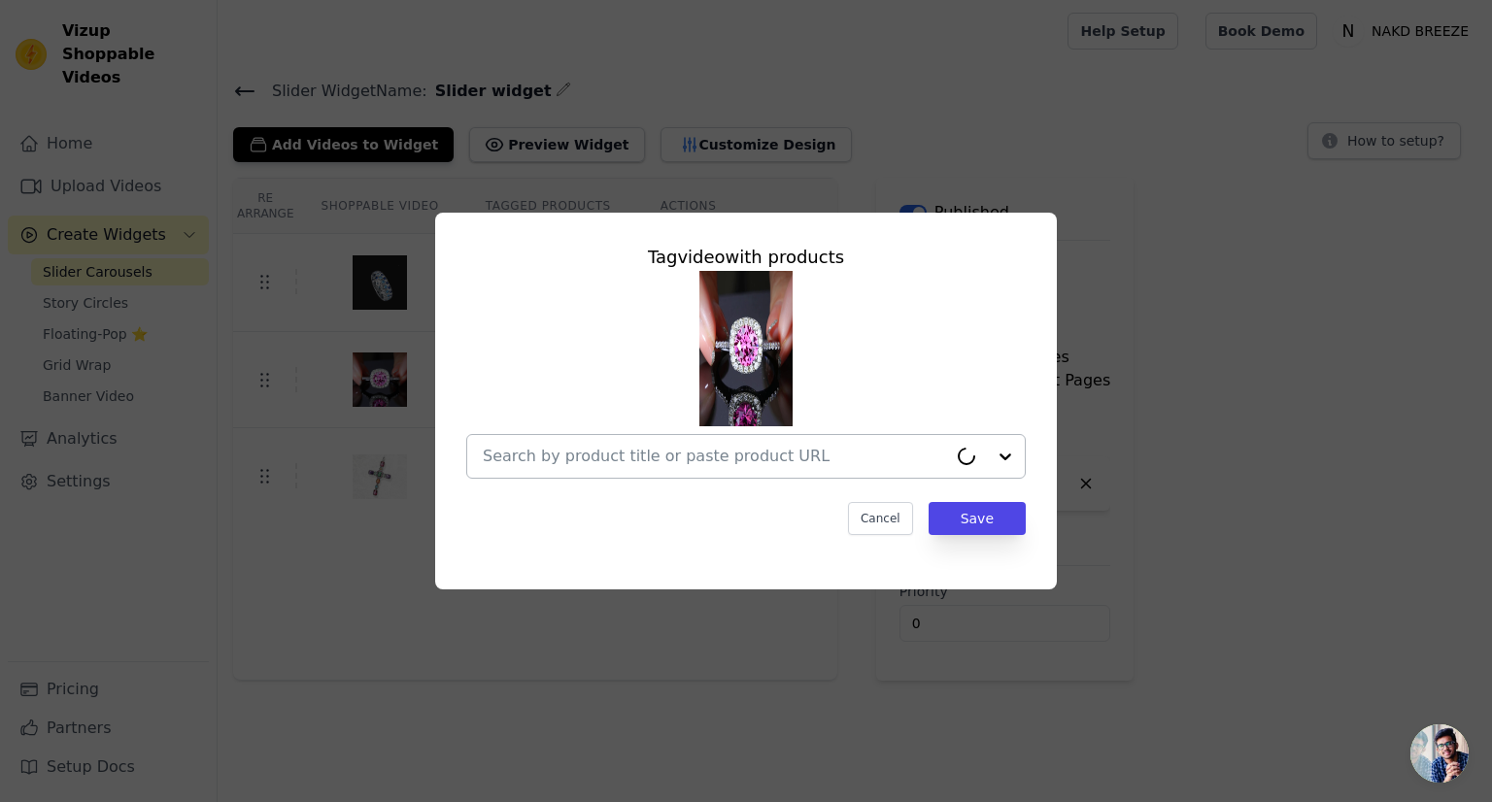
click at [582, 452] on input "text" at bounding box center [715, 456] width 464 height 23
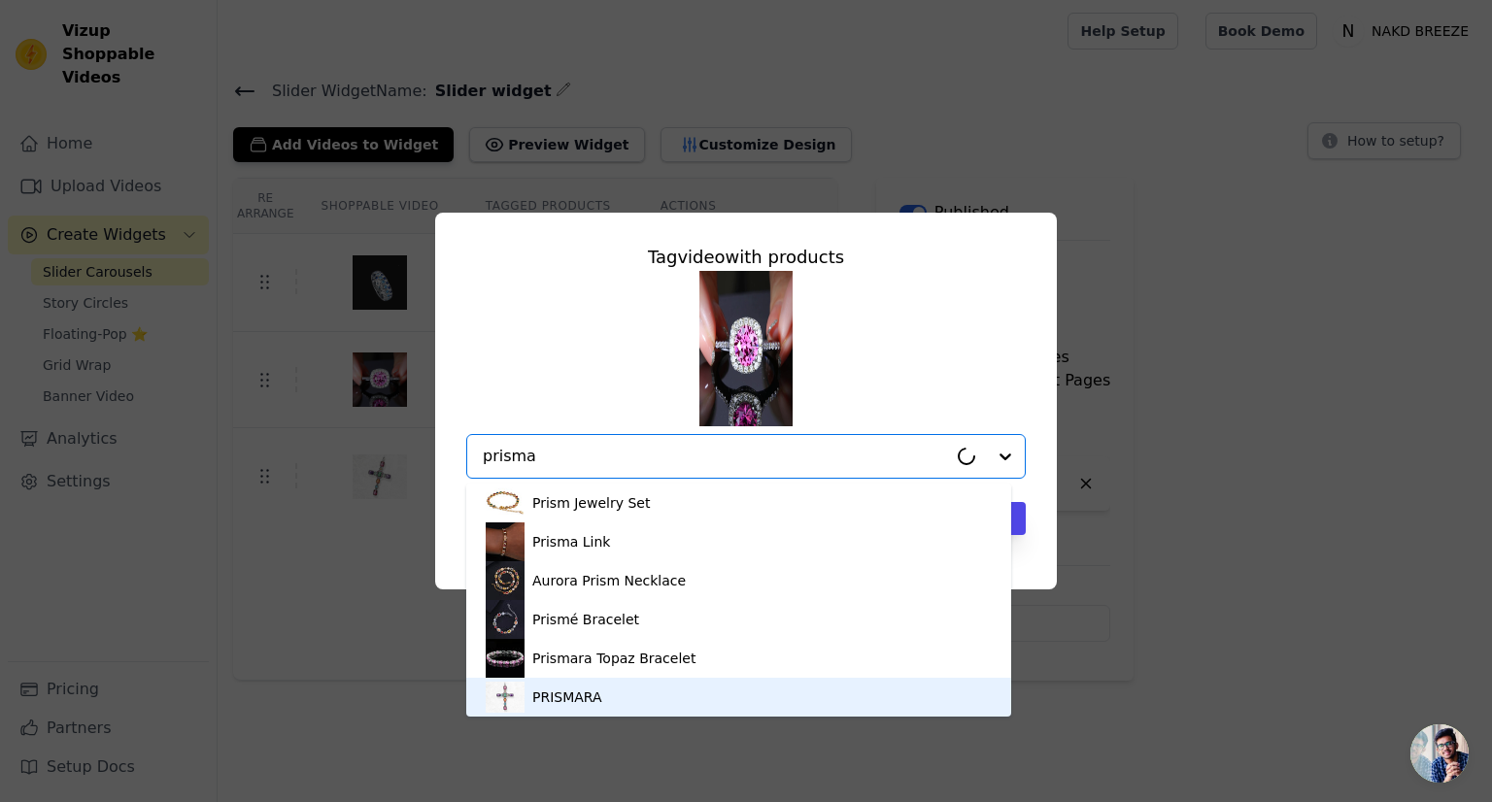
type input "prisma"
click at [594, 698] on div "Tag video with products Prism Jewelry Set Prisma Link Aurora Prism Necklace Pri…" at bounding box center [746, 401] width 1492 height 802
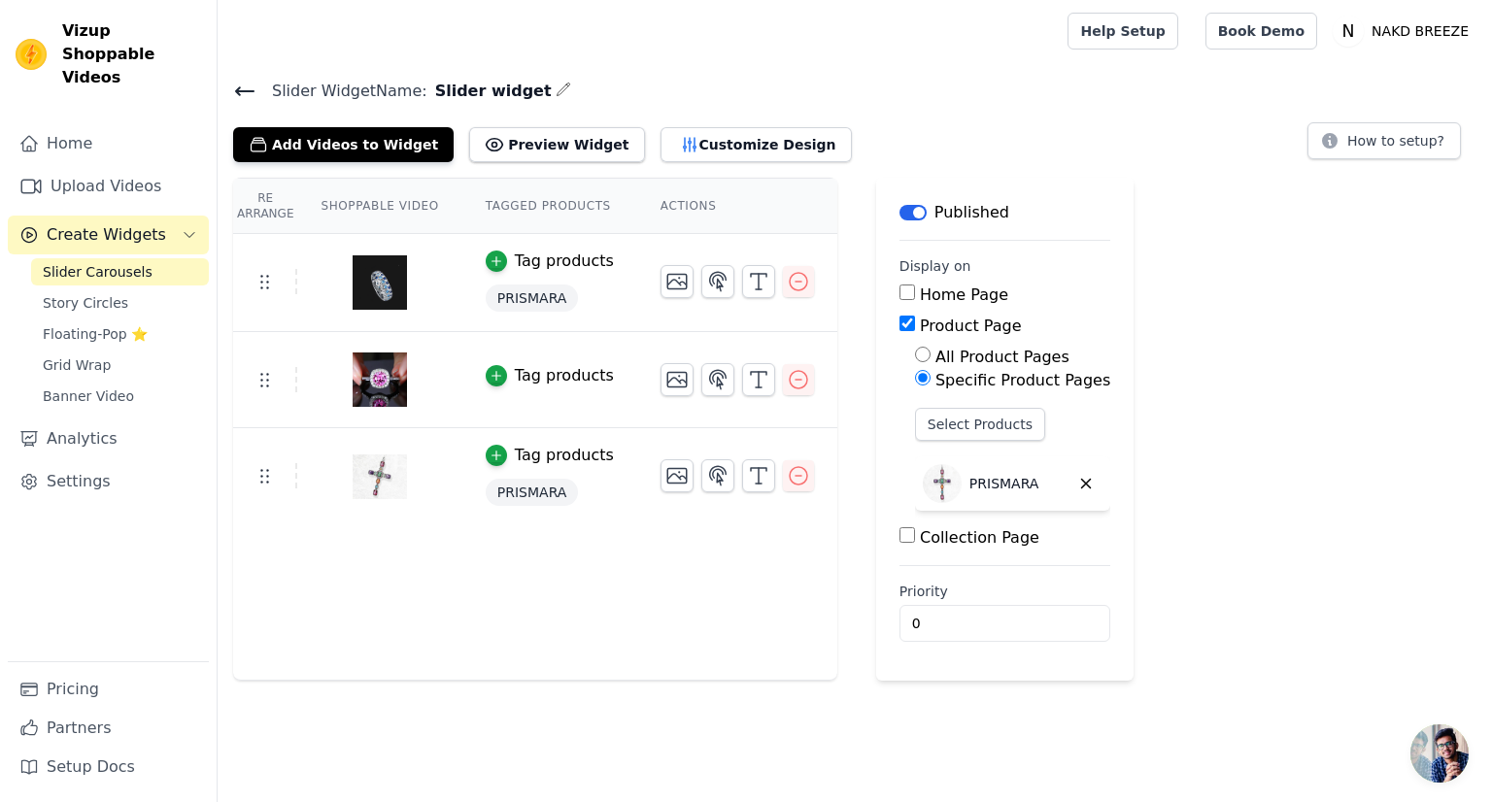
click at [474, 359] on td "Tag products" at bounding box center [549, 380] width 175 height 96
click at [489, 374] on icon "button" at bounding box center [496, 376] width 14 height 14
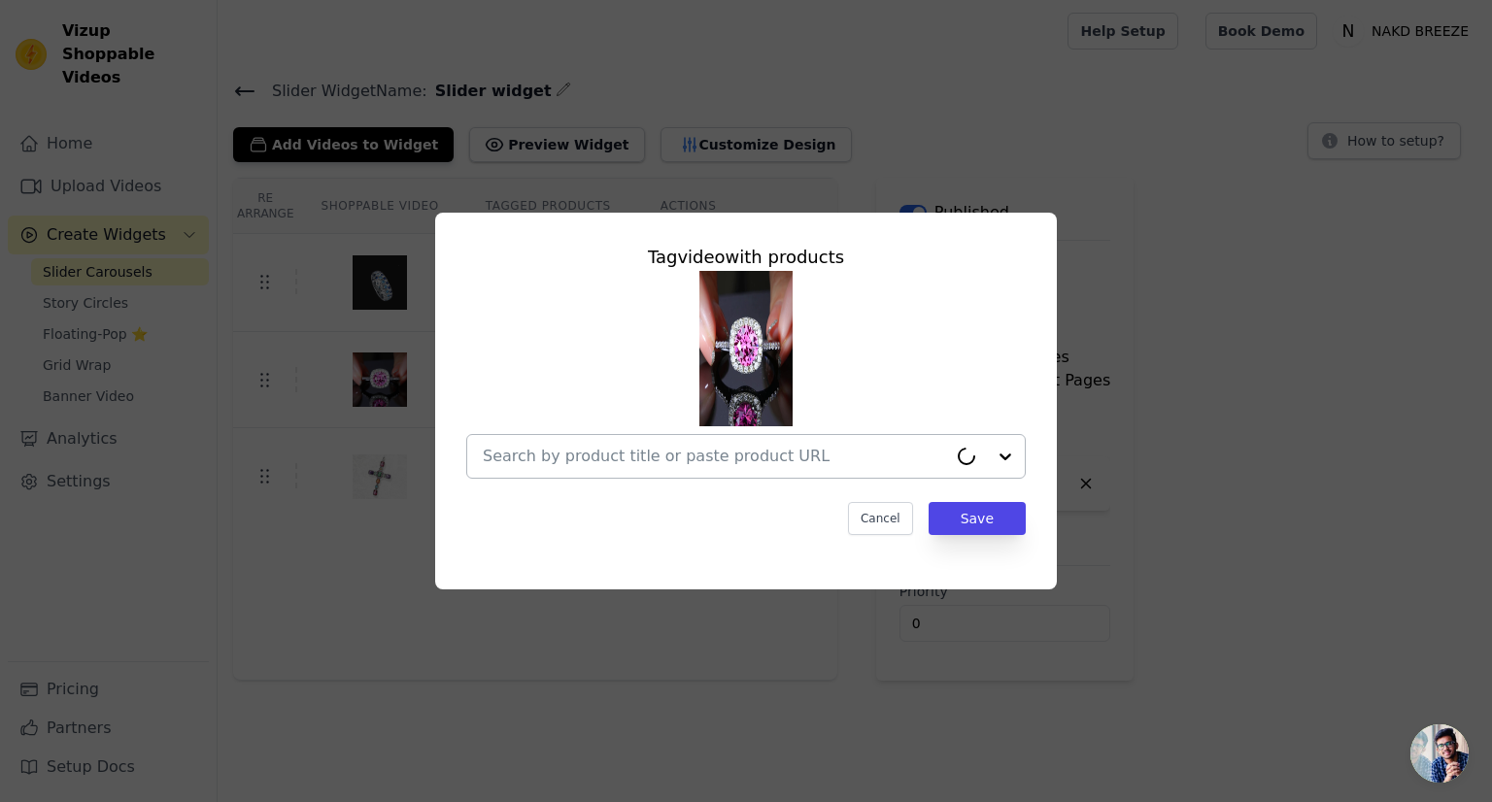
click at [553, 440] on div at bounding box center [715, 456] width 464 height 43
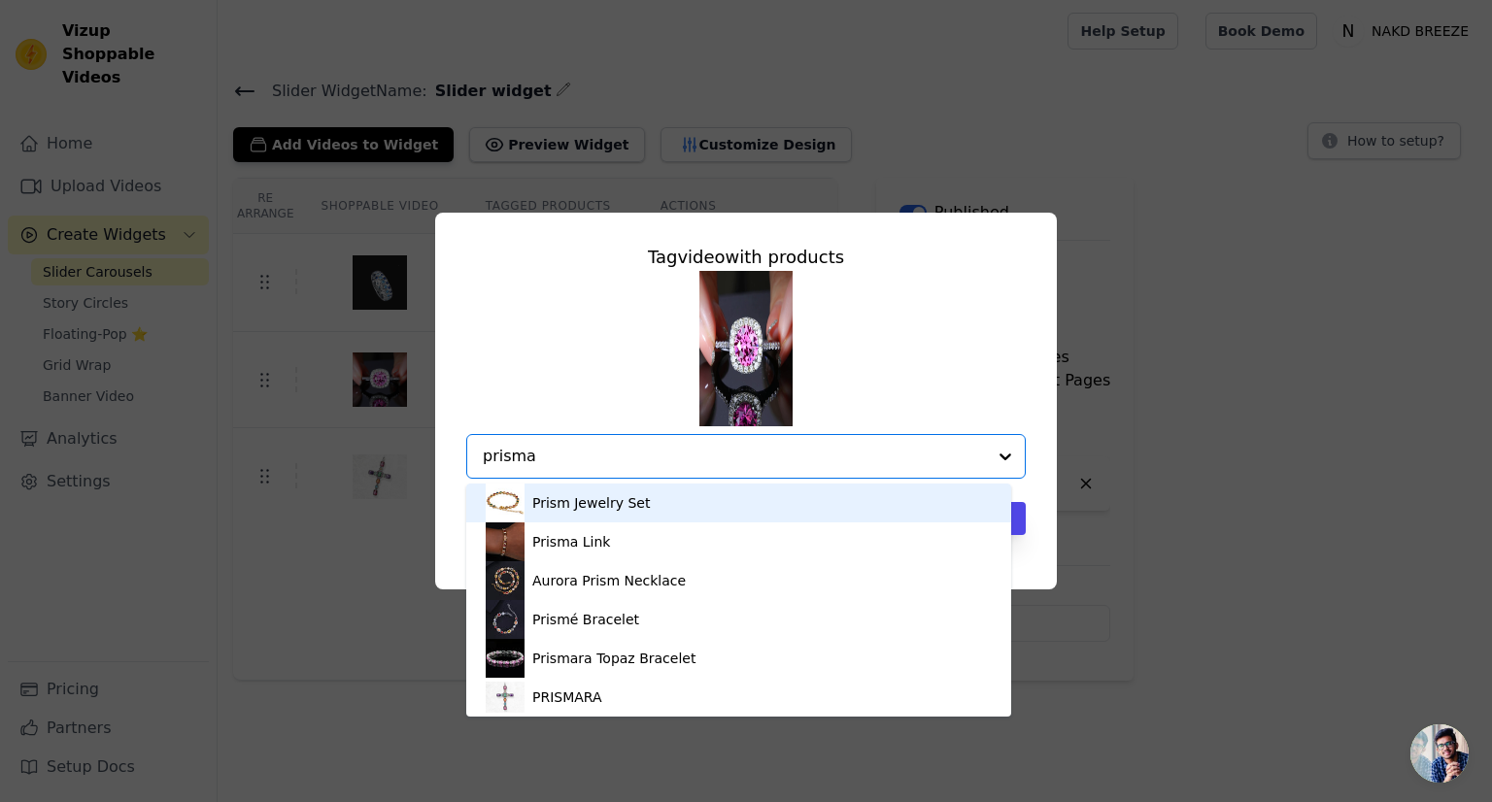
type input "prismar"
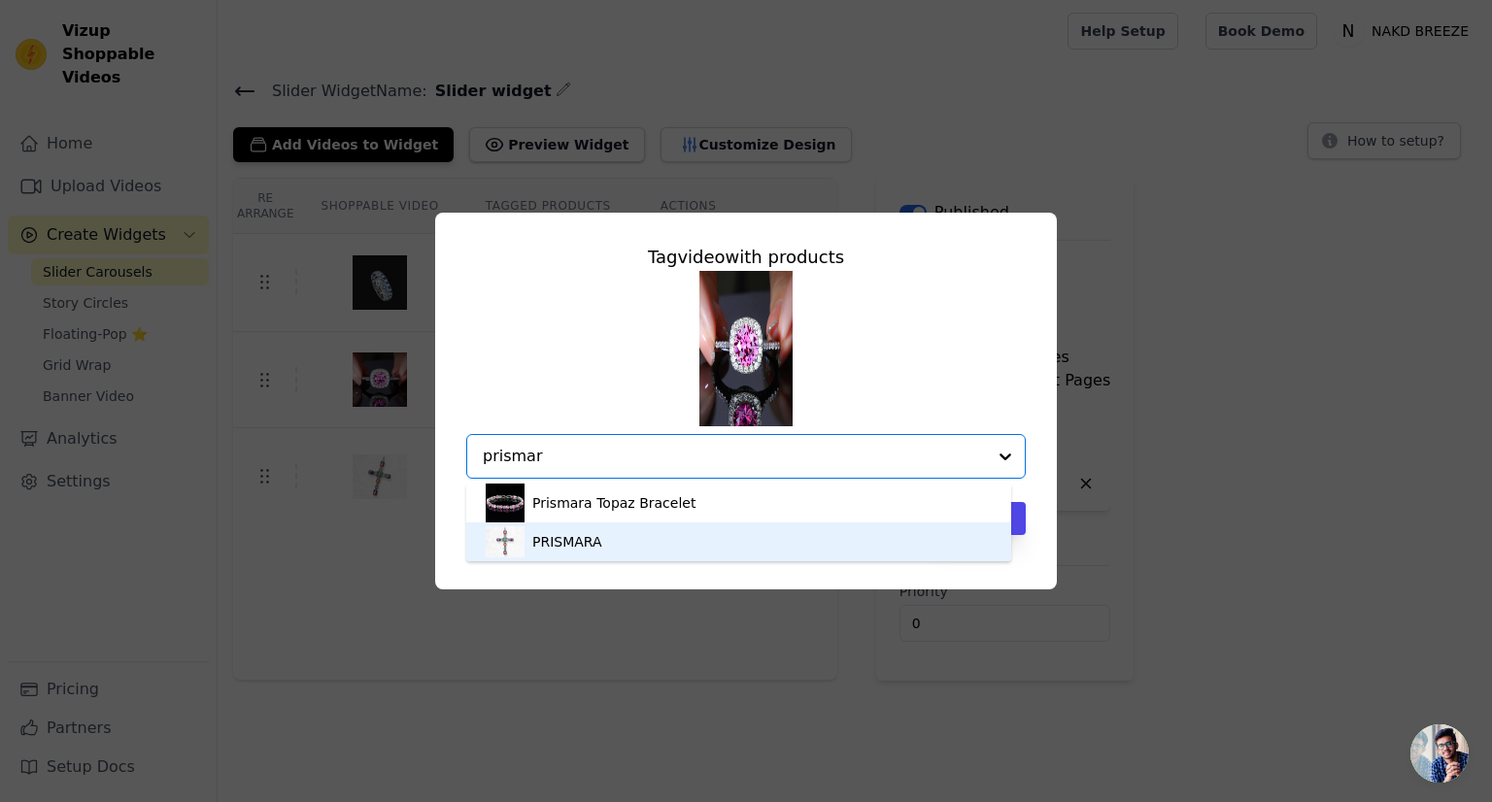
click at [565, 533] on div "PRISMARA" at bounding box center [567, 541] width 70 height 19
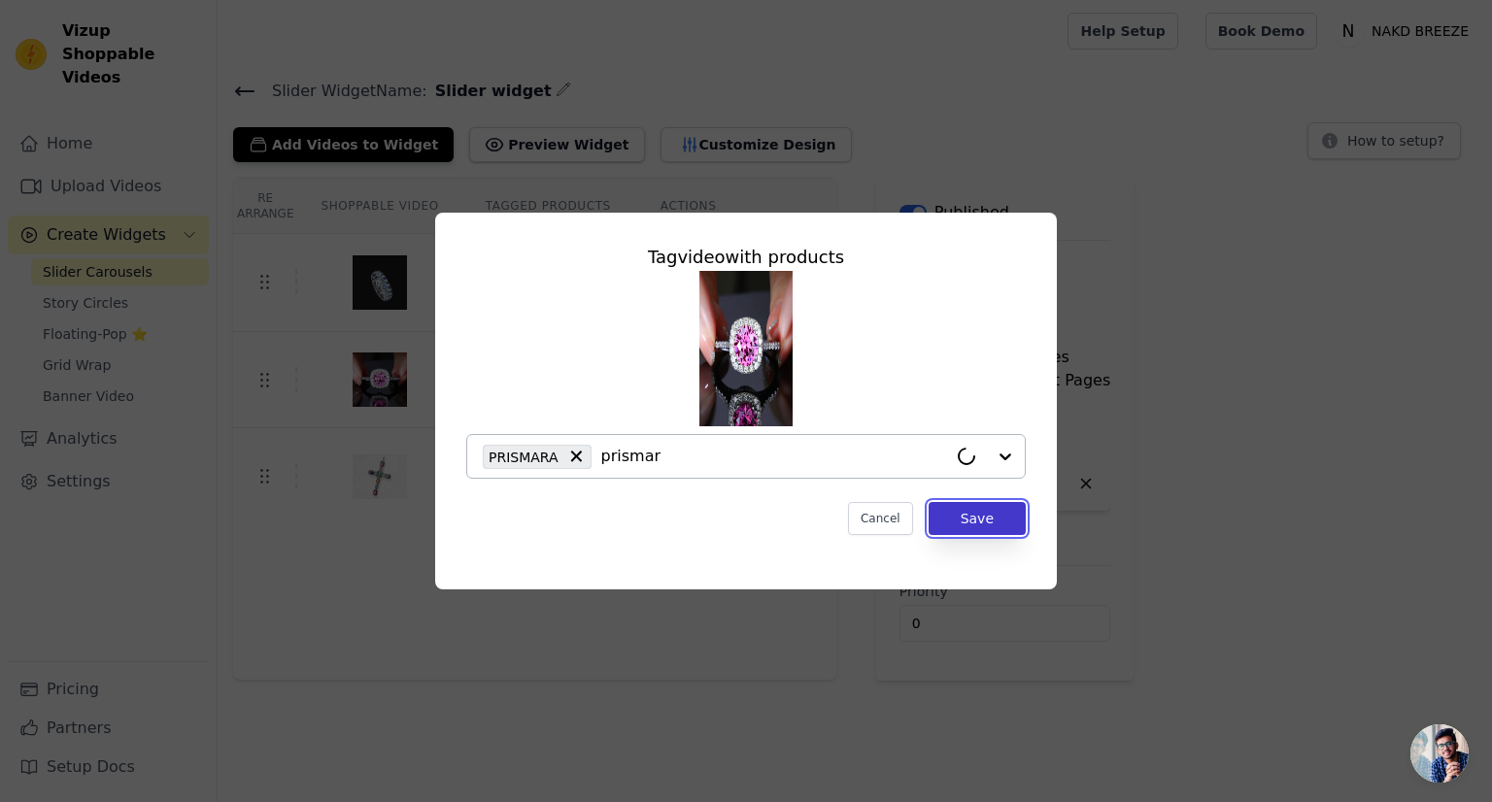
click at [990, 520] on button "Save" at bounding box center [976, 518] width 97 height 33
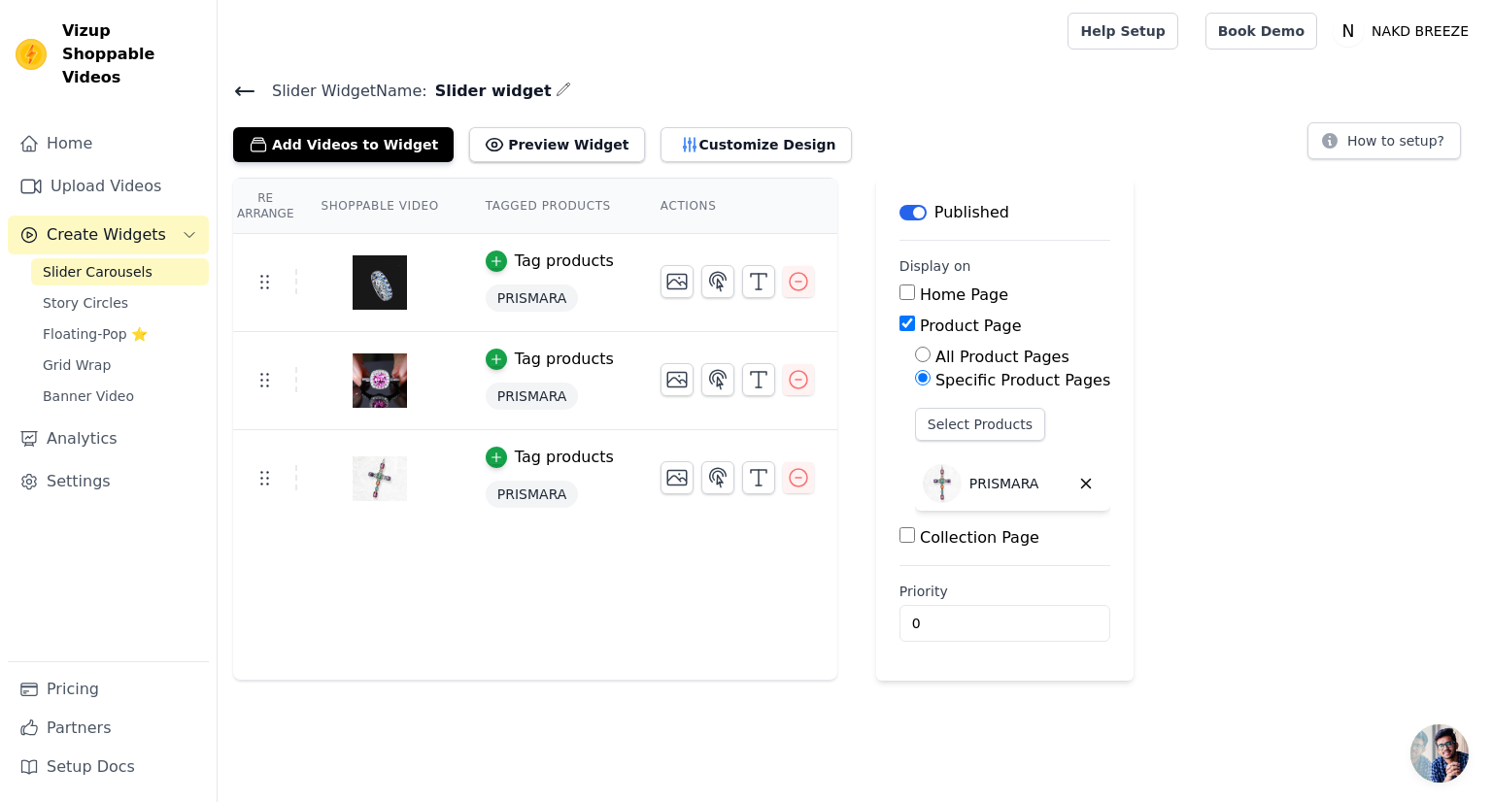
click at [990, 107] on div "Slider Widget Name: Slider widget Add Videos to Widget Preview Widget Customize…" at bounding box center [855, 120] width 1274 height 84
click at [963, 428] on button "Select Products" at bounding box center [980, 424] width 130 height 33
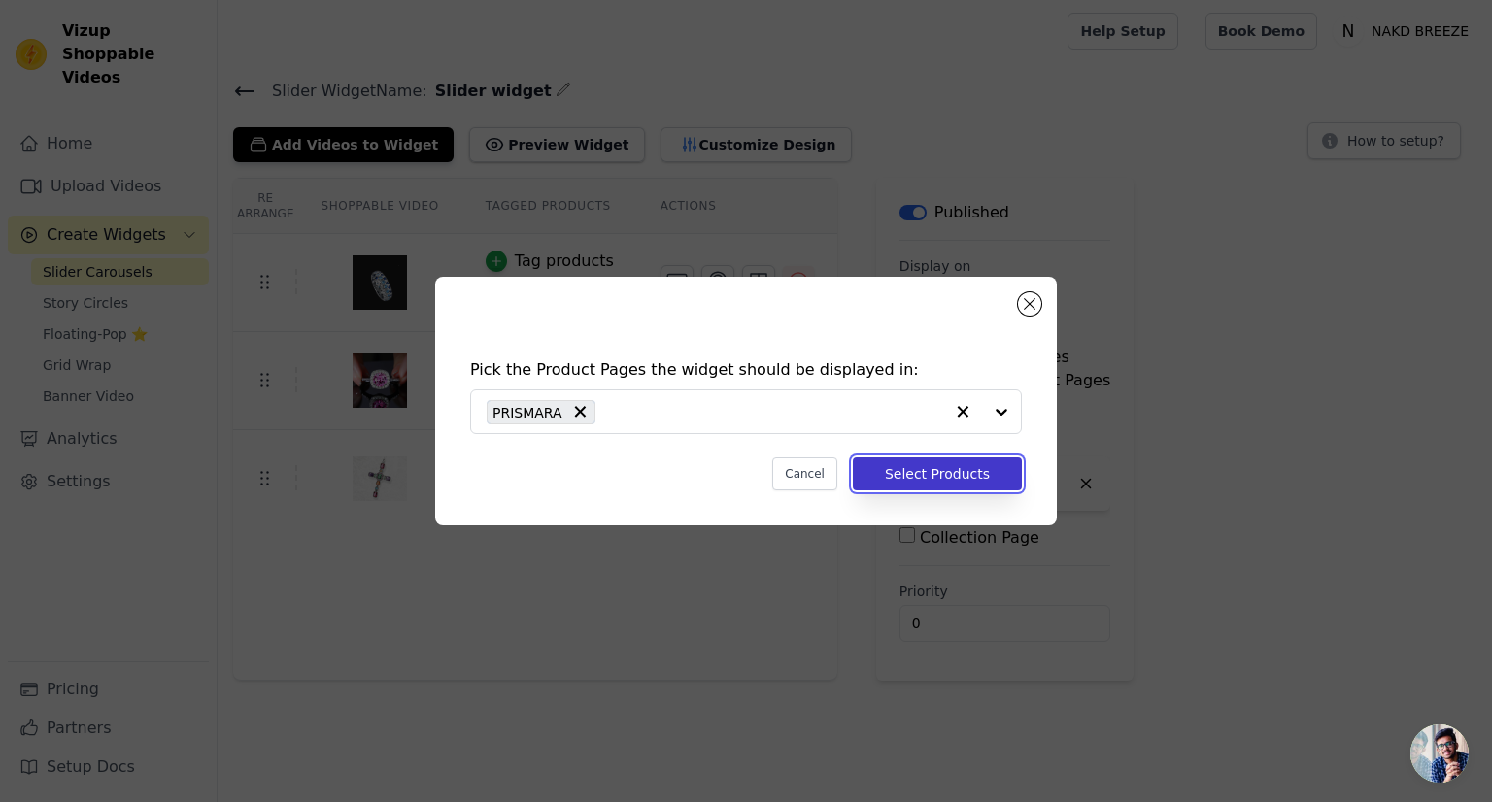
click at [920, 477] on button "Select Products" at bounding box center [937, 473] width 169 height 33
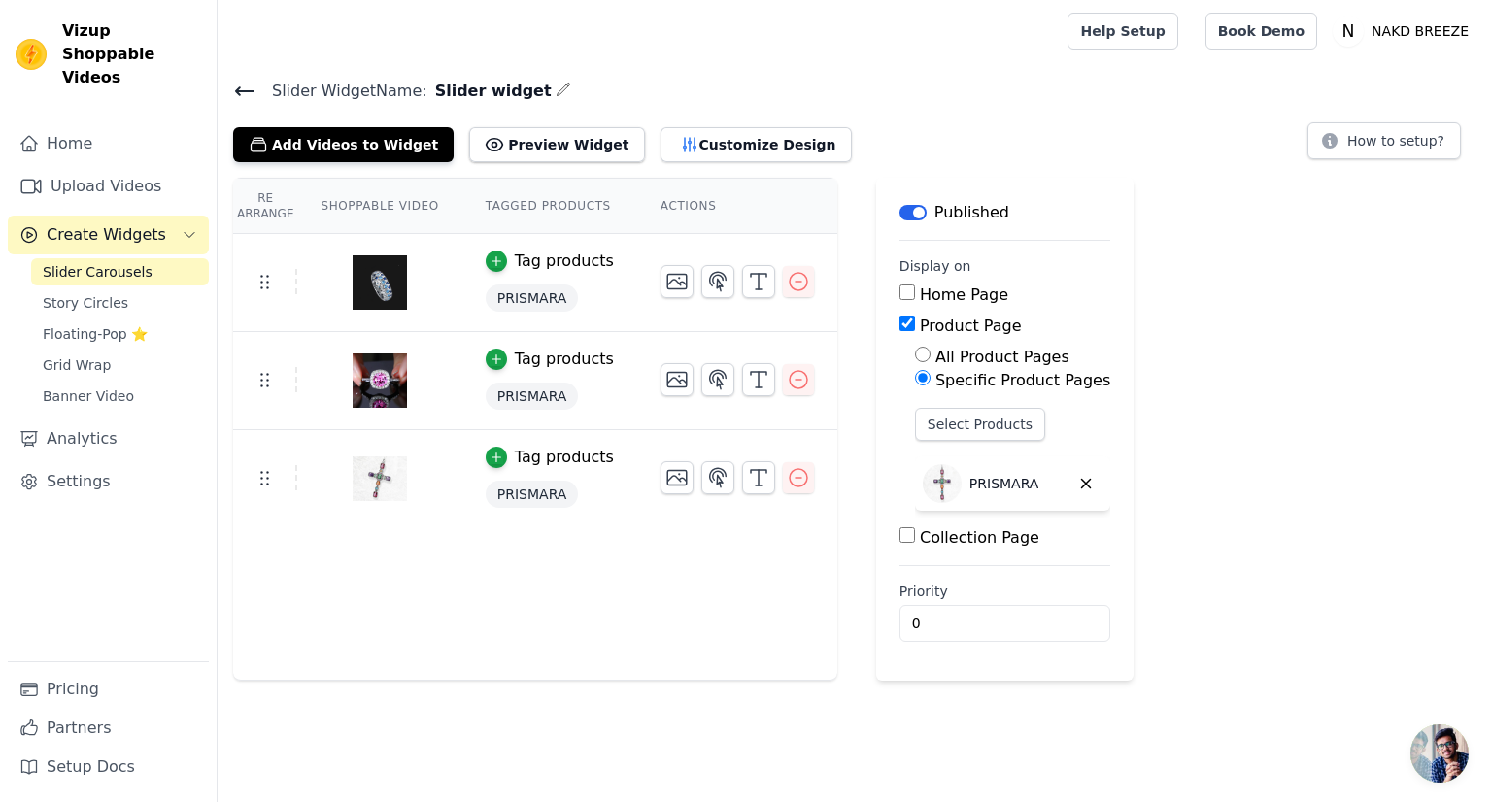
click at [1089, 98] on h4 "Slider Widget Name: Slider widget" at bounding box center [854, 91] width 1243 height 26
click at [679, 129] on button "Customize Design" at bounding box center [755, 144] width 191 height 35
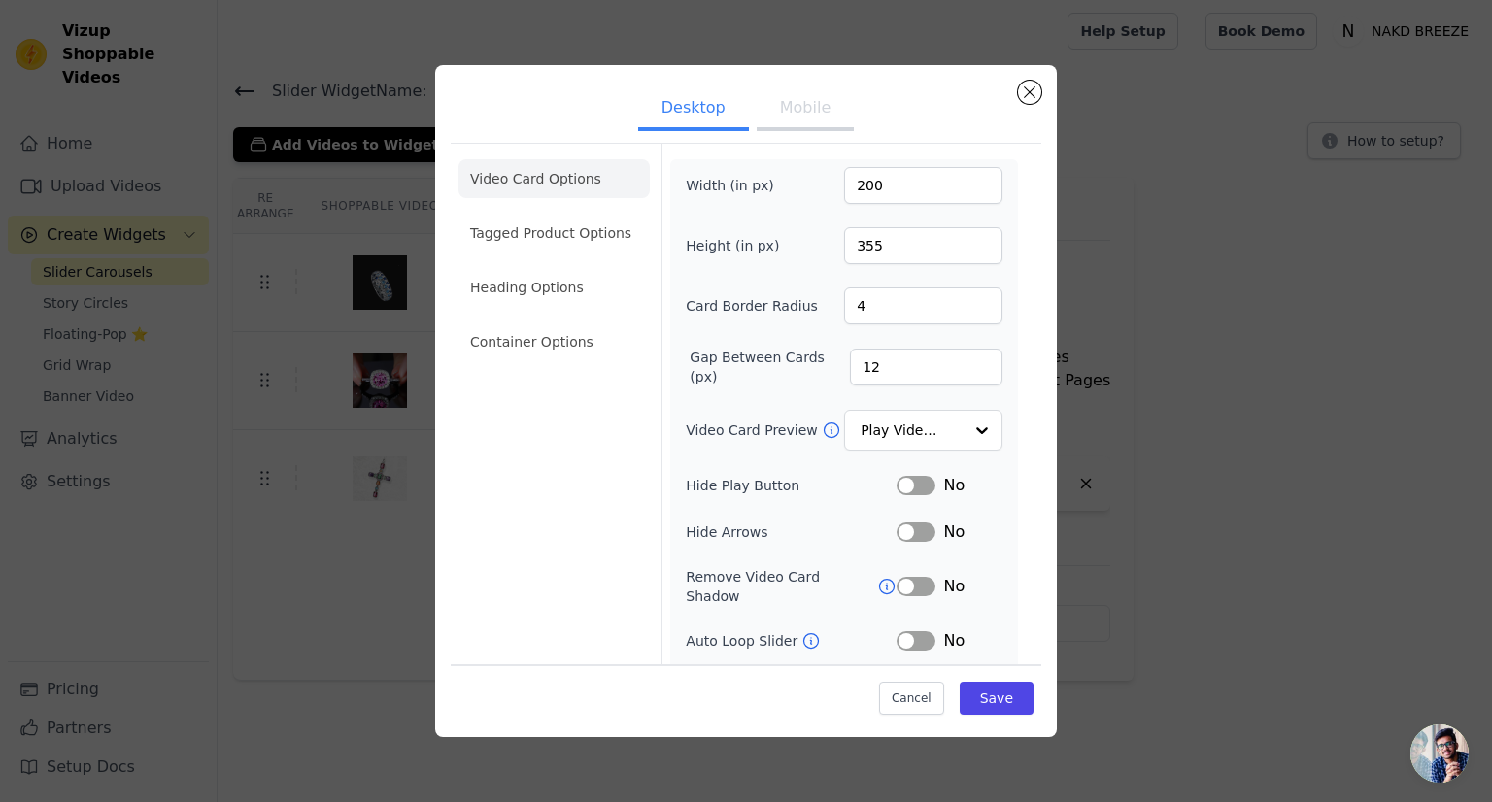
scroll to position [78, 0]
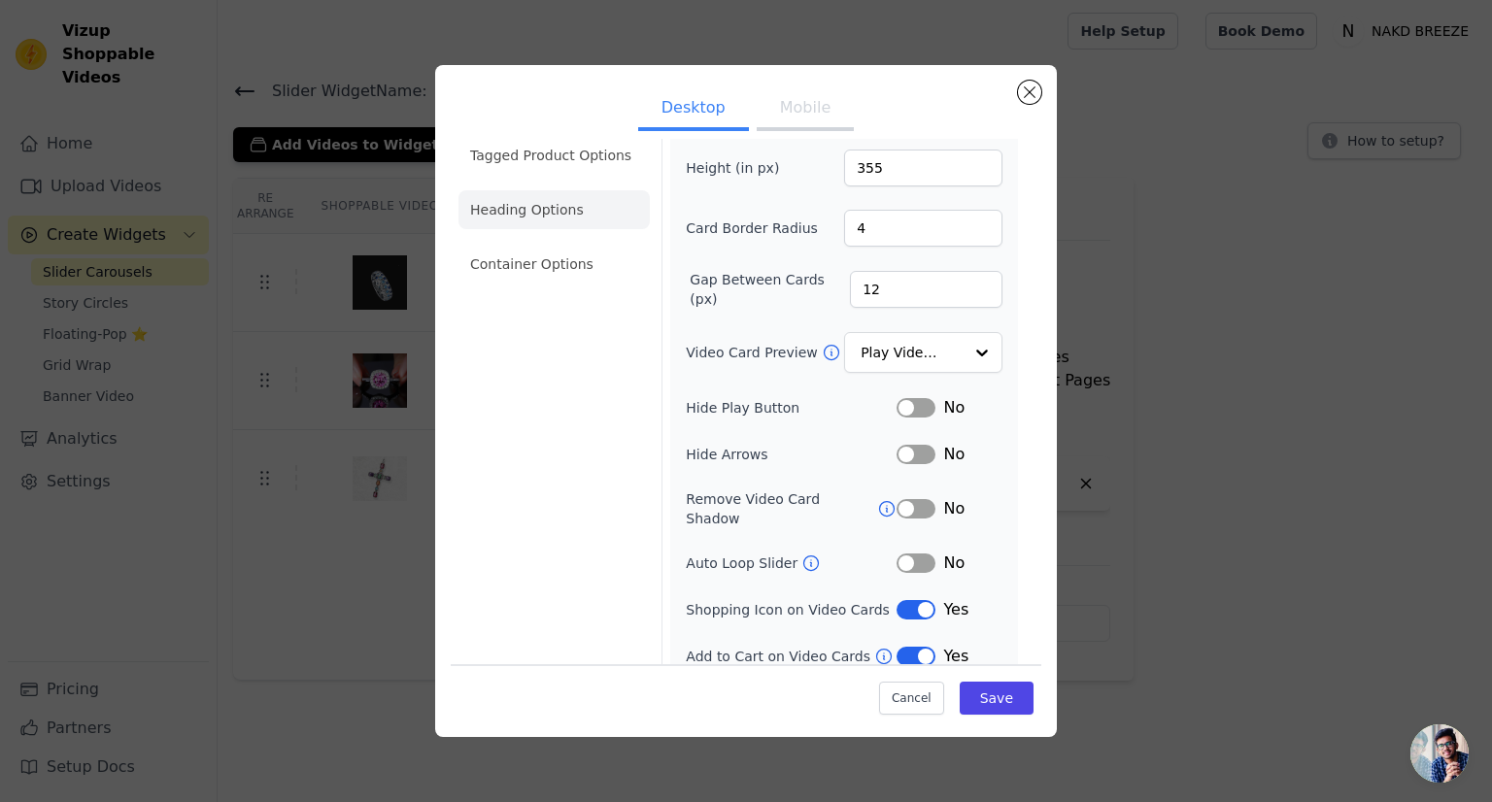
click at [504, 211] on li "Heading Options" at bounding box center [553, 209] width 191 height 39
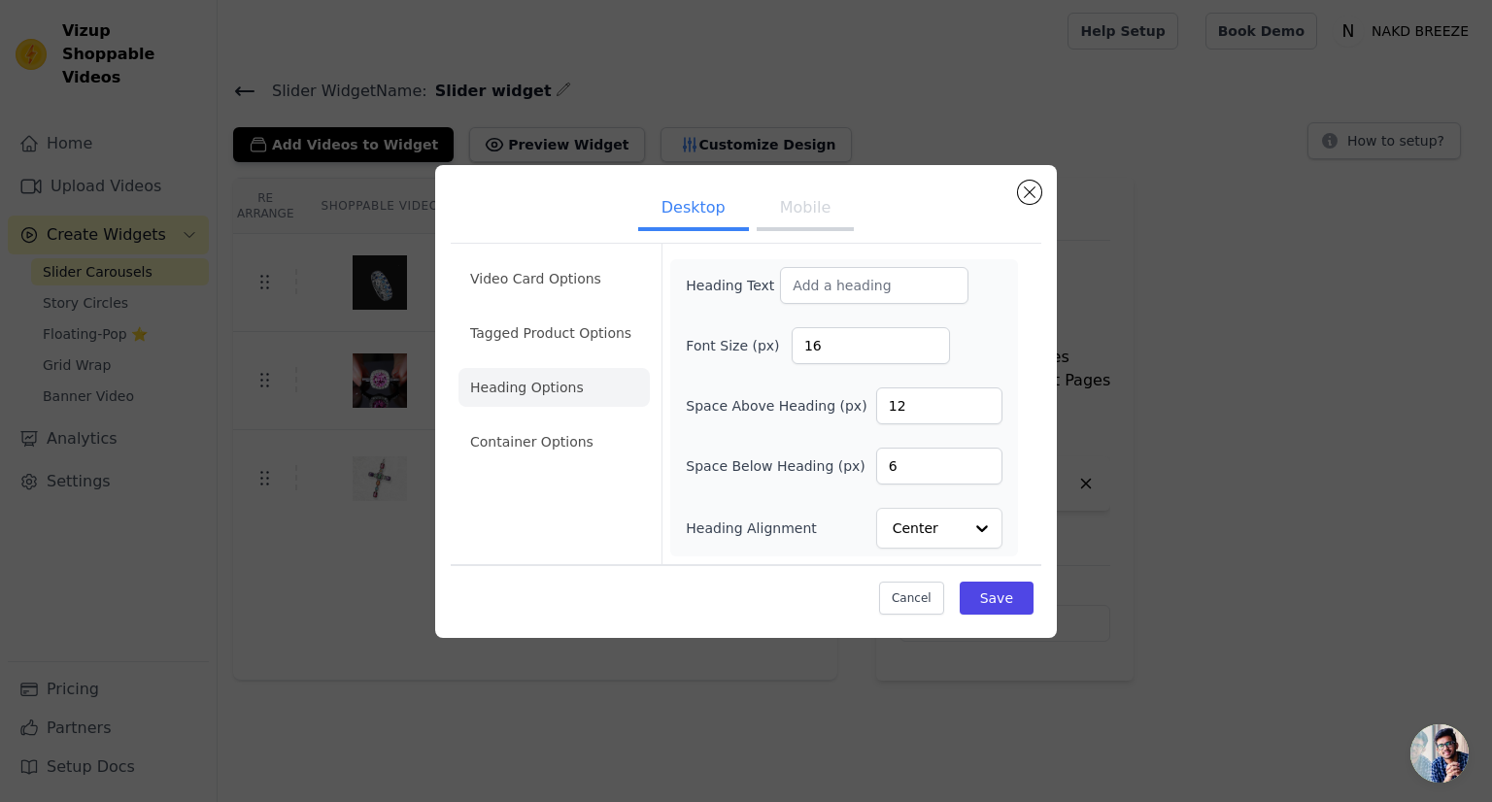
scroll to position [0, 0]
click at [559, 440] on li "Container Options" at bounding box center [553, 441] width 191 height 39
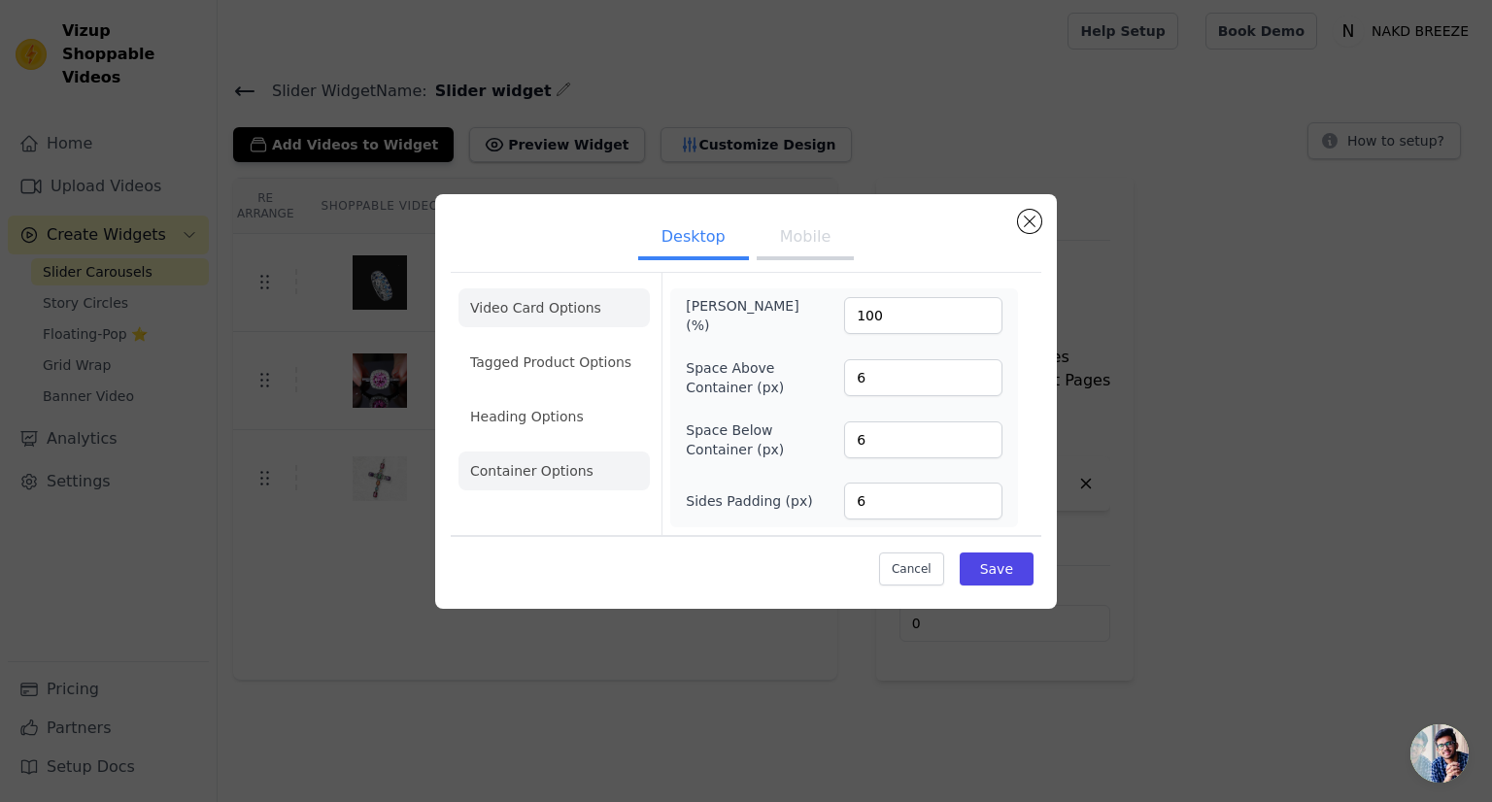
click at [555, 292] on li "Video Card Options" at bounding box center [553, 307] width 191 height 39
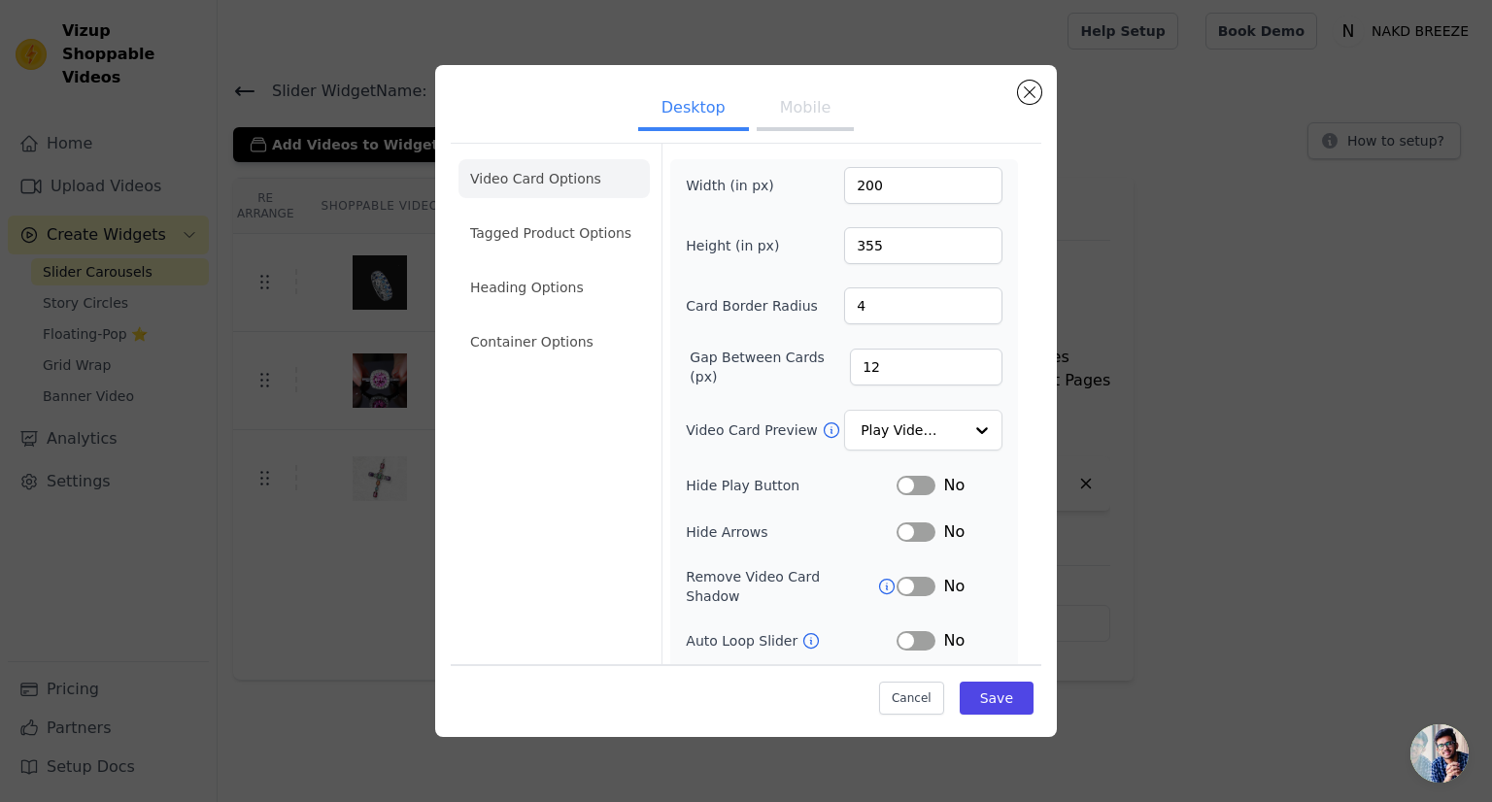
scroll to position [78, 0]
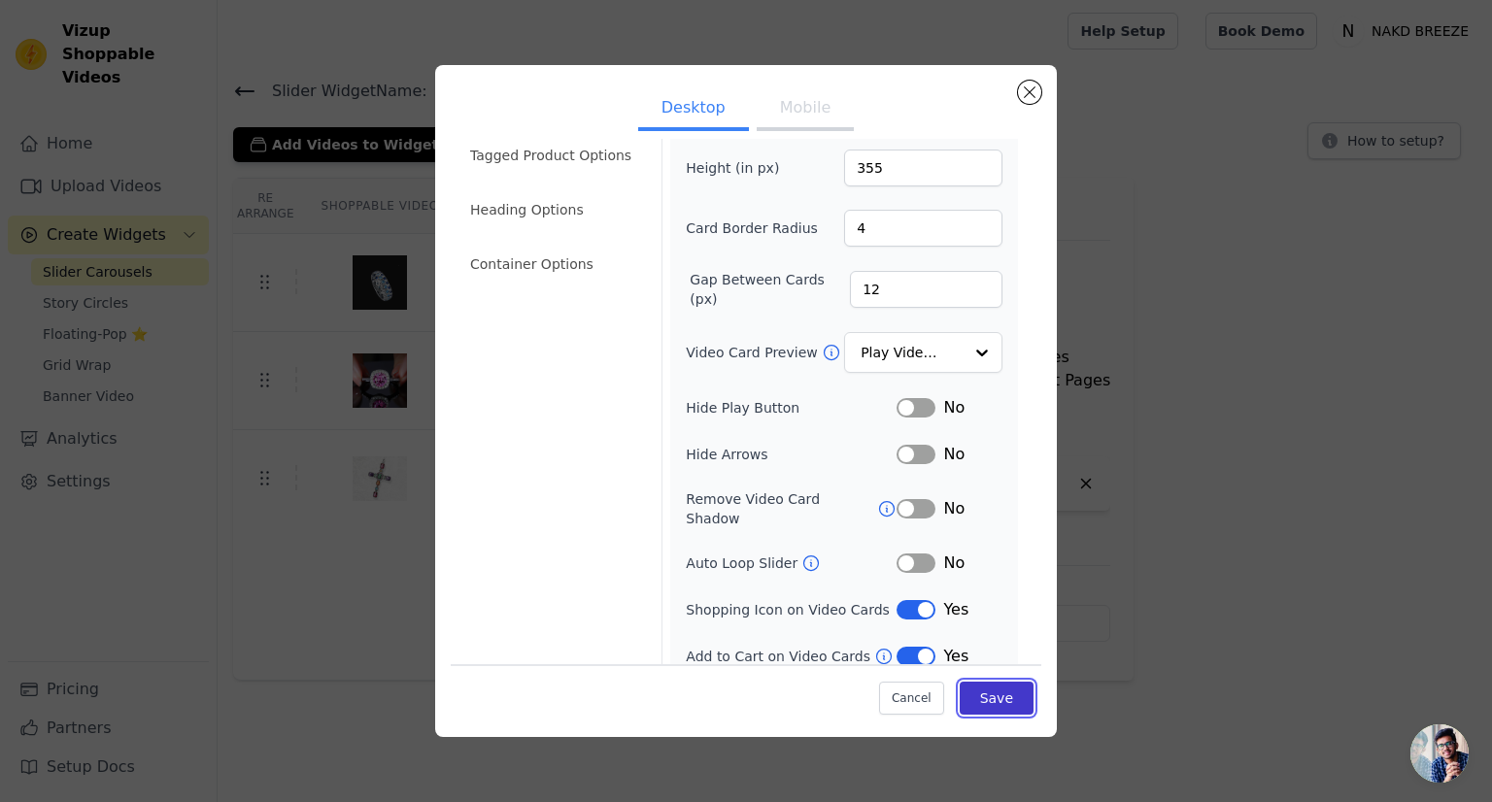
click at [971, 706] on button "Save" at bounding box center [996, 697] width 74 height 33
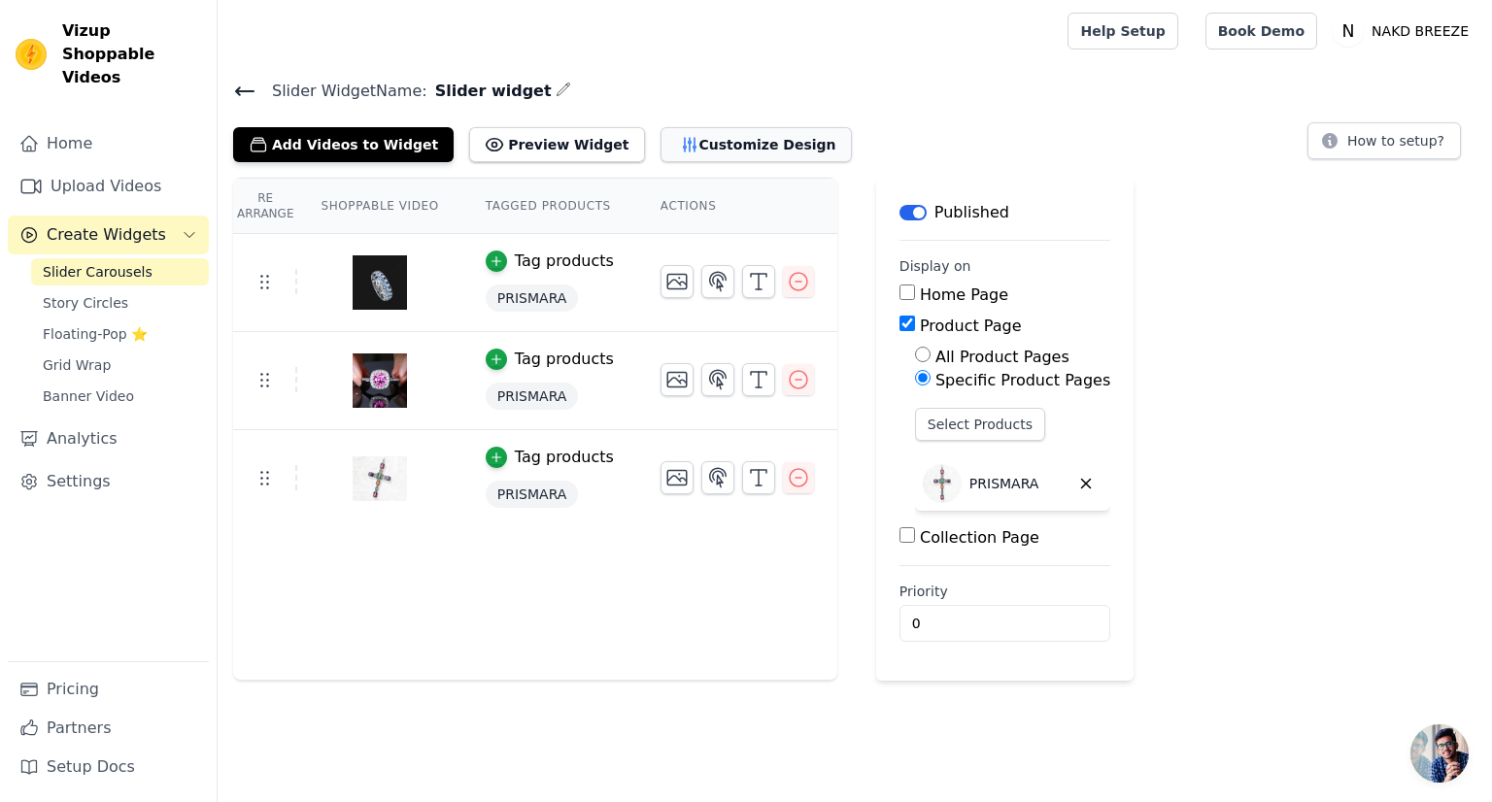
click at [691, 144] on button "Customize Design" at bounding box center [755, 144] width 191 height 35
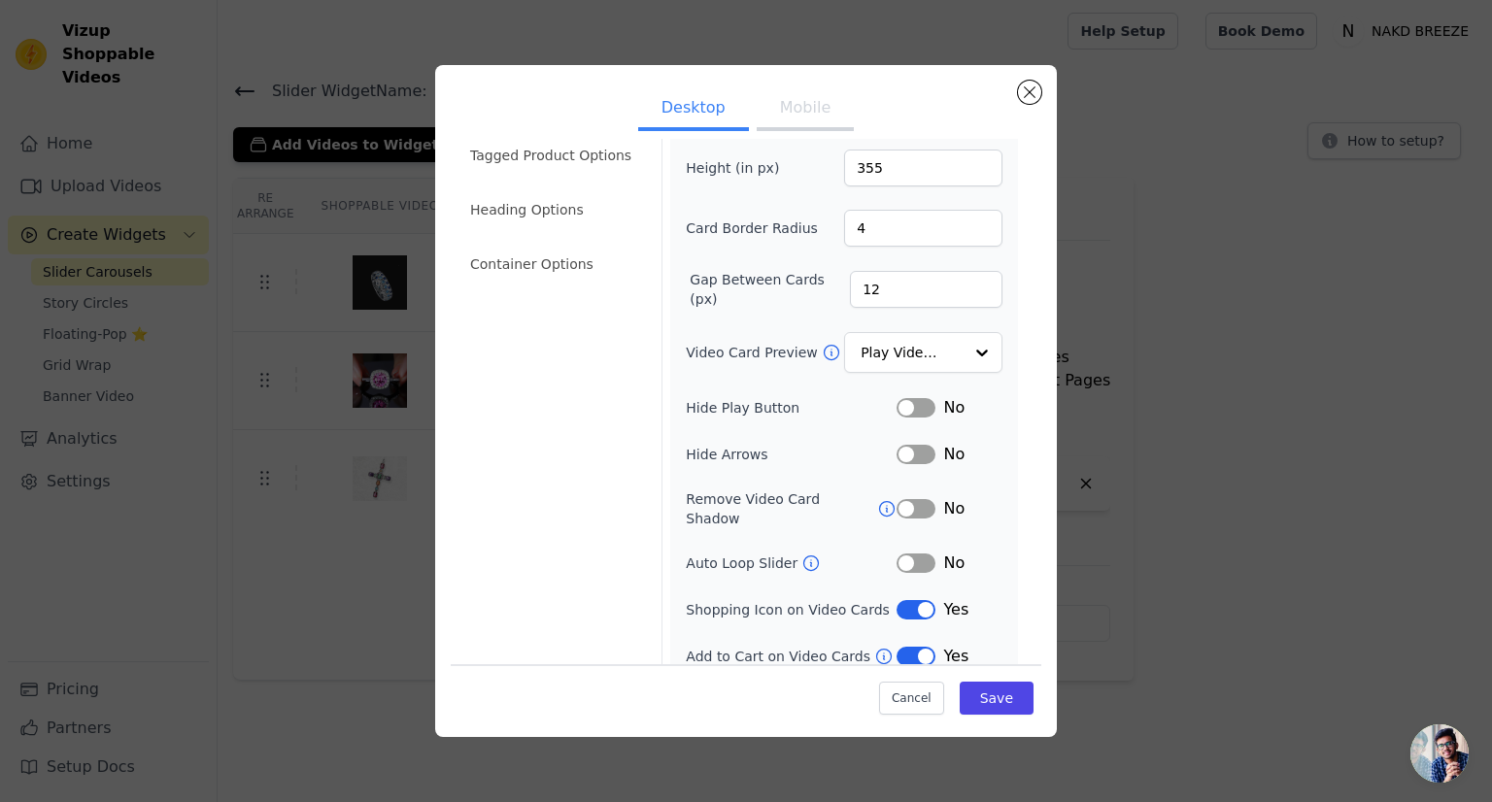
scroll to position [0, 0]
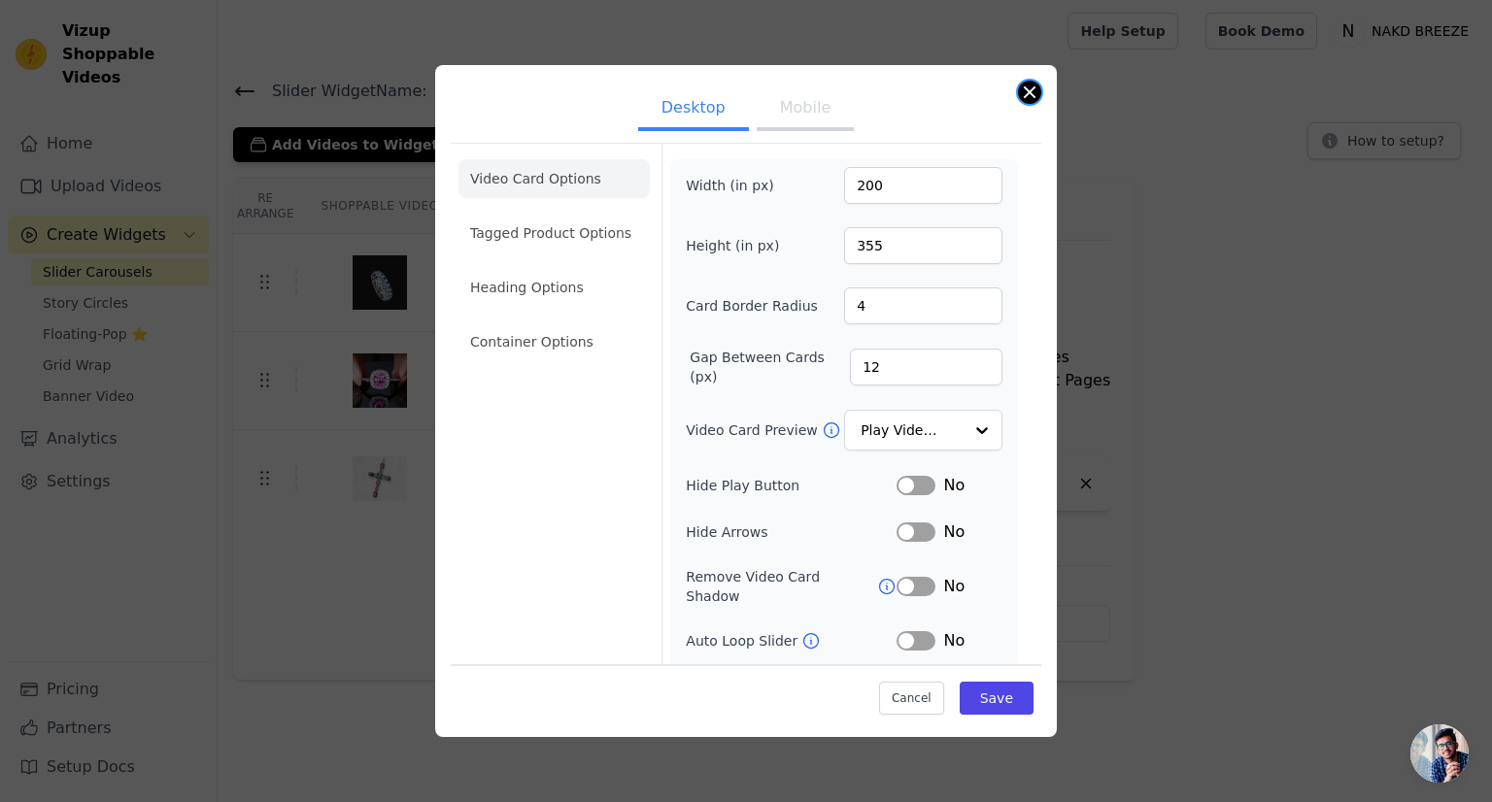
click at [1034, 94] on button "Close modal" at bounding box center [1029, 92] width 23 height 23
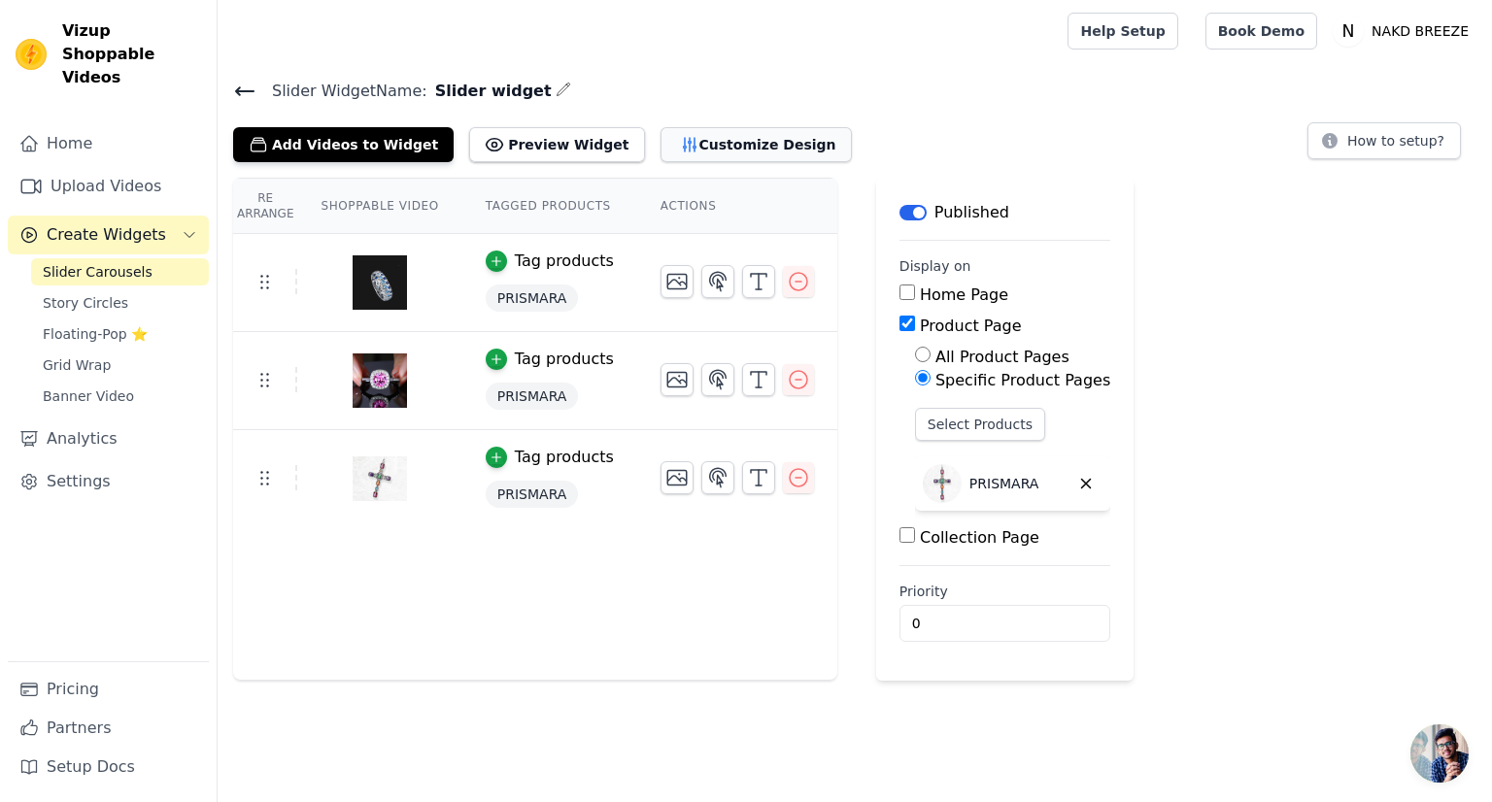
click at [696, 143] on button "Customize Design" at bounding box center [755, 144] width 191 height 35
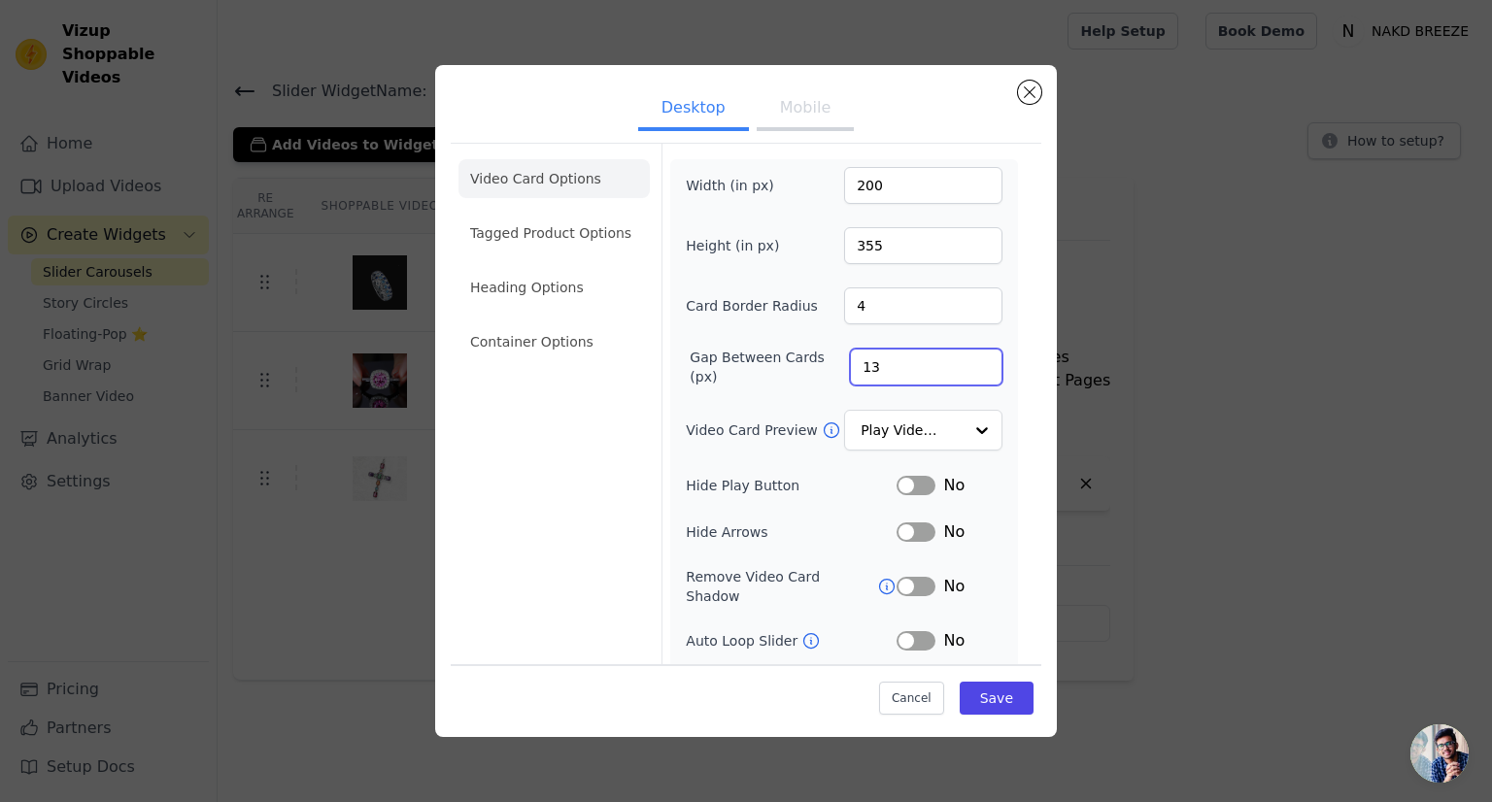
click at [967, 358] on input "13" at bounding box center [926, 367] width 152 height 37
click at [967, 358] on input "14" at bounding box center [926, 367] width 152 height 37
click at [967, 358] on input "15" at bounding box center [926, 367] width 152 height 37
click at [967, 358] on input "16" at bounding box center [926, 367] width 152 height 37
click at [967, 358] on input "17" at bounding box center [926, 367] width 152 height 37
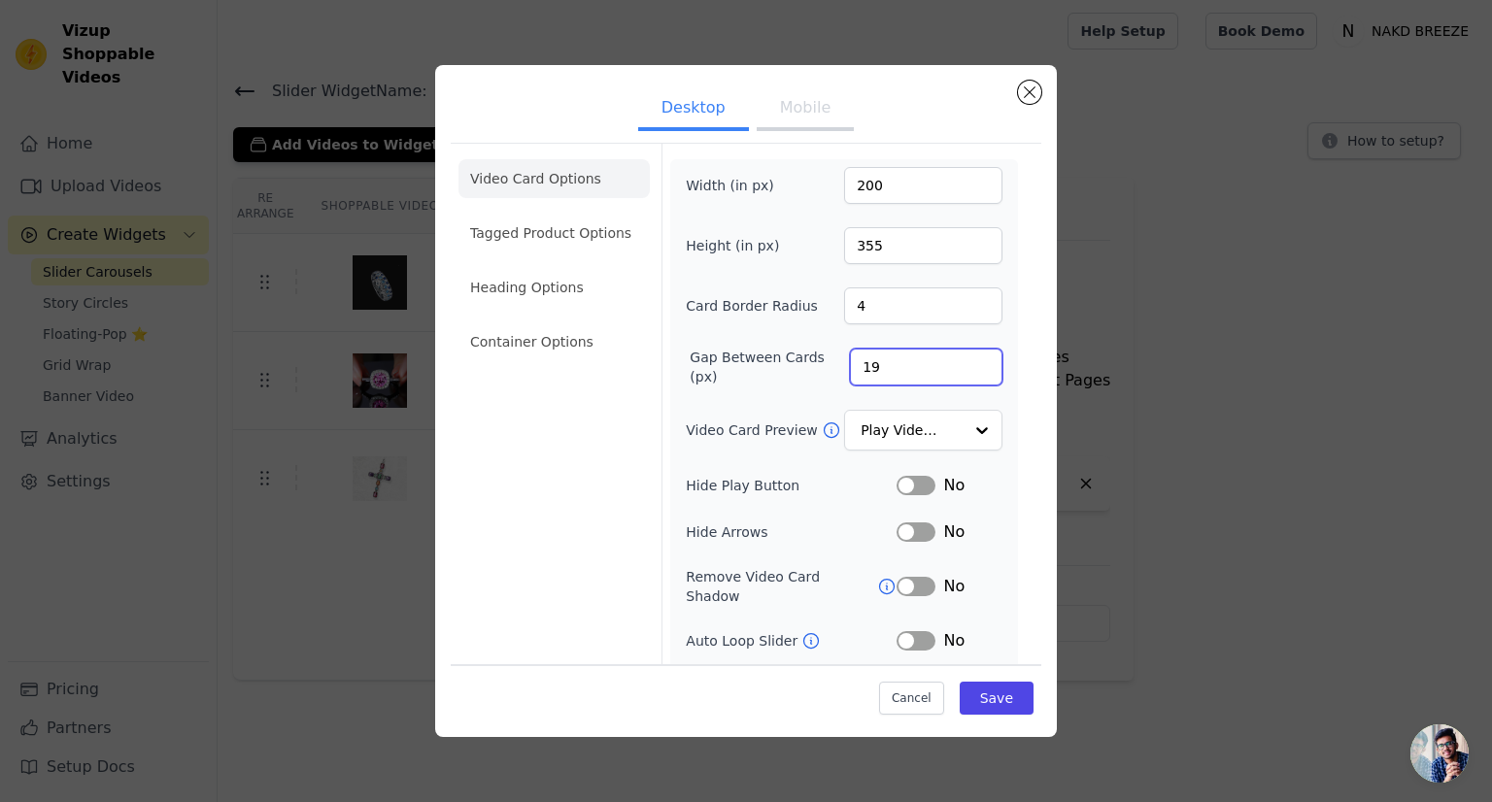
click at [967, 358] on input "19" at bounding box center [926, 367] width 152 height 37
type input "20"
click at [967, 358] on input "20" at bounding box center [926, 367] width 152 height 37
click at [977, 690] on button "Save" at bounding box center [996, 697] width 74 height 33
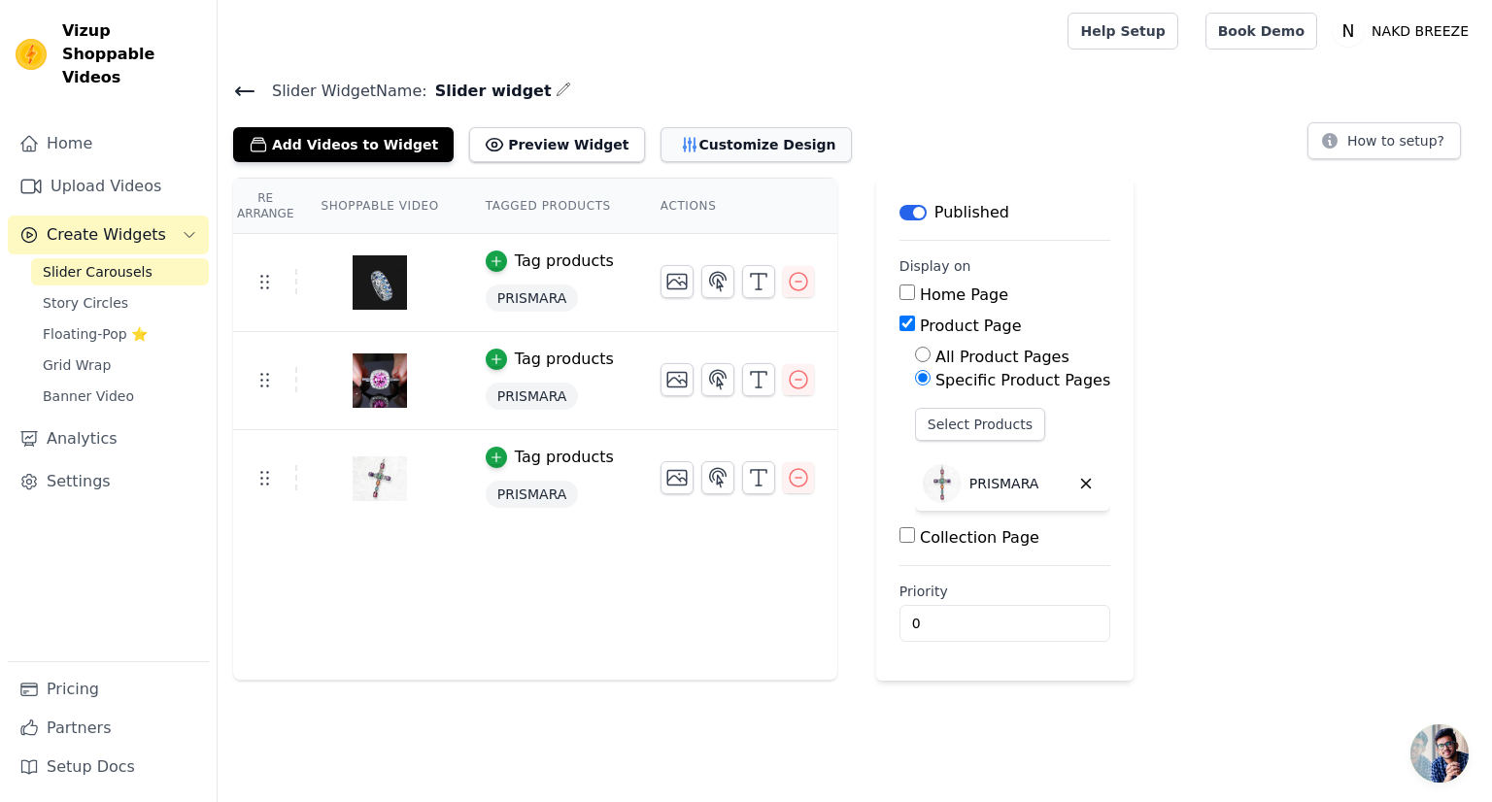
click at [719, 139] on button "Customize Design" at bounding box center [755, 144] width 191 height 35
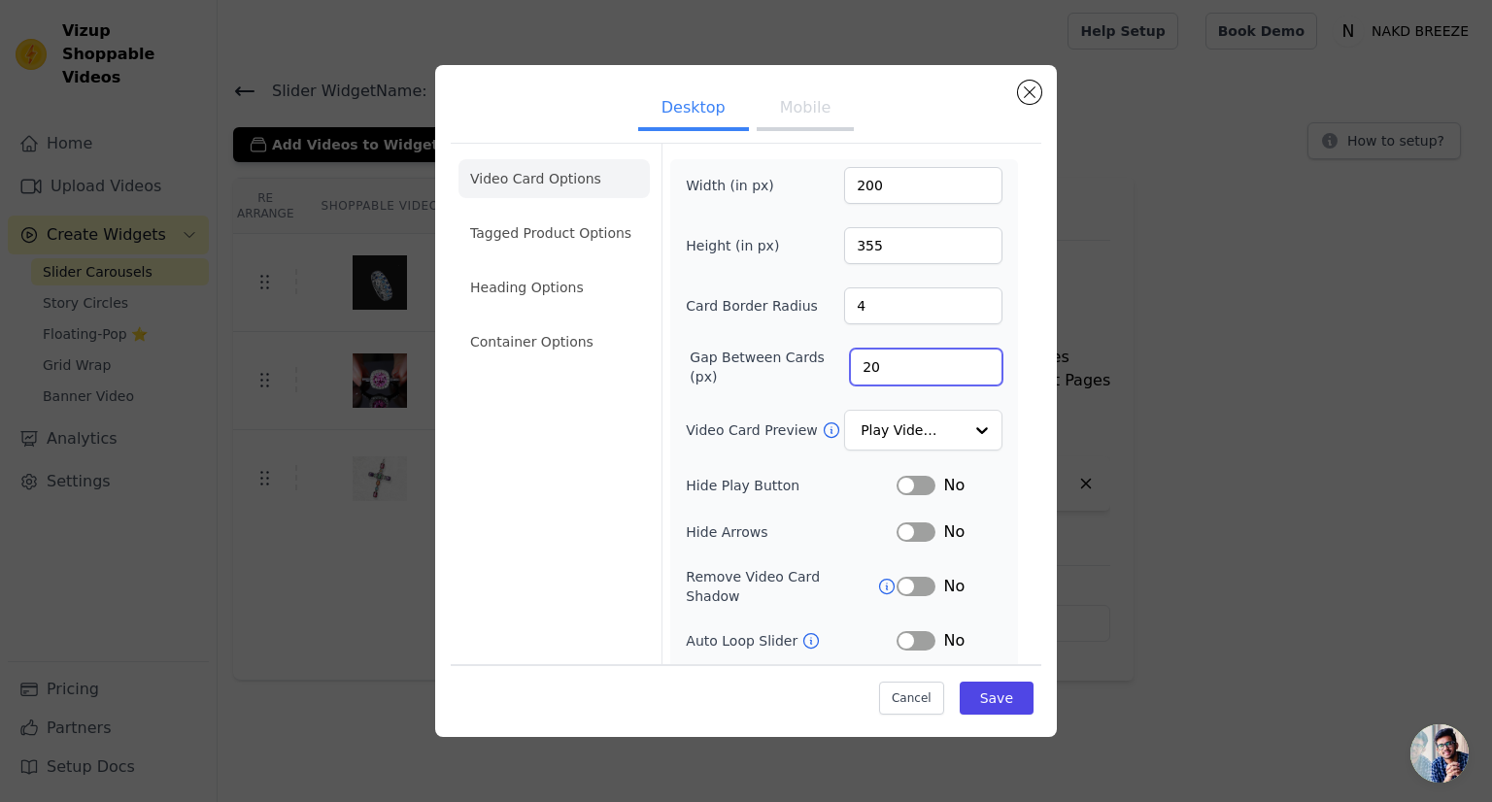
click at [874, 365] on input "20" at bounding box center [926, 367] width 152 height 37
type input "2"
type input "4"
type input "50"
click at [984, 698] on button "Save" at bounding box center [996, 697] width 74 height 33
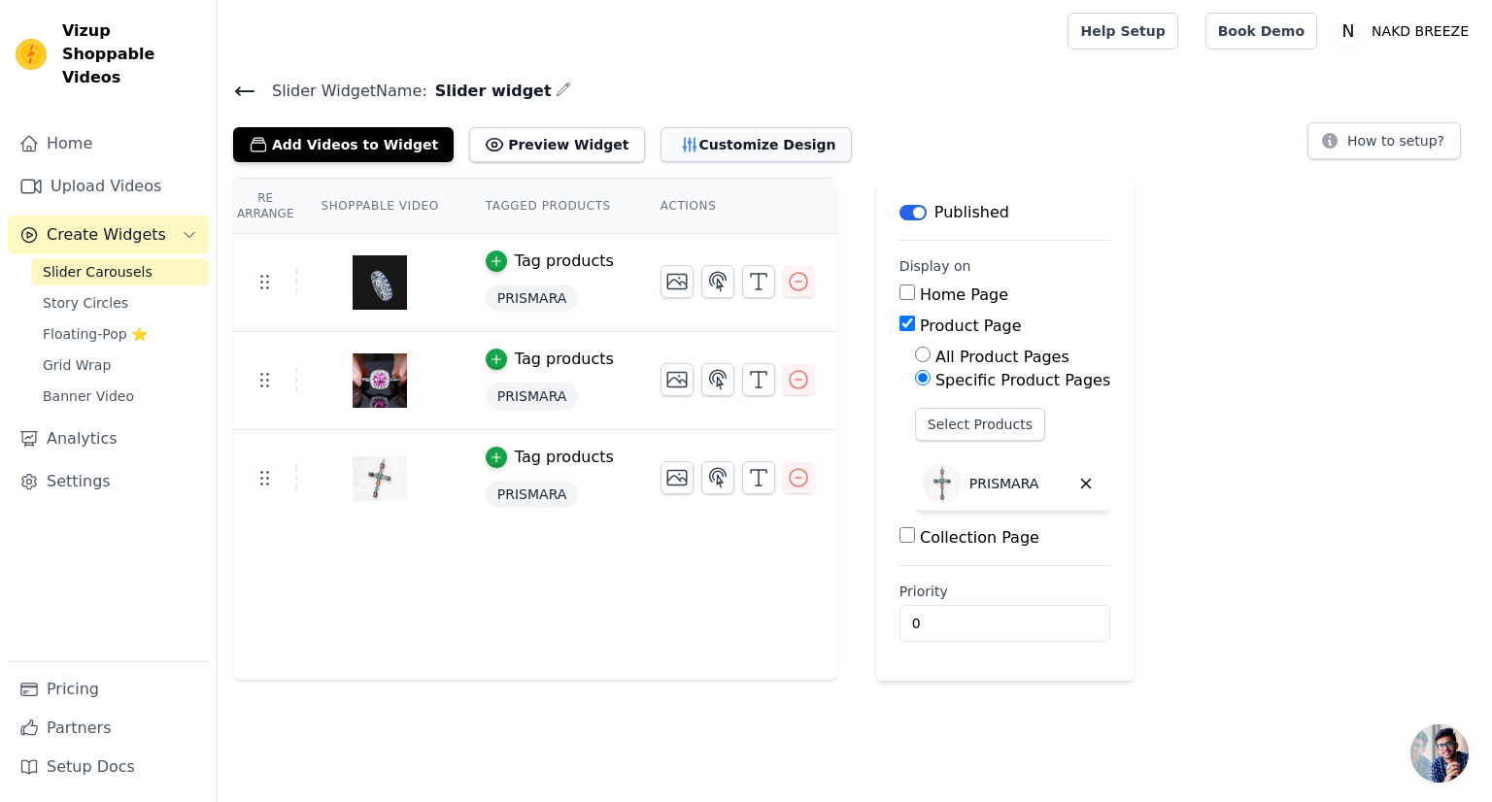
click at [728, 137] on button "Customize Design" at bounding box center [755, 144] width 191 height 35
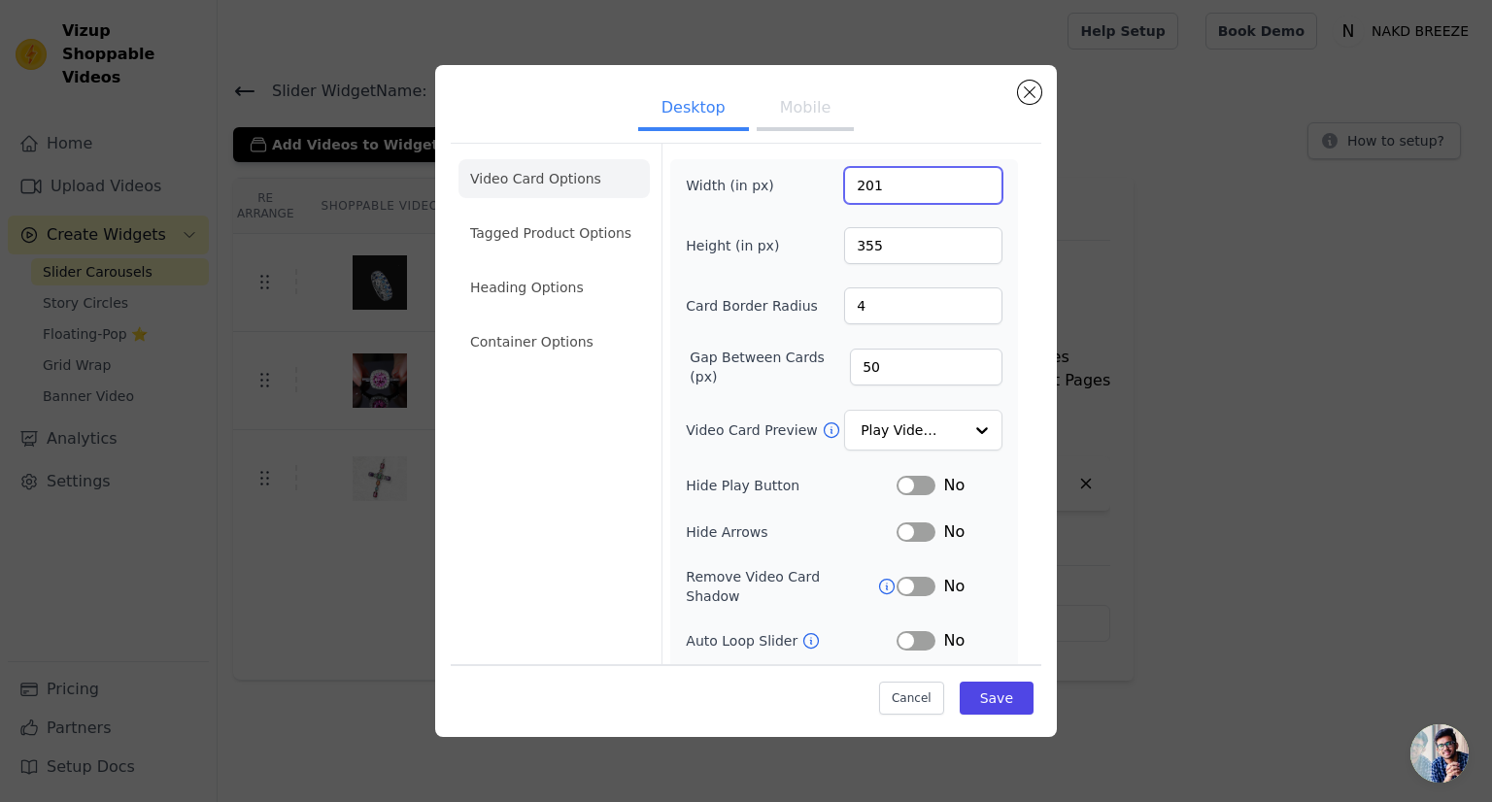
click at [970, 181] on input "201" at bounding box center [923, 185] width 158 height 37
click at [856, 185] on input "201" at bounding box center [923, 185] width 158 height 37
click at [873, 184] on input "14" at bounding box center [923, 185] width 158 height 37
type input "400"
click at [875, 244] on input "355" at bounding box center [923, 245] width 158 height 37
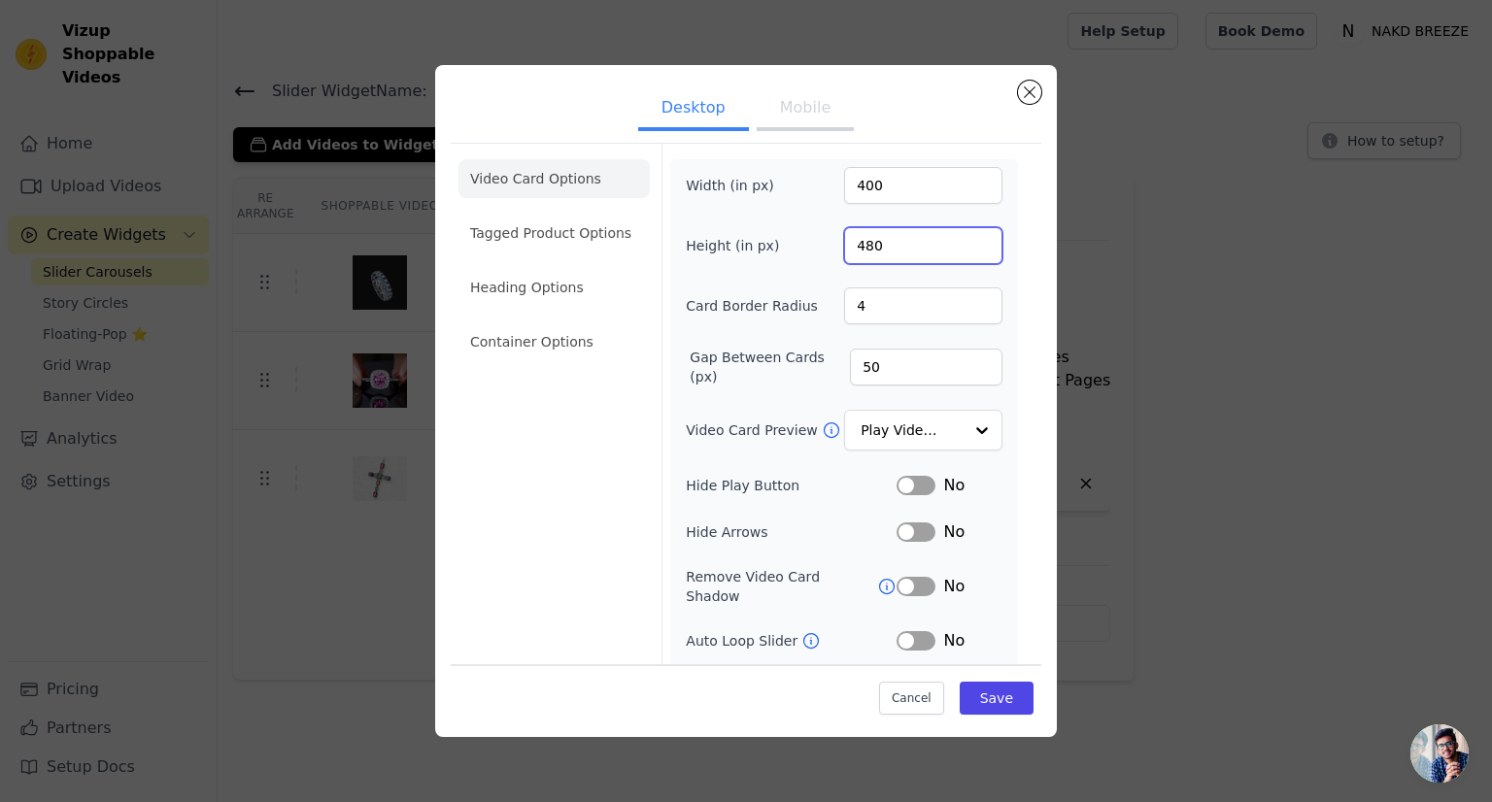
type input "480"
click at [866, 308] on input "4" at bounding box center [923, 305] width 158 height 37
type input "6"
click at [975, 692] on button "Save" at bounding box center [996, 697] width 74 height 33
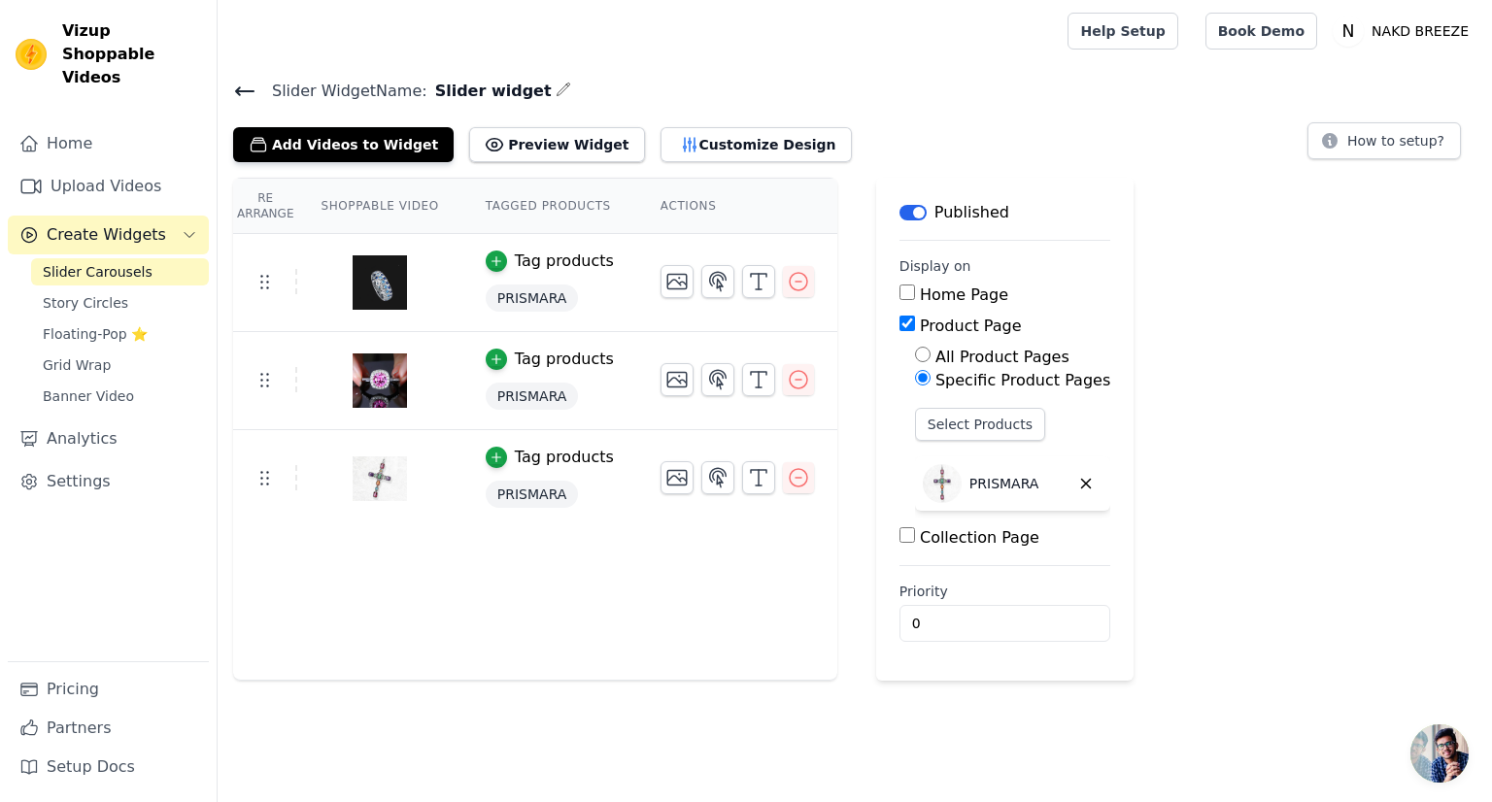
click at [688, 121] on div "Add Videos to Widget Preview Widget Customize Design" at bounding box center [550, 140] width 634 height 43
click at [688, 124] on div "Add Videos to Widget Preview Widget Customize Design" at bounding box center [550, 140] width 634 height 43
click at [691, 149] on button "Customize Design" at bounding box center [755, 144] width 191 height 35
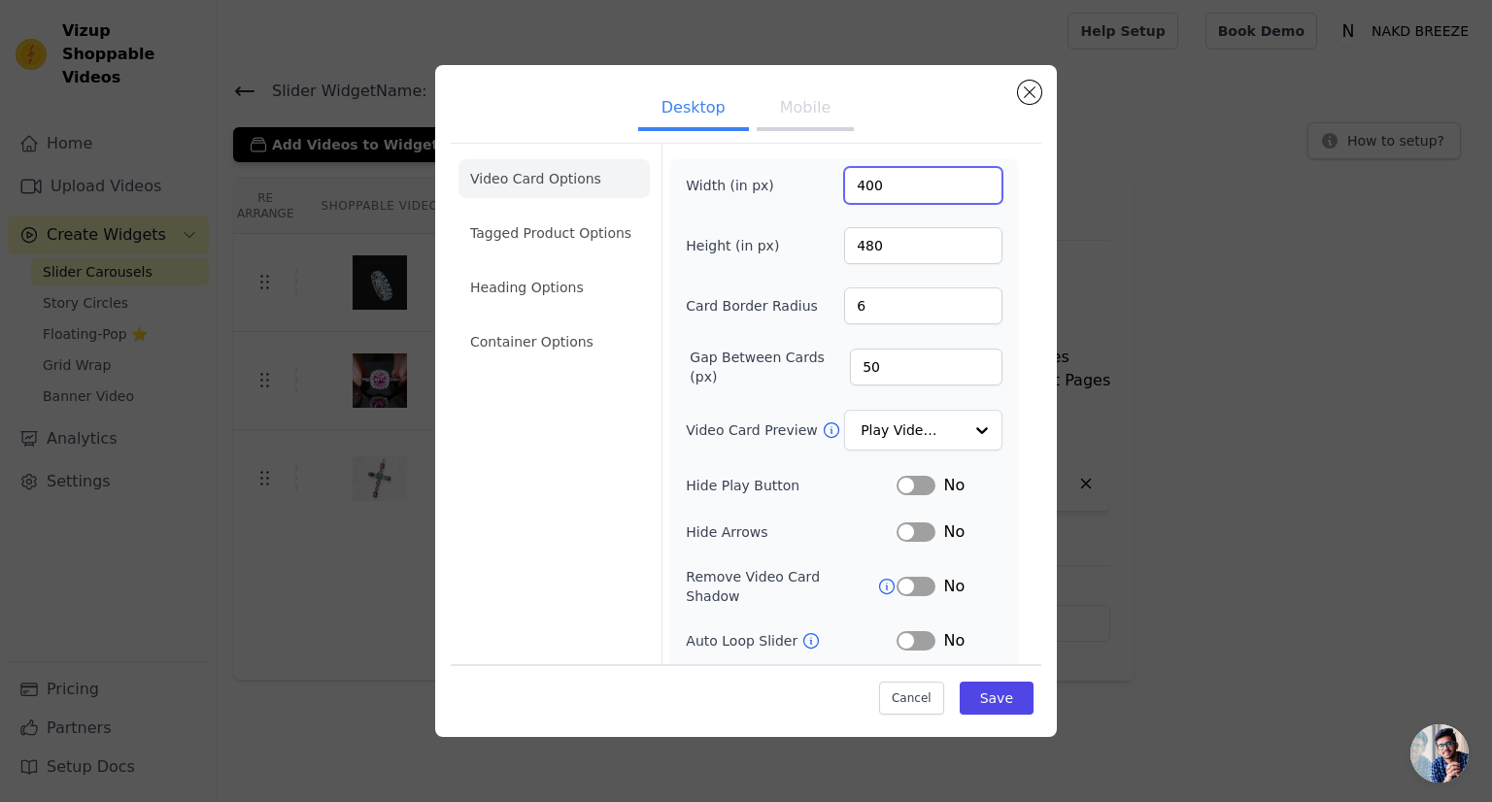
click at [853, 185] on input "400" at bounding box center [923, 185] width 158 height 37
click at [860, 187] on input "2703" at bounding box center [923, 185] width 158 height 37
type input "300"
click at [855, 244] on input "480" at bounding box center [923, 245] width 158 height 37
type input "380"
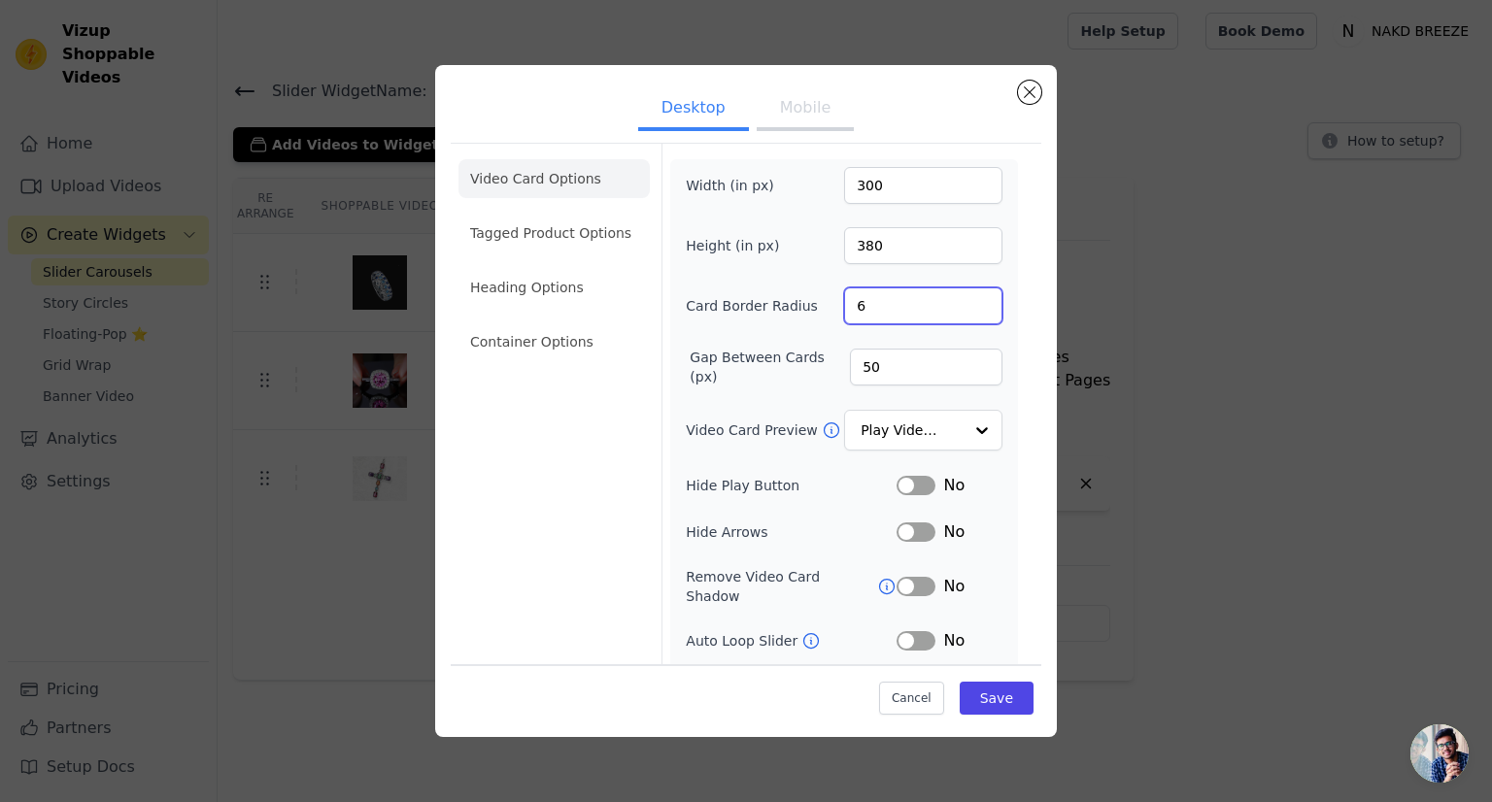
click at [857, 302] on input "6" at bounding box center [923, 305] width 158 height 37
type input "5"
click at [989, 697] on button "Save" at bounding box center [996, 697] width 74 height 33
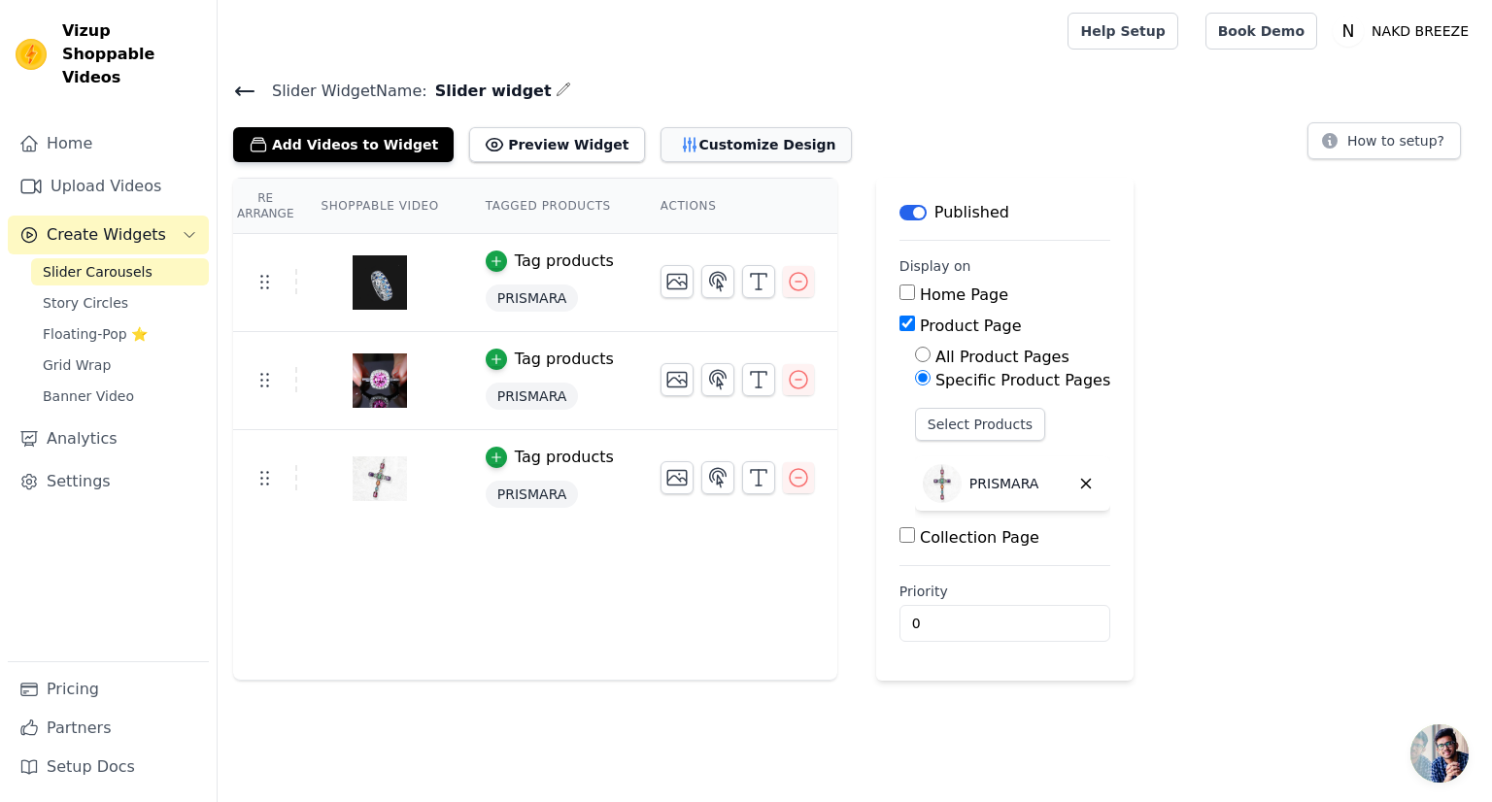
click at [704, 146] on button "Customize Design" at bounding box center [755, 144] width 191 height 35
